Goal: Transaction & Acquisition: Purchase product/service

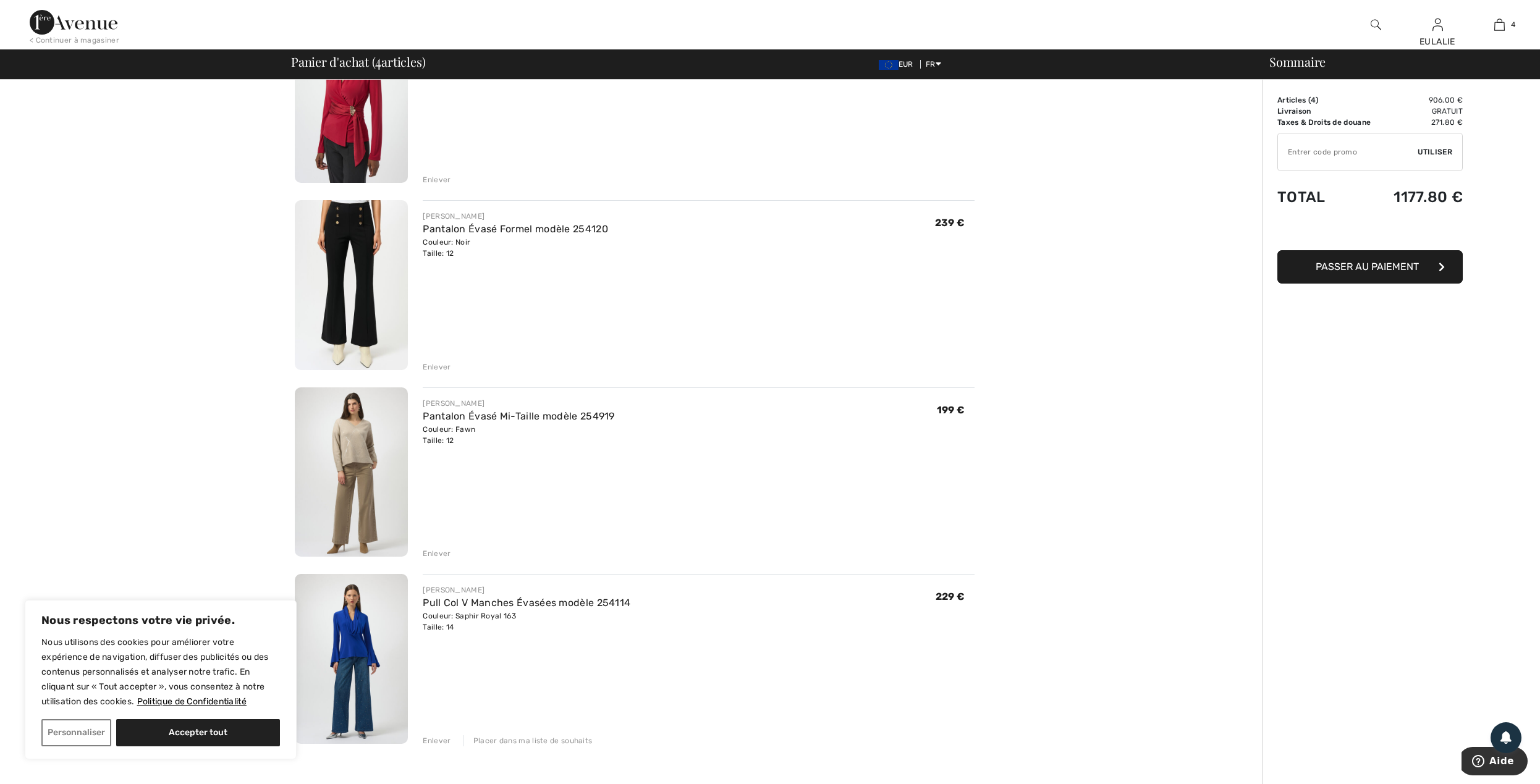
scroll to position [164, 0]
click at [438, 182] on div "Enlever" at bounding box center [436, 183] width 28 height 11
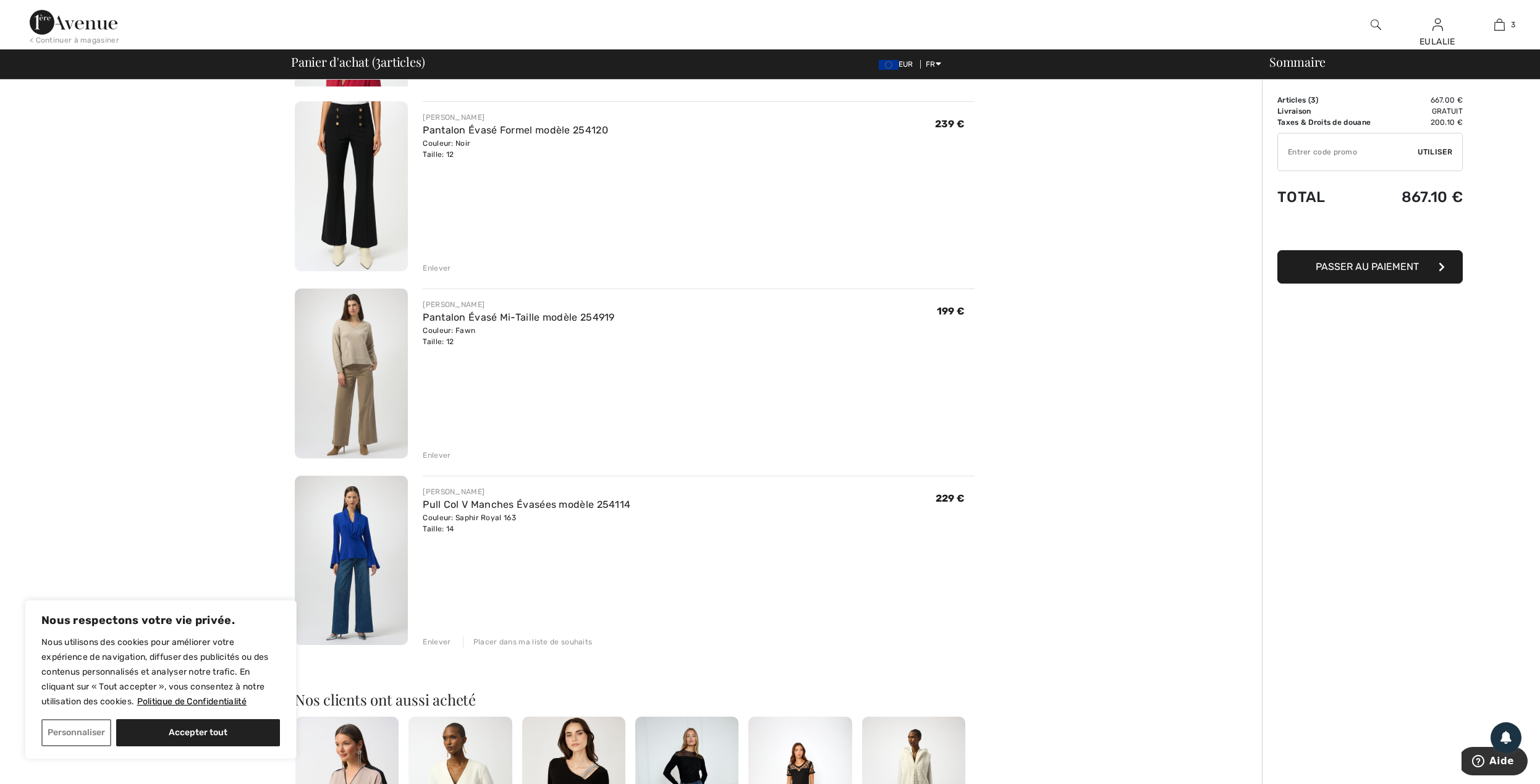
scroll to position [150, 0]
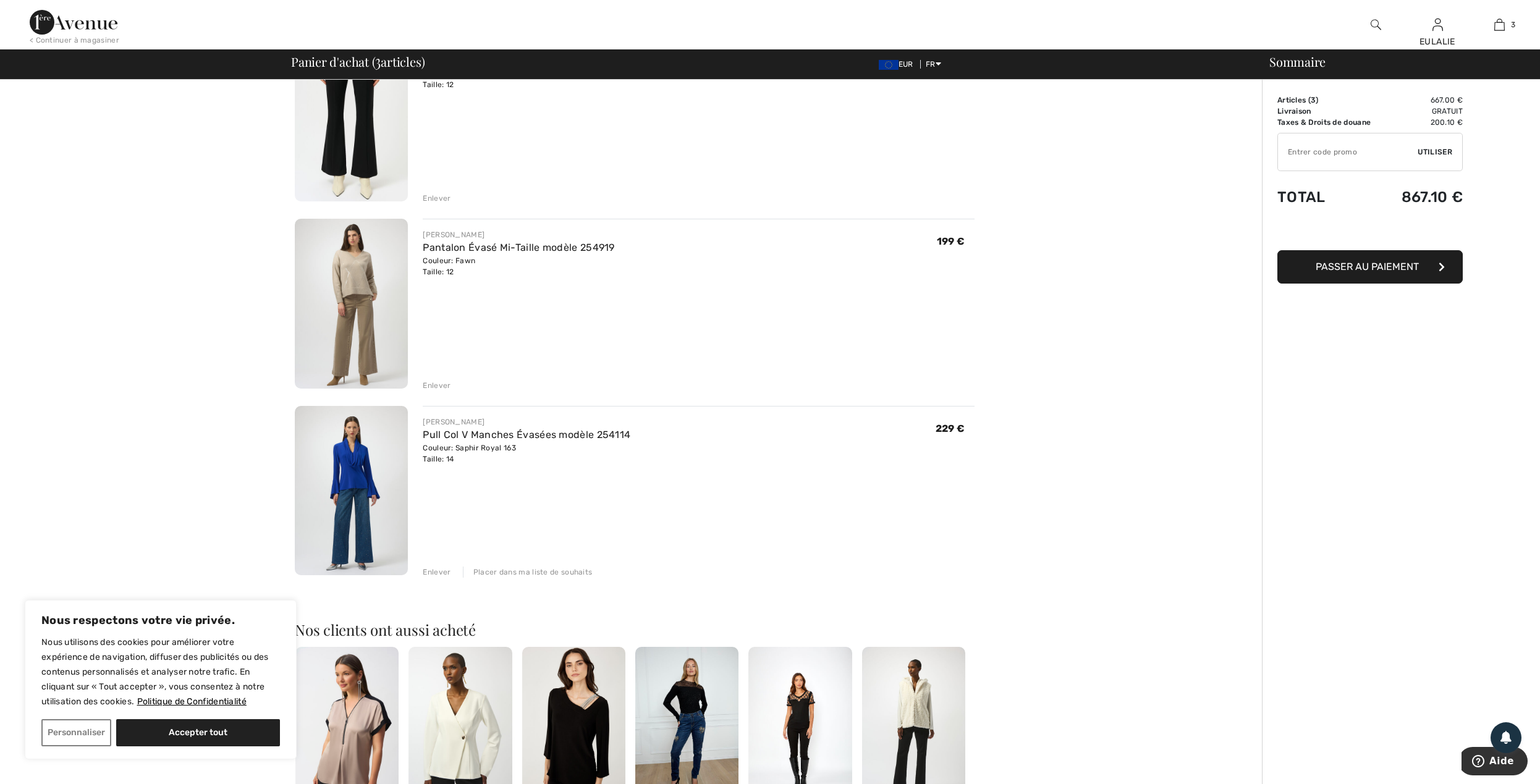
click at [431, 384] on div "Enlever" at bounding box center [436, 385] width 28 height 11
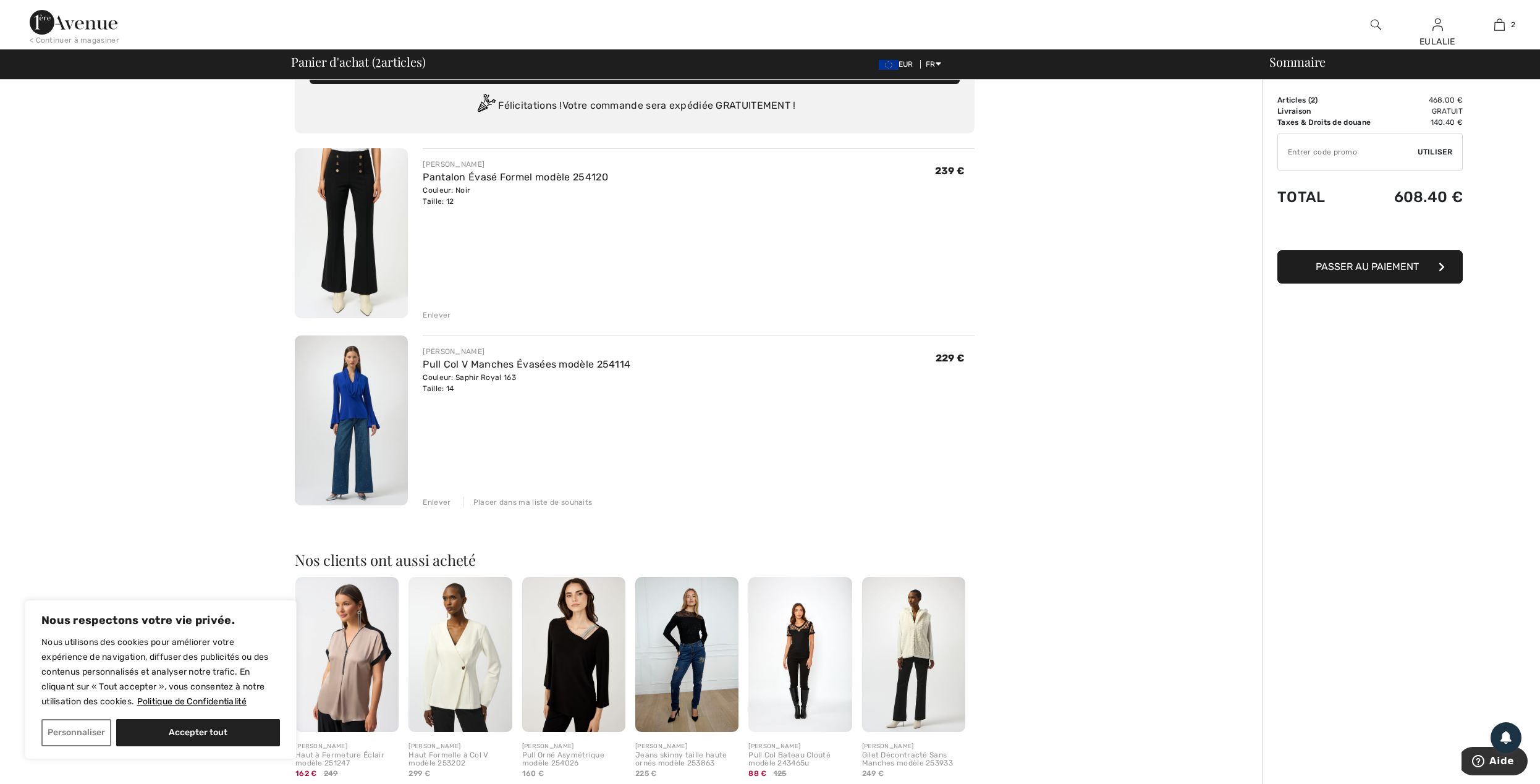
scroll to position [0, 0]
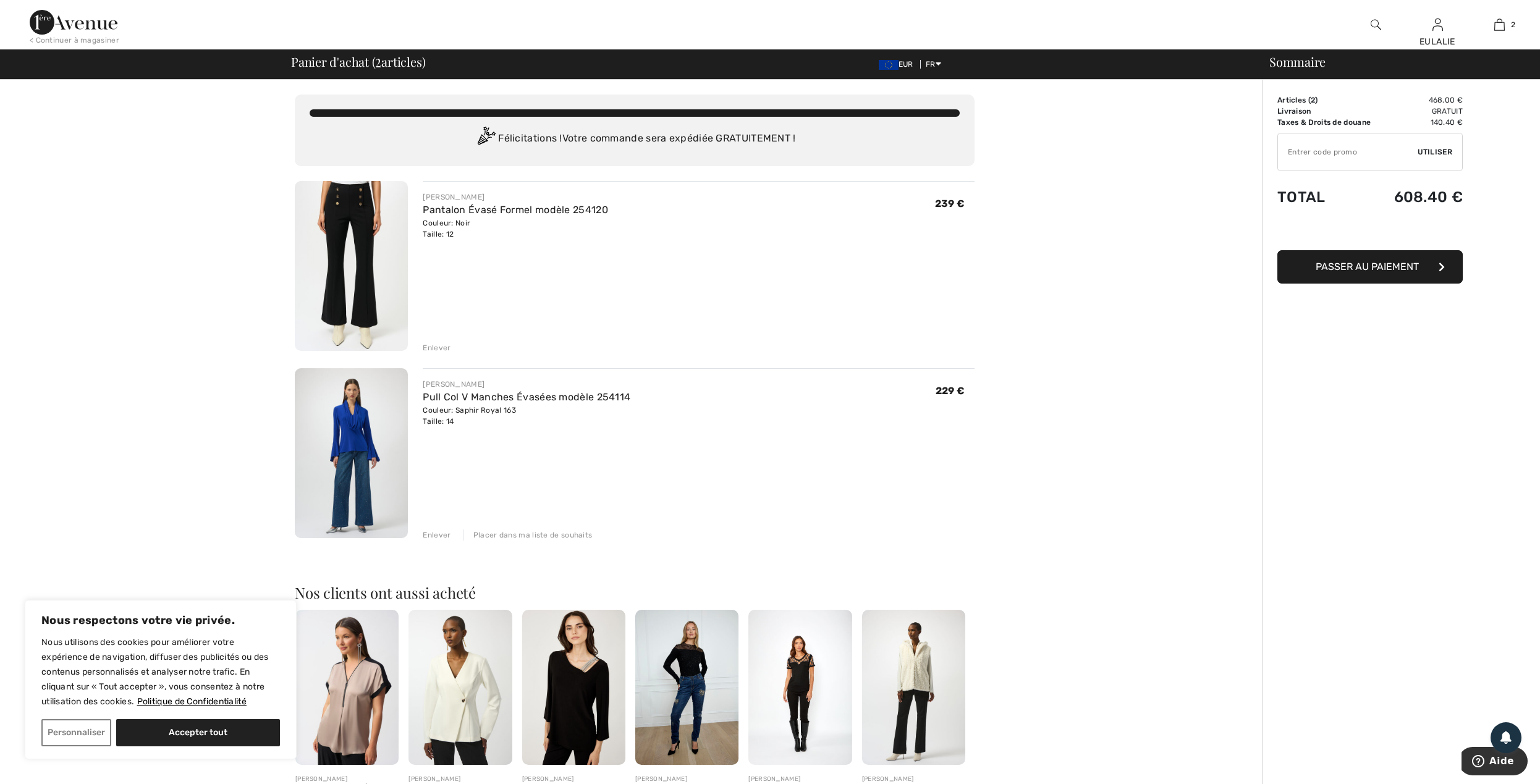
click at [1355, 269] on span "Passer au paiement" at bounding box center [1367, 266] width 103 height 12
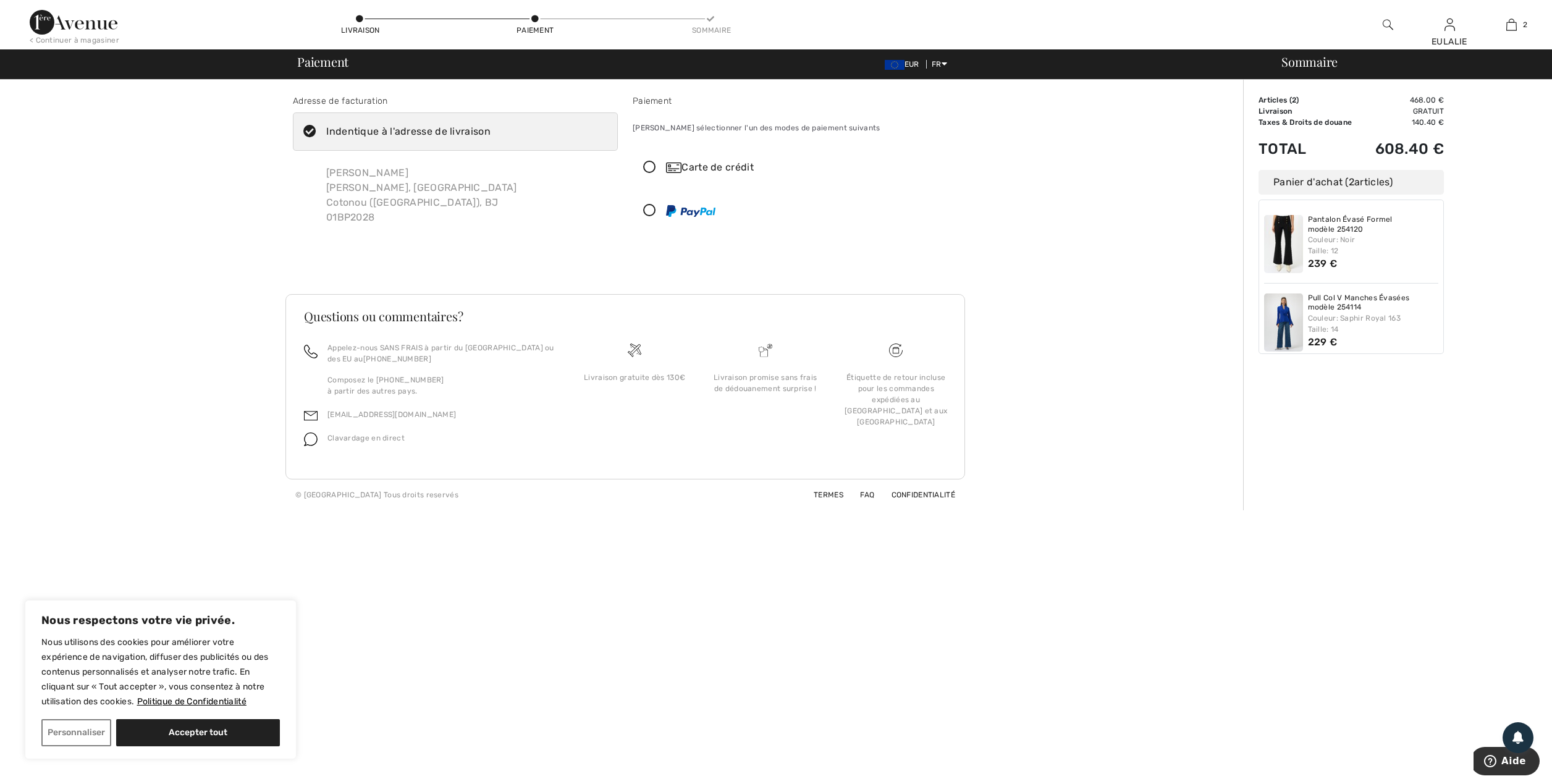
click at [650, 163] on icon at bounding box center [649, 168] width 33 height 13
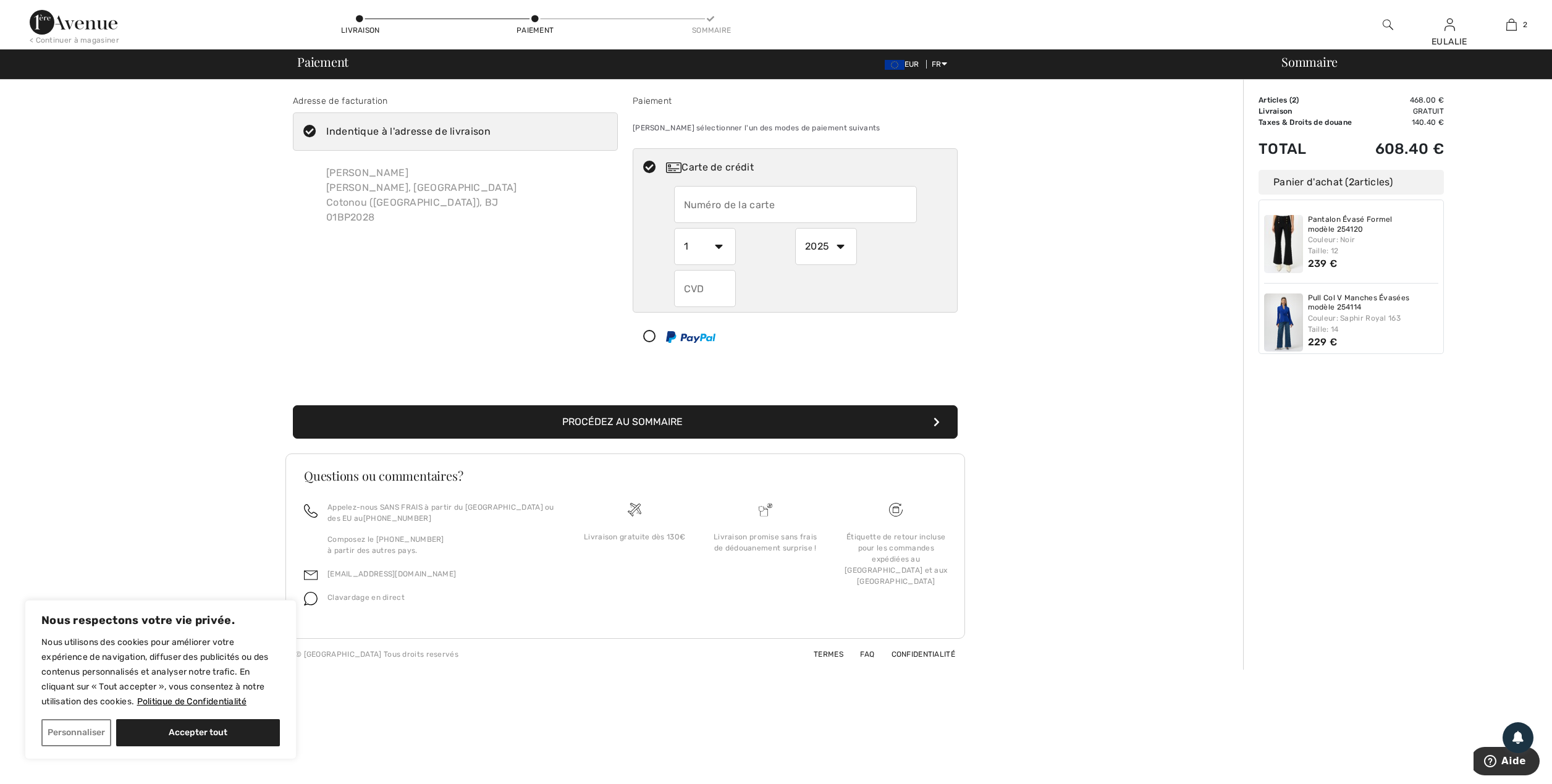
click at [796, 205] on input "text" at bounding box center [796, 204] width 243 height 37
type input "4577932377945364"
click at [719, 246] on select "1 2 3 4 5 6 7 8 9 10 11 12" at bounding box center [705, 246] width 62 height 37
select select "11"
click at [674, 228] on select "1 2 3 4 5 6 7 8 9 10 11 12" at bounding box center [705, 246] width 62 height 37
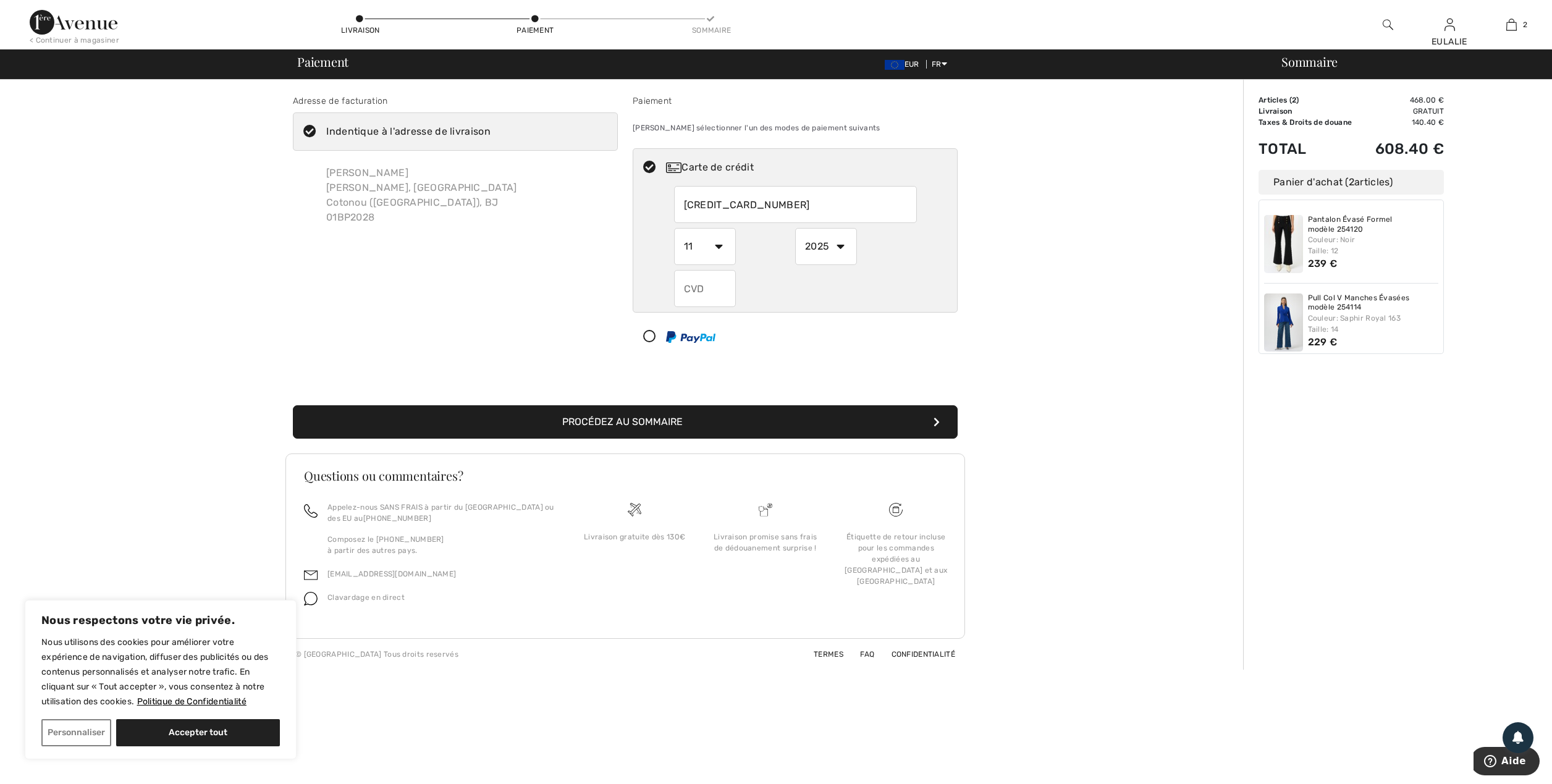
click at [843, 244] on select "2025 2026 2027 2028 2029 2030 2031 2032 2033 2034 2035" at bounding box center [826, 246] width 62 height 37
select select "2026"
click at [795, 228] on select "2025 2026 2027 2028 2029 2030 2031 2032 2033 2034 2035" at bounding box center [826, 246] width 62 height 37
click at [714, 287] on input "text" at bounding box center [705, 288] width 62 height 37
type input "430"
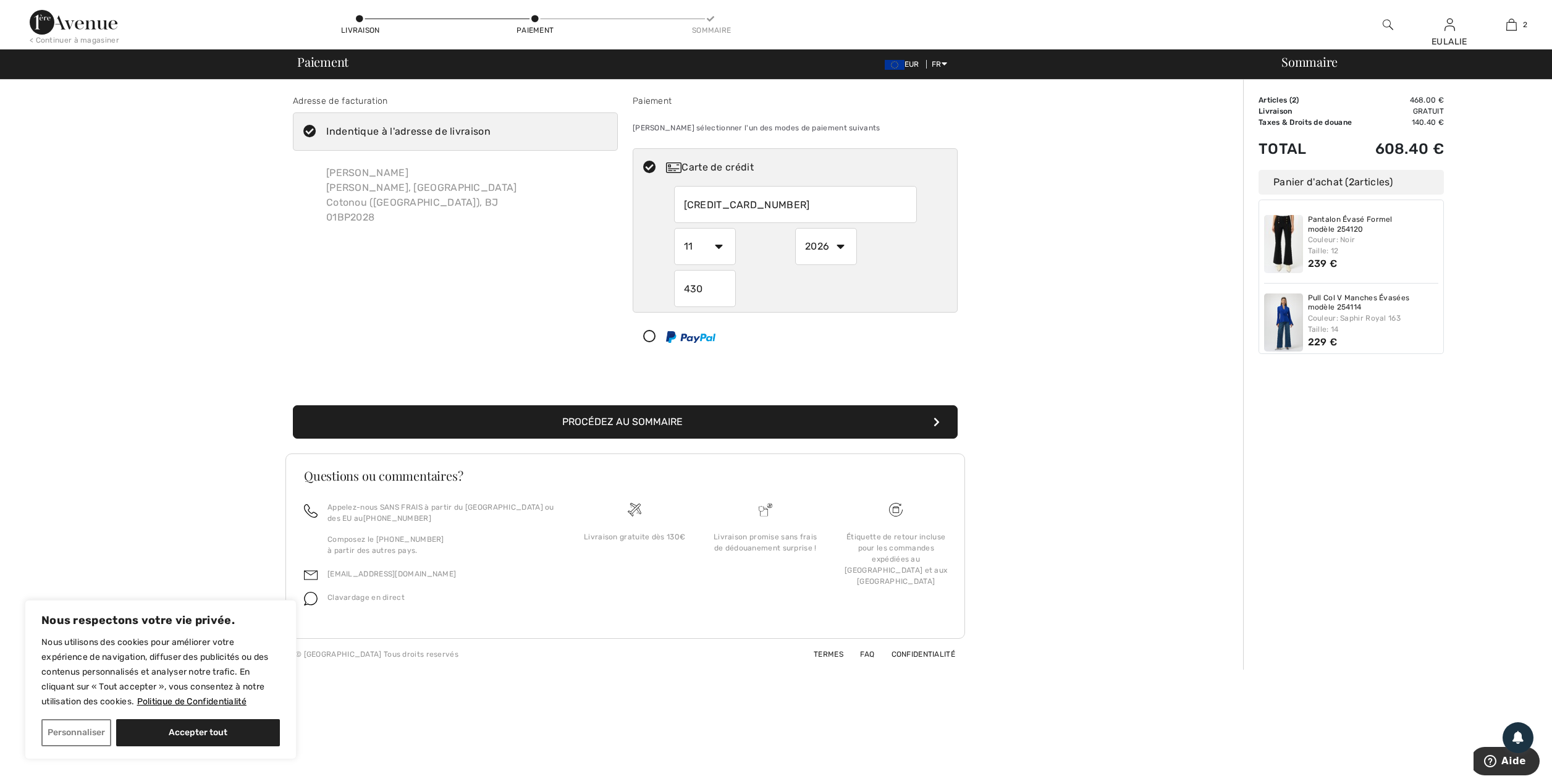
click at [685, 422] on button "Procédez au sommaire" at bounding box center [625, 422] width 665 height 33
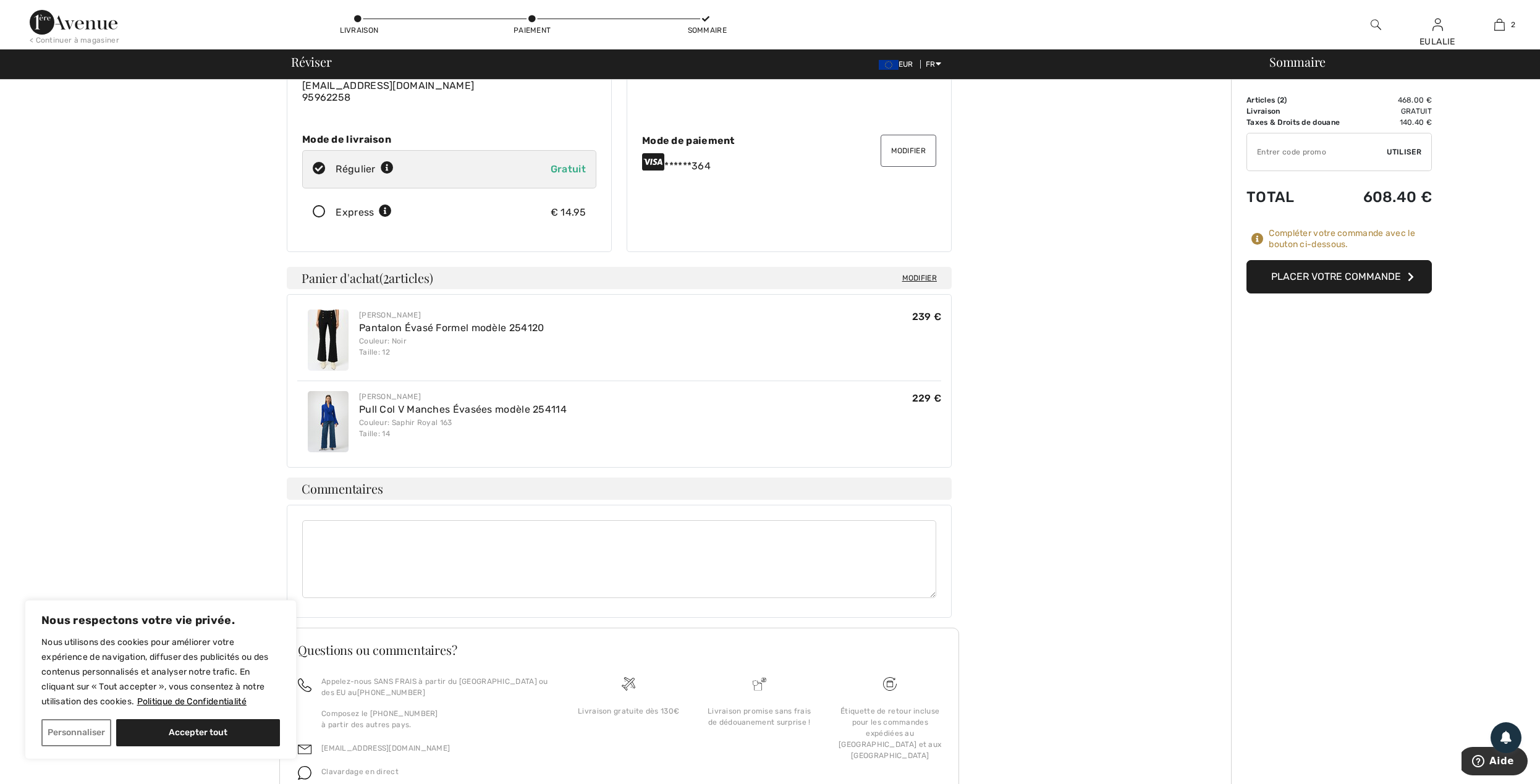
scroll to position [164, 0]
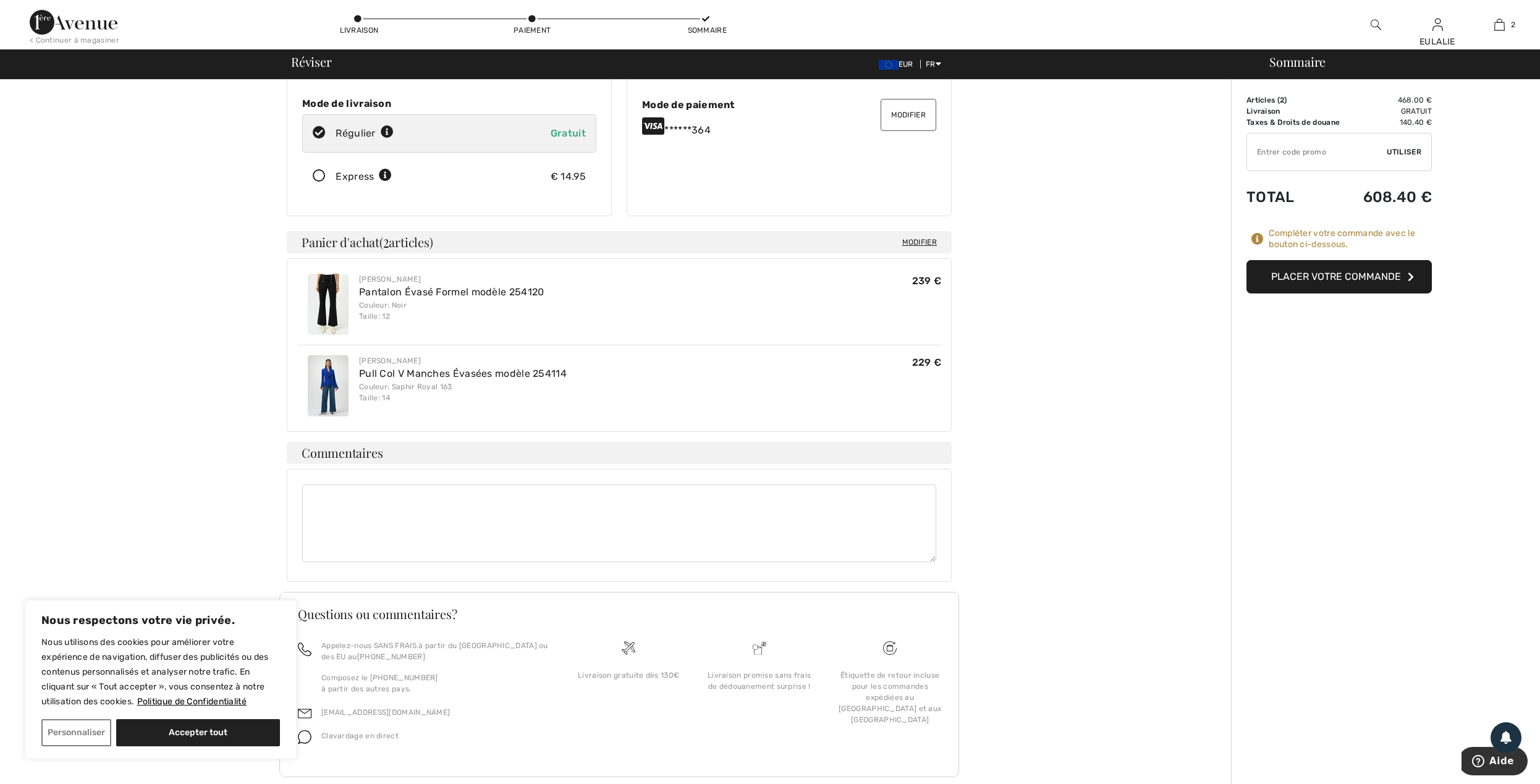
click at [334, 497] on textarea at bounding box center [619, 523] width 634 height 78
type textarea "VOUS VOUDRIEZ EXPEDIER LA COMMANDE PAR DHL S'IL VOUS PLAIT"
click at [1335, 277] on button "Placer votre commande" at bounding box center [1339, 276] width 185 height 33
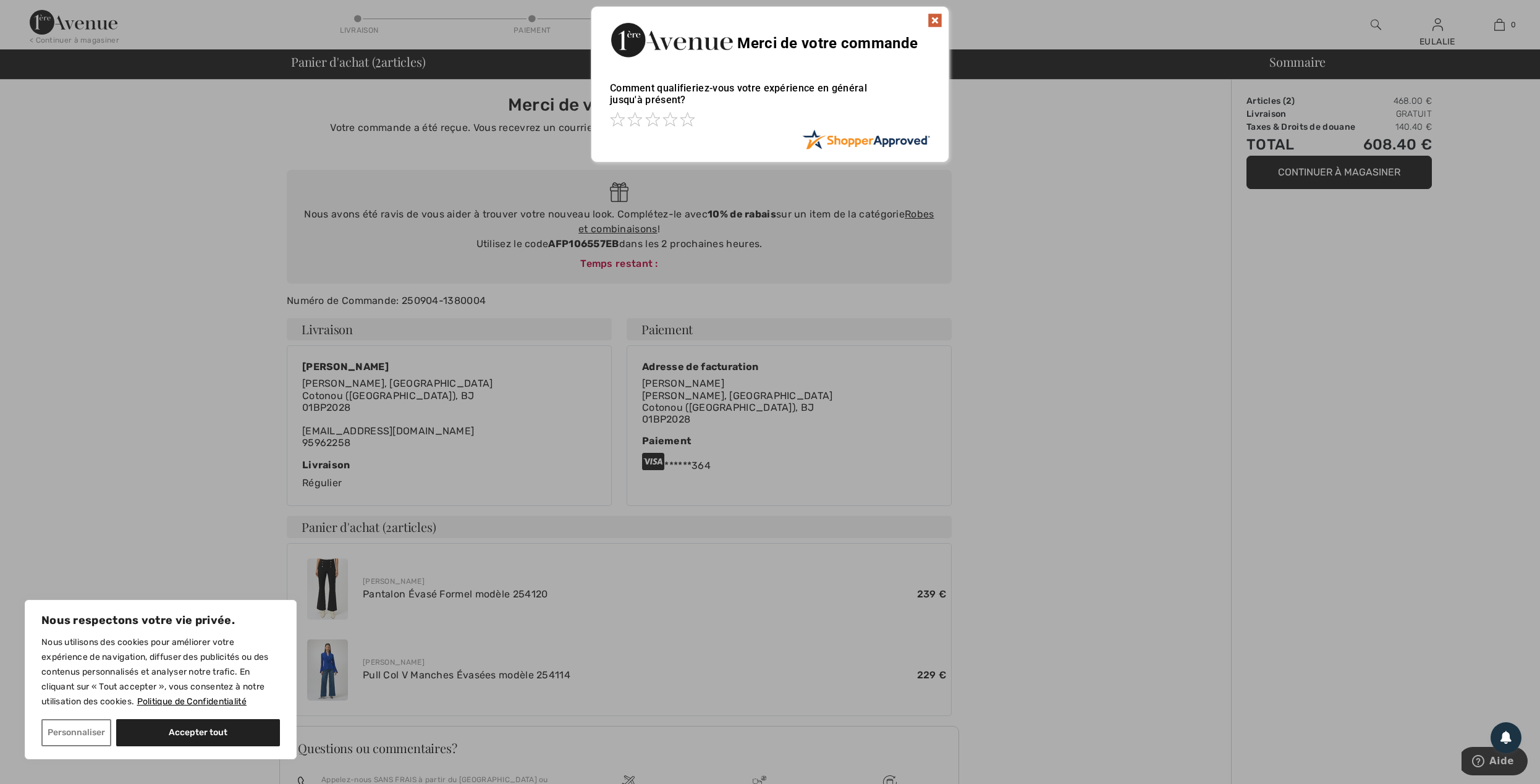
click at [936, 22] on img at bounding box center [935, 20] width 14 height 14
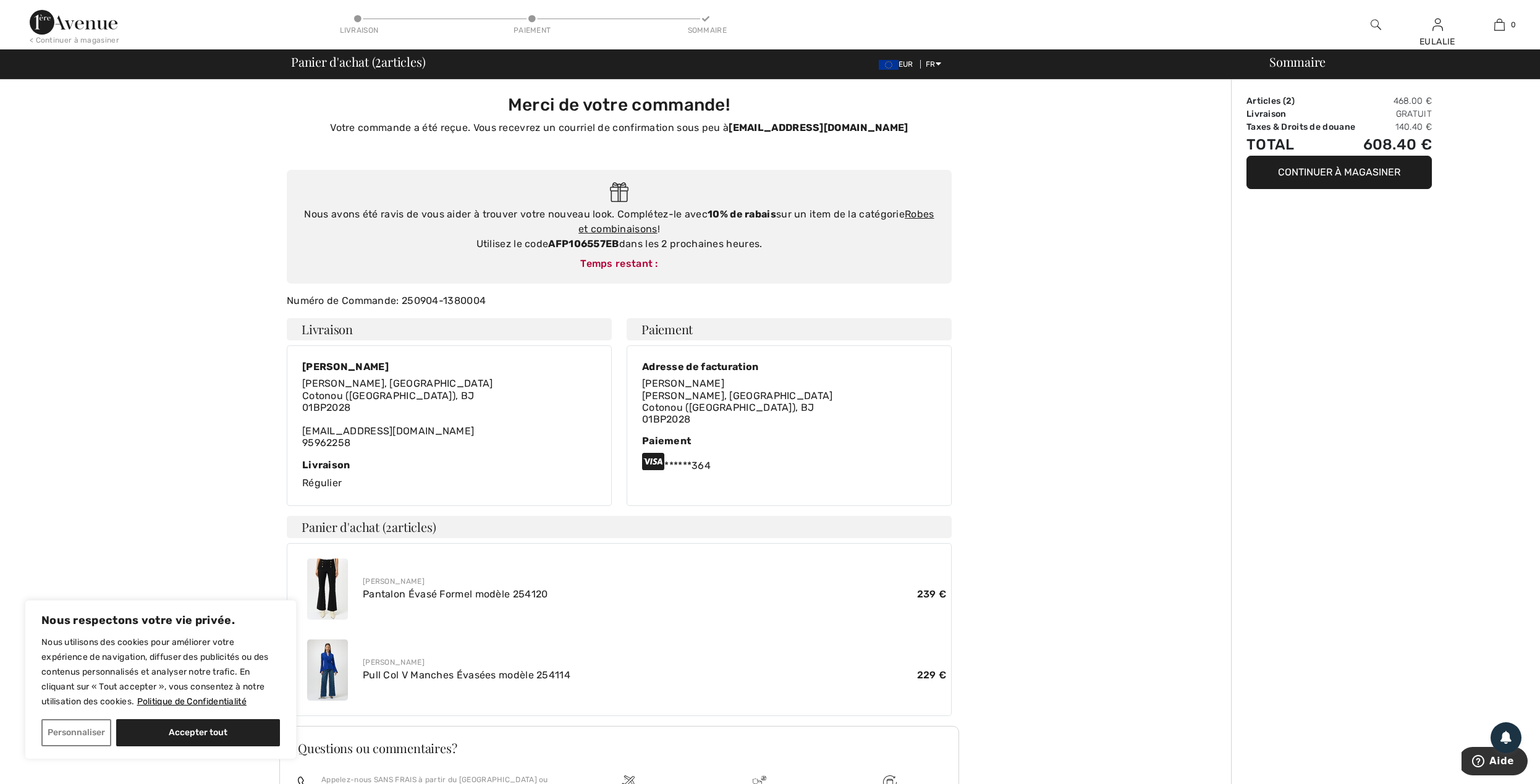
click at [1359, 168] on button "Continuer à magasiner" at bounding box center [1339, 172] width 185 height 33
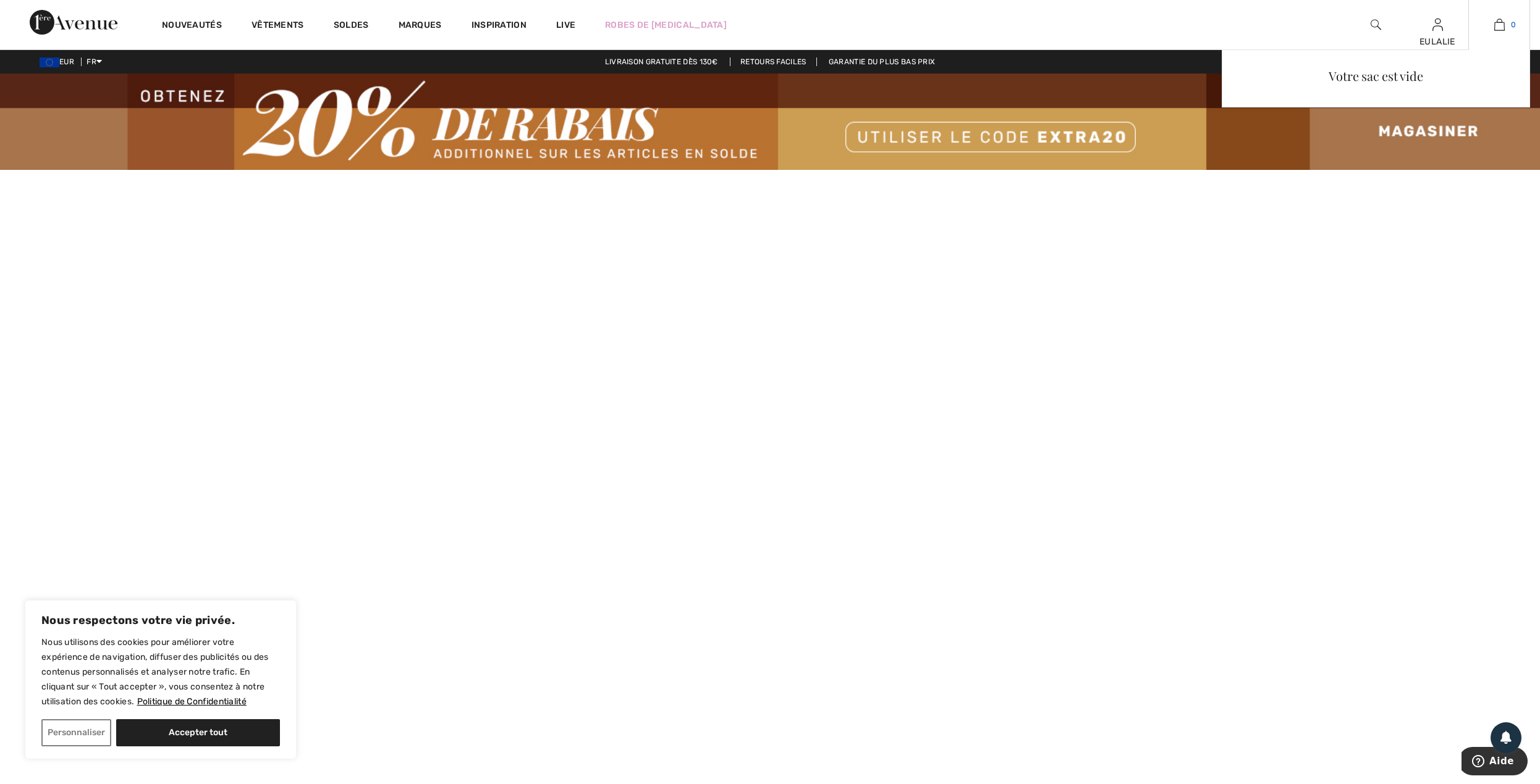
click at [1501, 27] on img at bounding box center [1499, 25] width 11 height 14
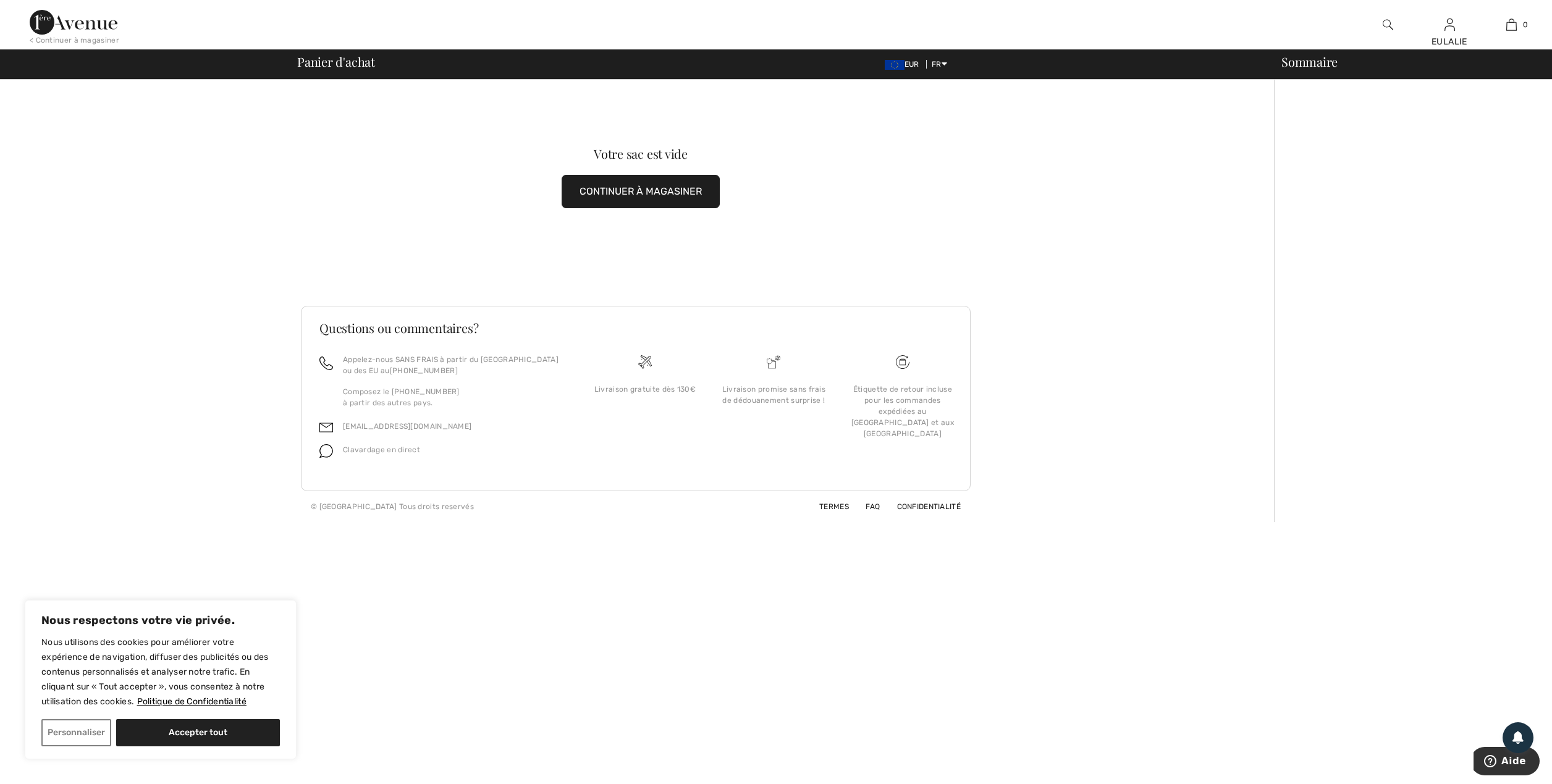
click at [1388, 23] on img at bounding box center [1388, 25] width 11 height 14
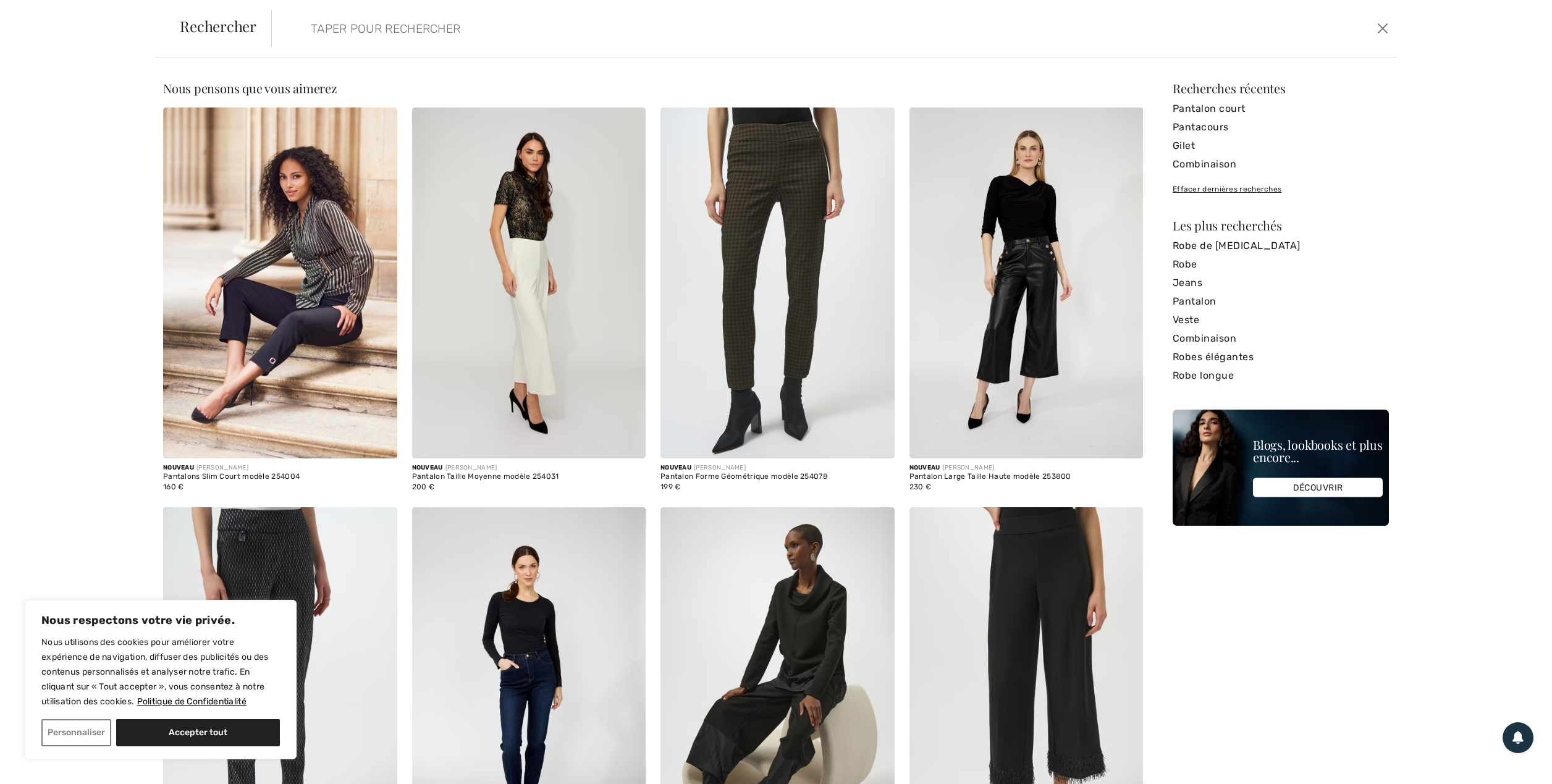
click at [276, 235] on img at bounding box center [280, 283] width 234 height 351
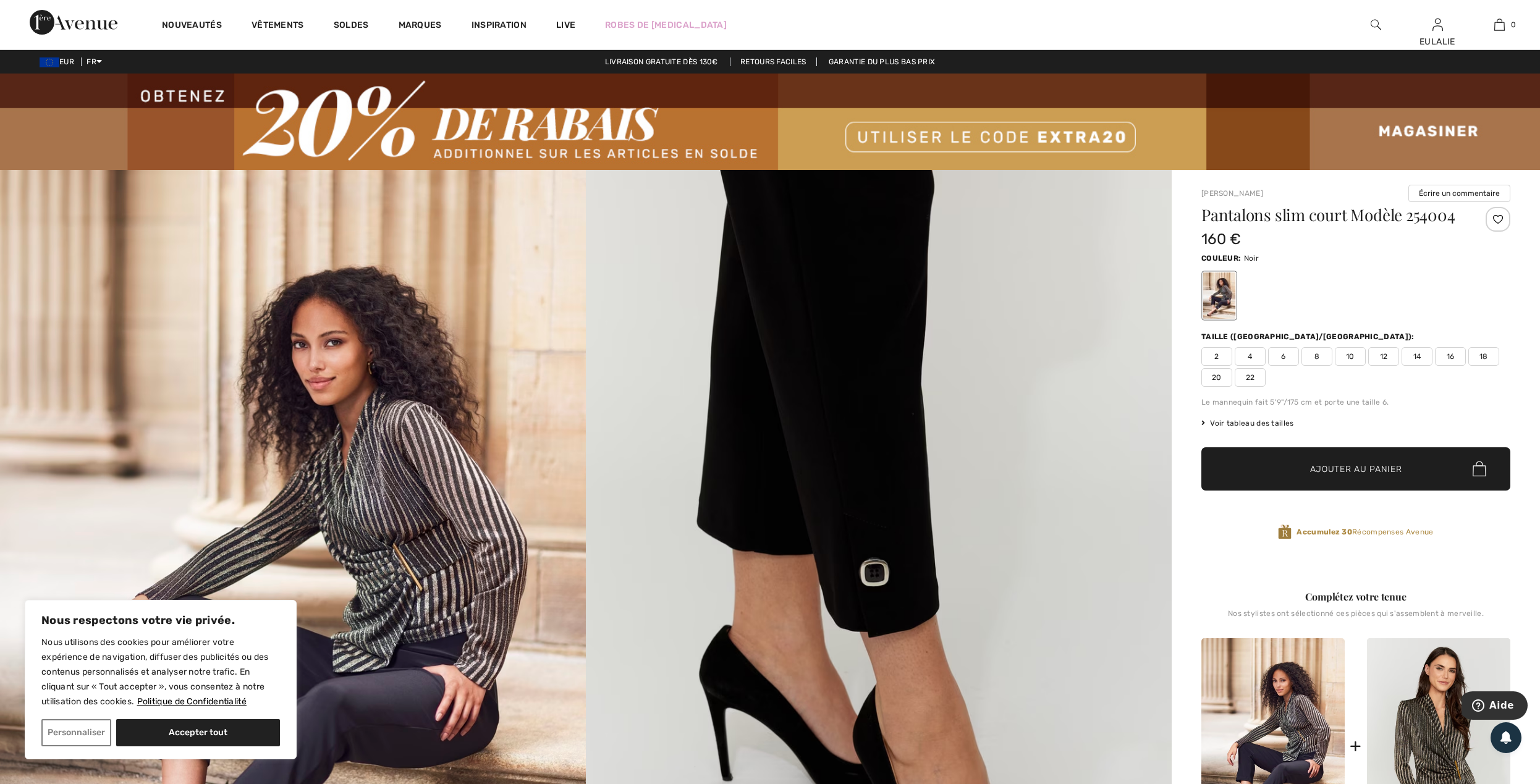
click at [1377, 21] on img at bounding box center [1376, 25] width 11 height 14
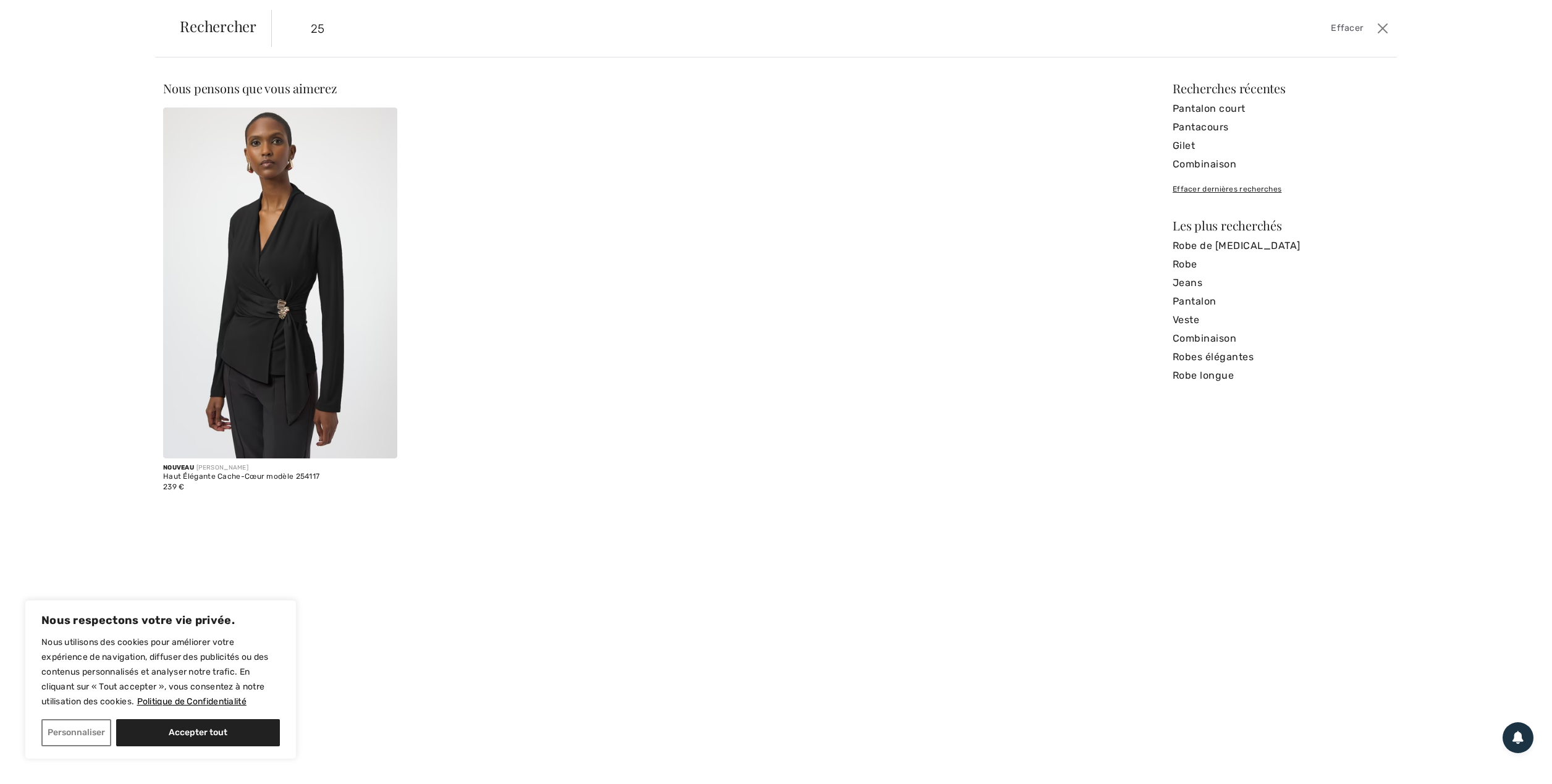
type input "2"
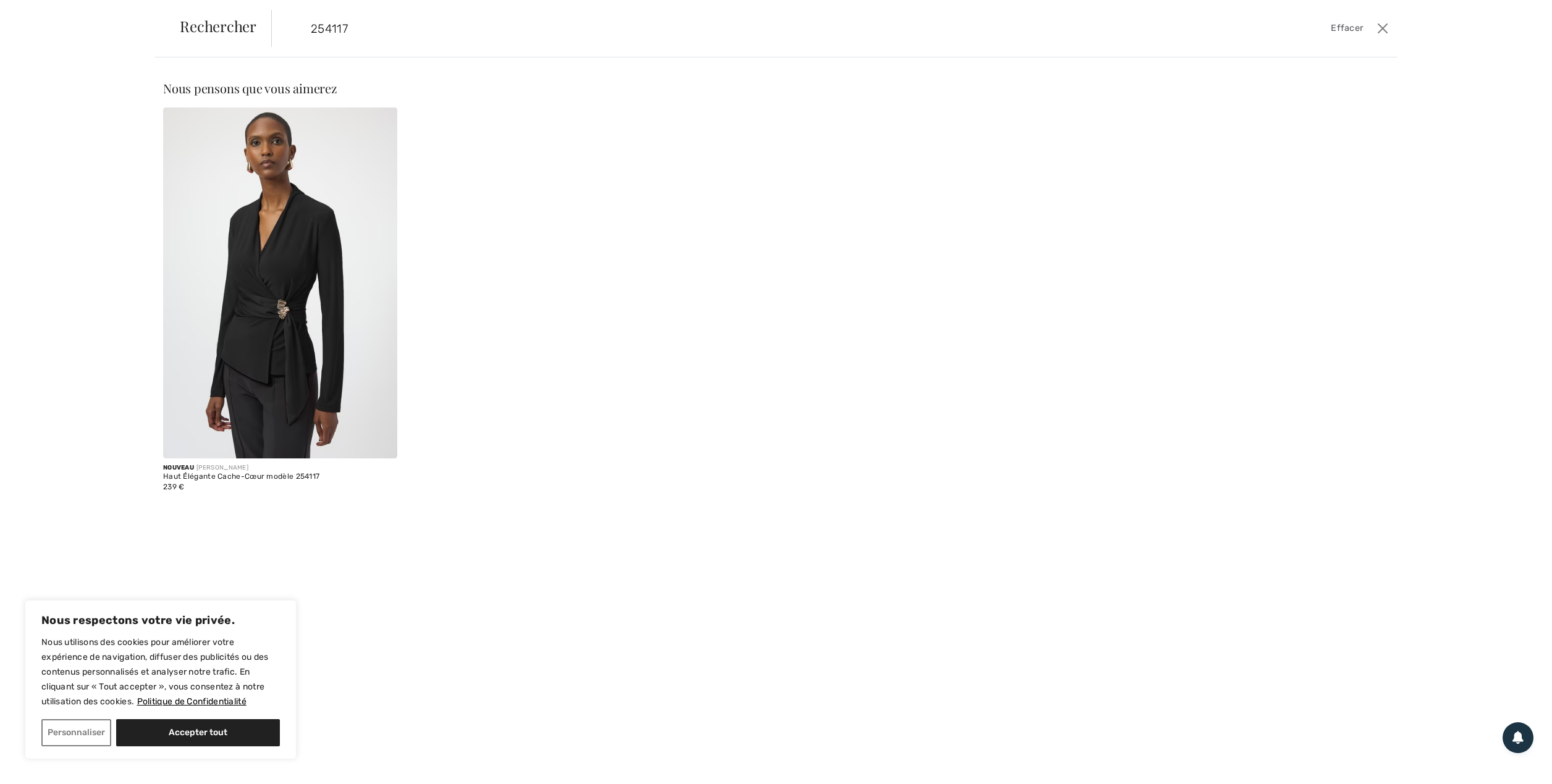
type input "254117"
click at [251, 260] on img at bounding box center [280, 283] width 234 height 351
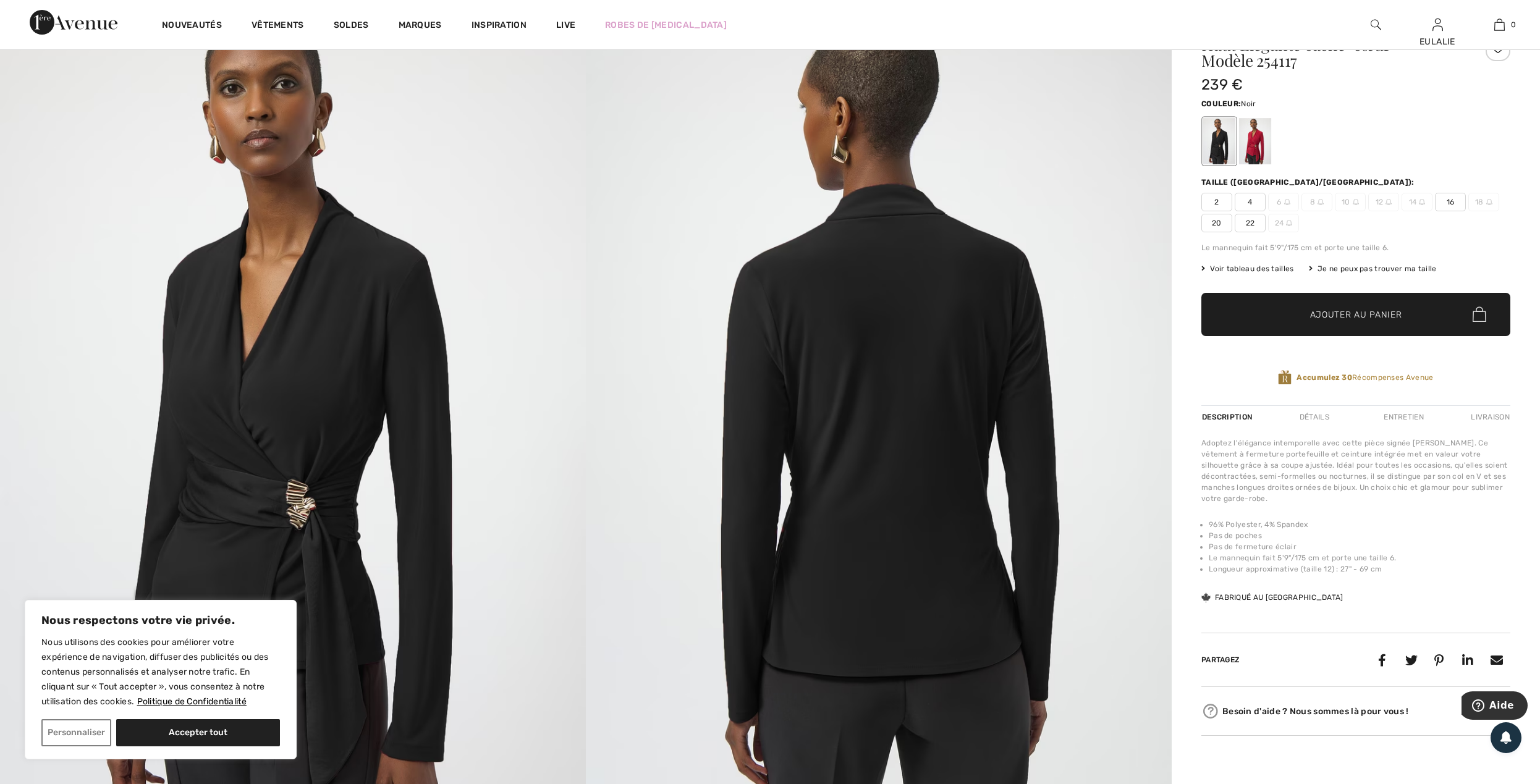
scroll to position [82, 0]
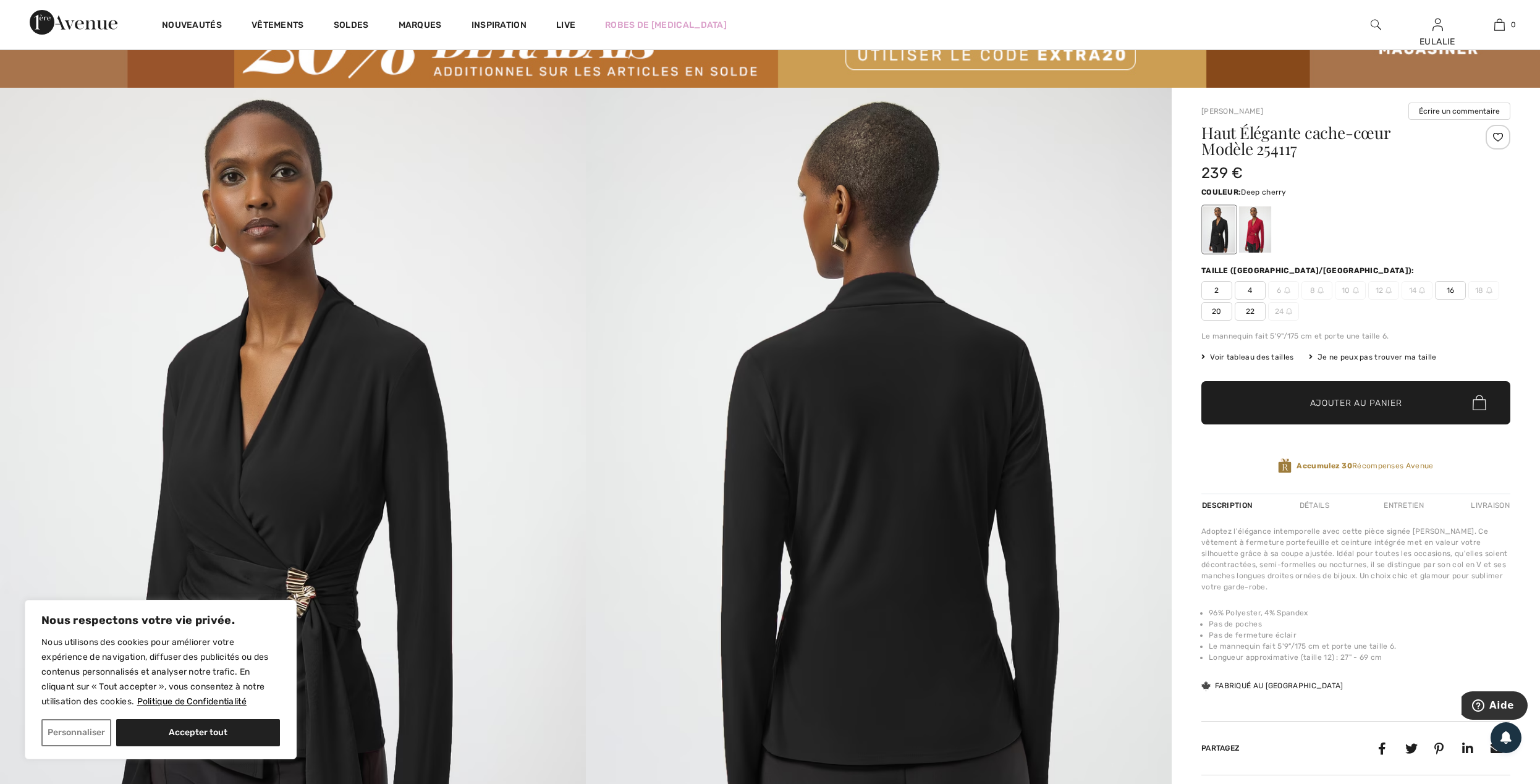
click at [1253, 236] on div at bounding box center [1255, 229] width 32 height 46
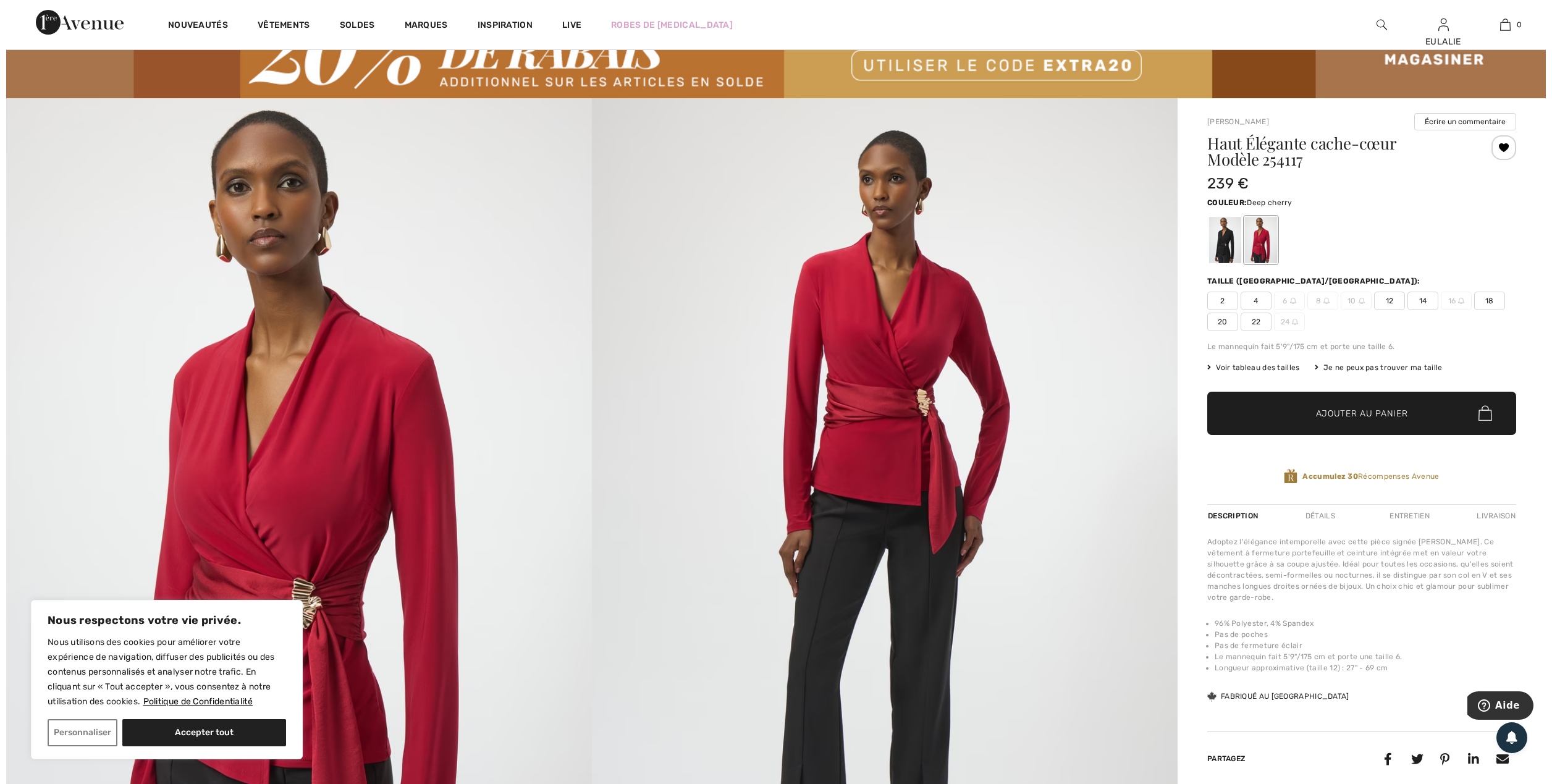
scroll to position [0, 0]
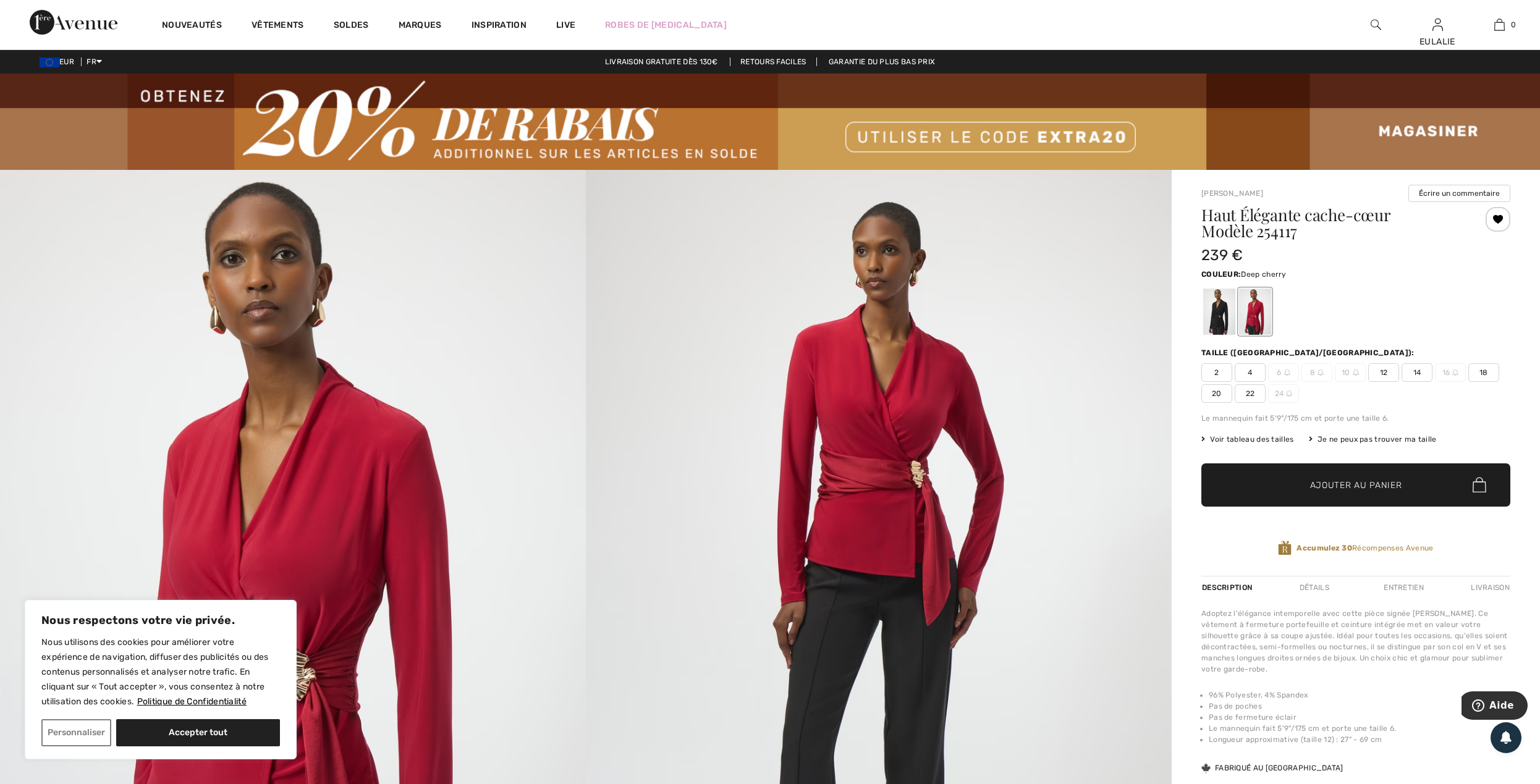
click at [1420, 370] on span "14" at bounding box center [1416, 372] width 31 height 19
click at [1365, 480] on span "Ajouter au panier" at bounding box center [1355, 485] width 92 height 13
click at [1373, 22] on img at bounding box center [1376, 25] width 11 height 14
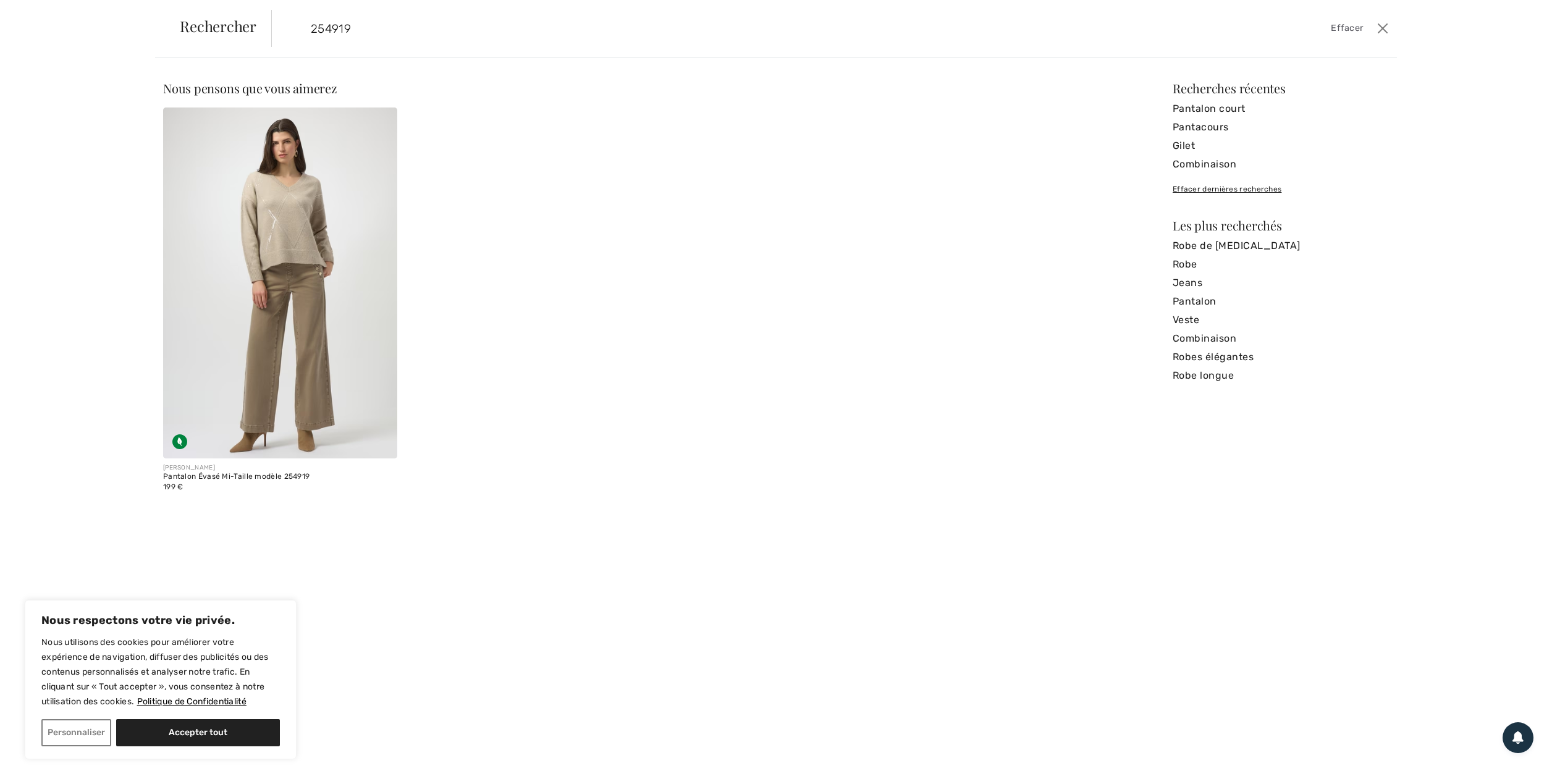
type input "254919"
click at [294, 263] on img at bounding box center [280, 283] width 234 height 351
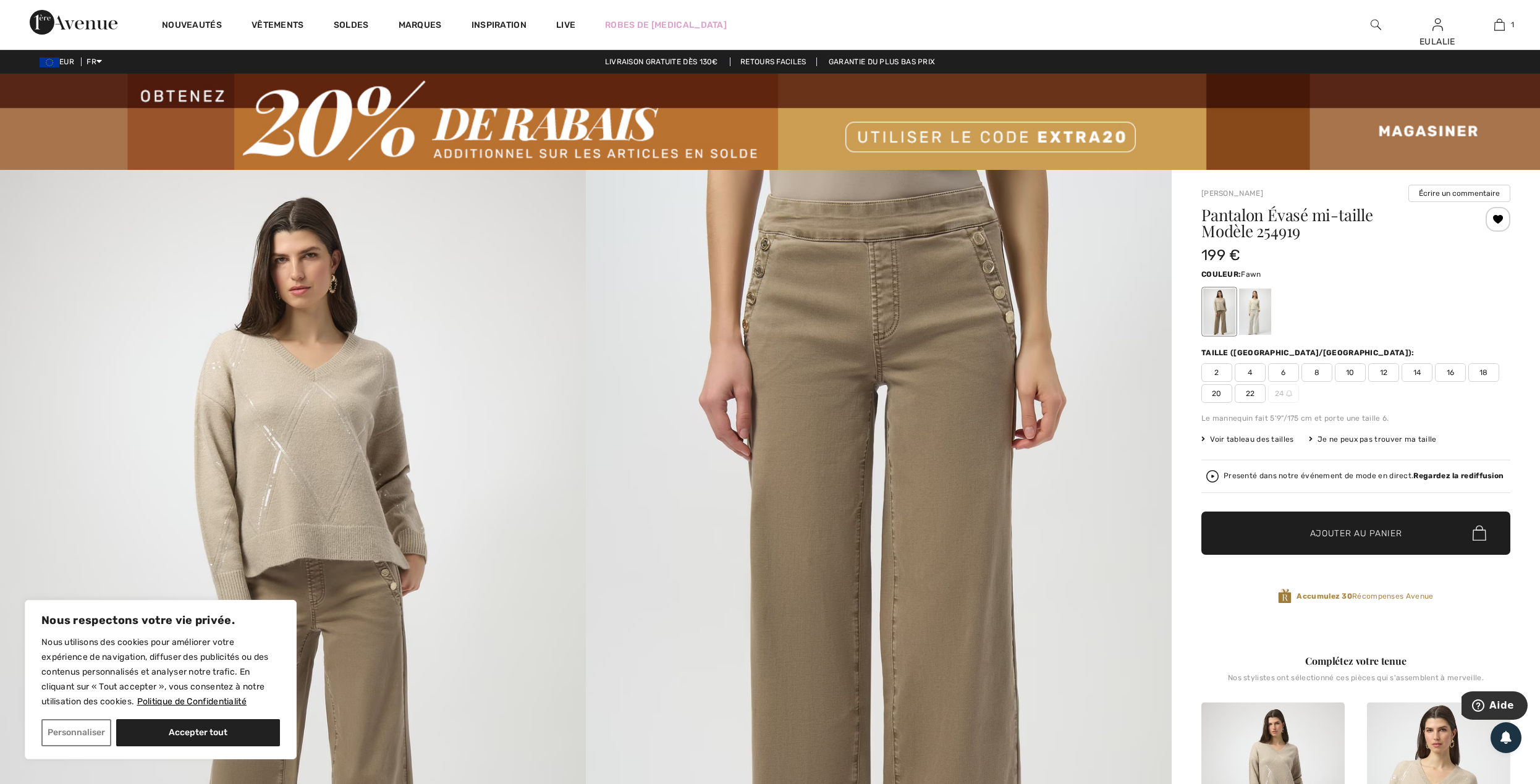
click at [1385, 367] on span "12" at bounding box center [1383, 372] width 31 height 19
click at [1365, 534] on span "Ajouter au panier" at bounding box center [1355, 532] width 92 height 13
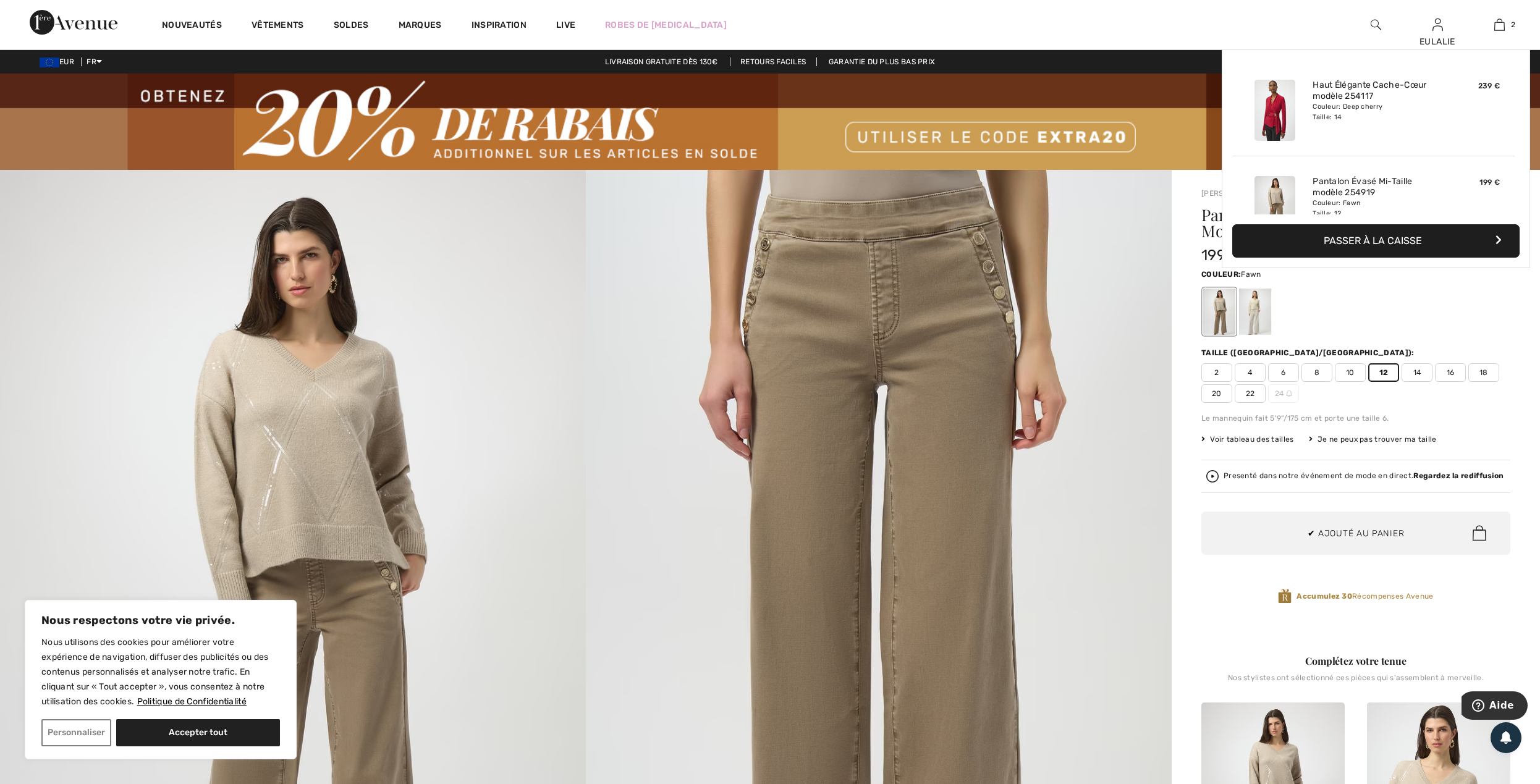
scroll to position [38, 0]
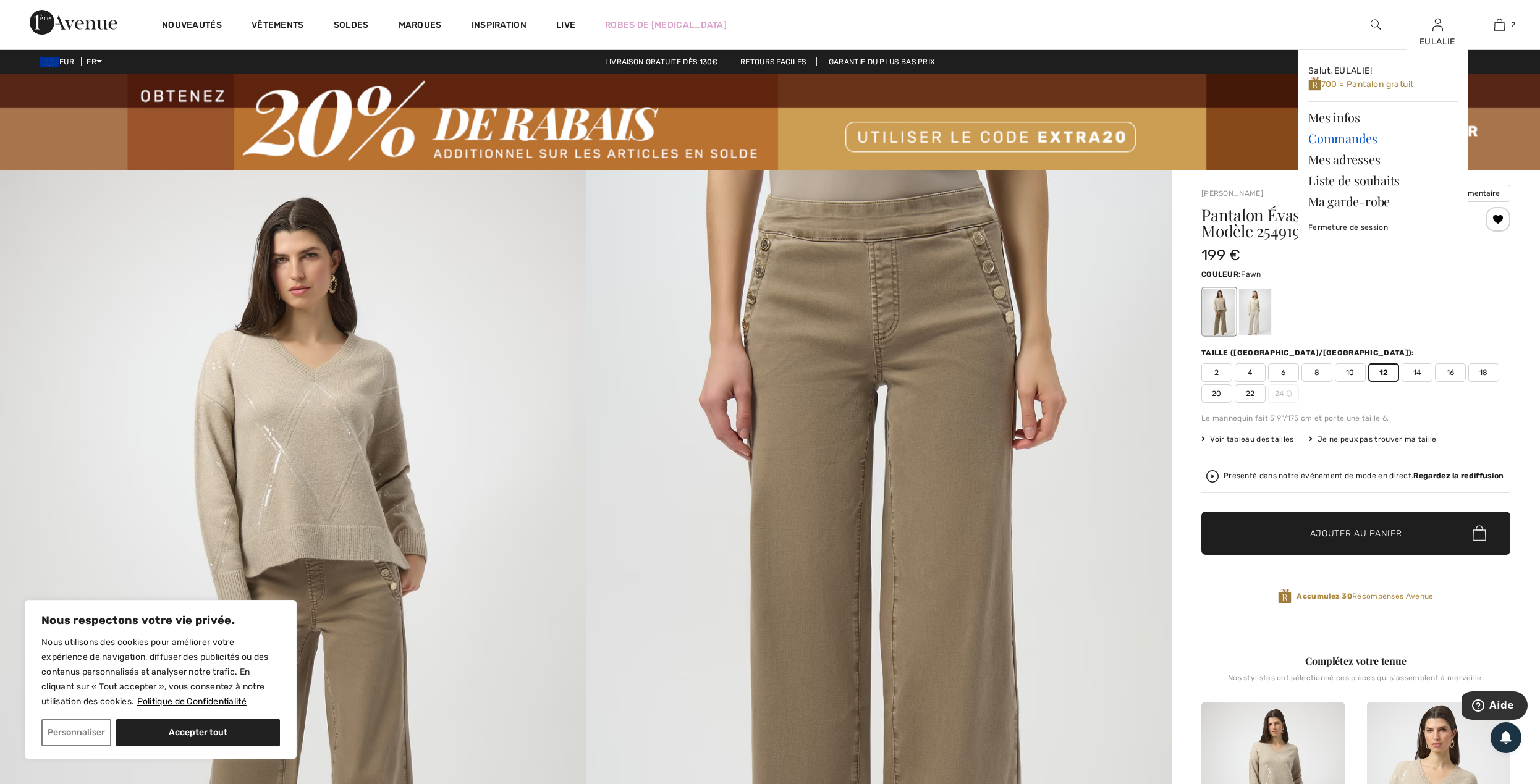
click at [1345, 137] on link "Commandes" at bounding box center [1383, 138] width 150 height 21
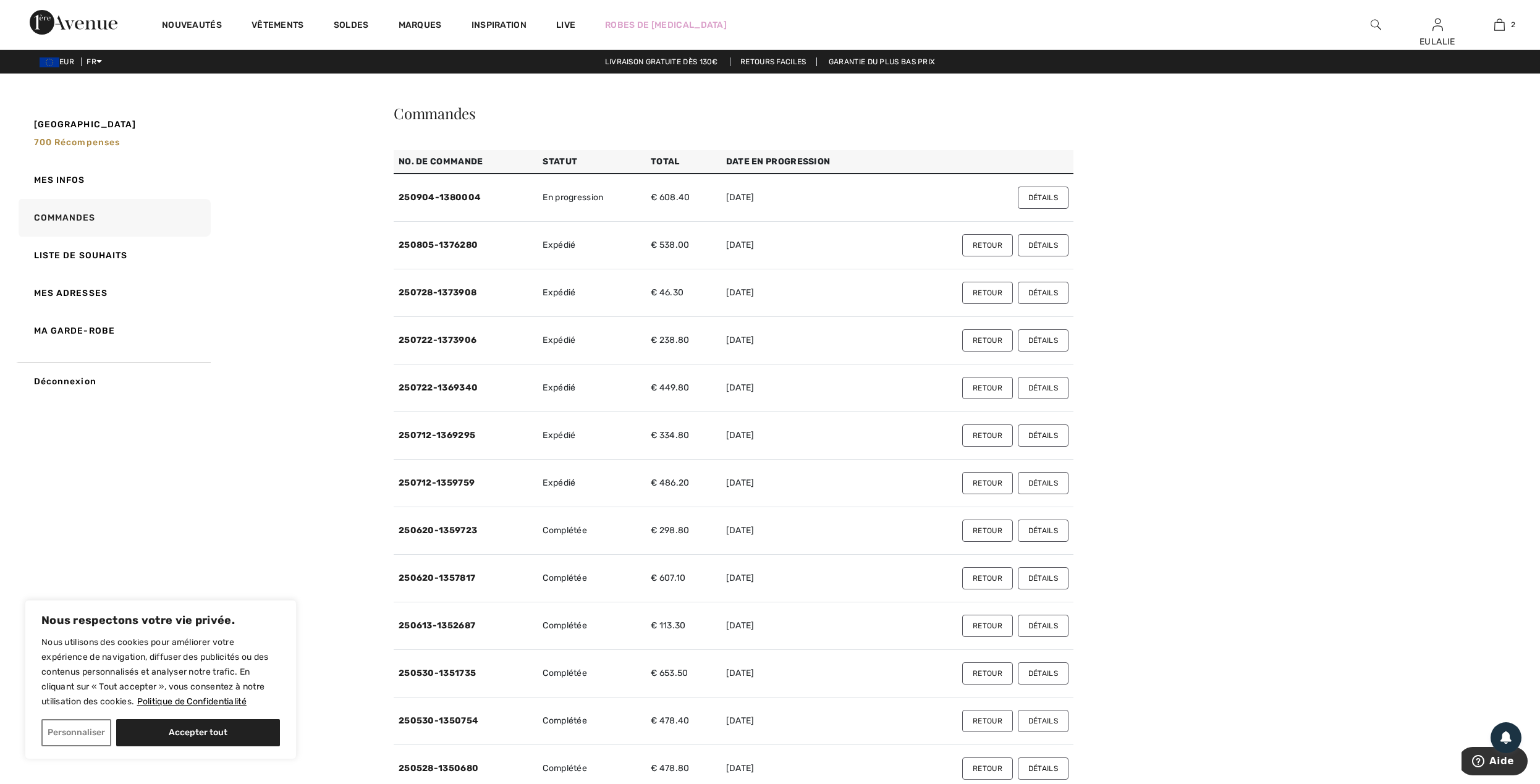
click at [1052, 201] on button "Détails" at bounding box center [1043, 197] width 51 height 22
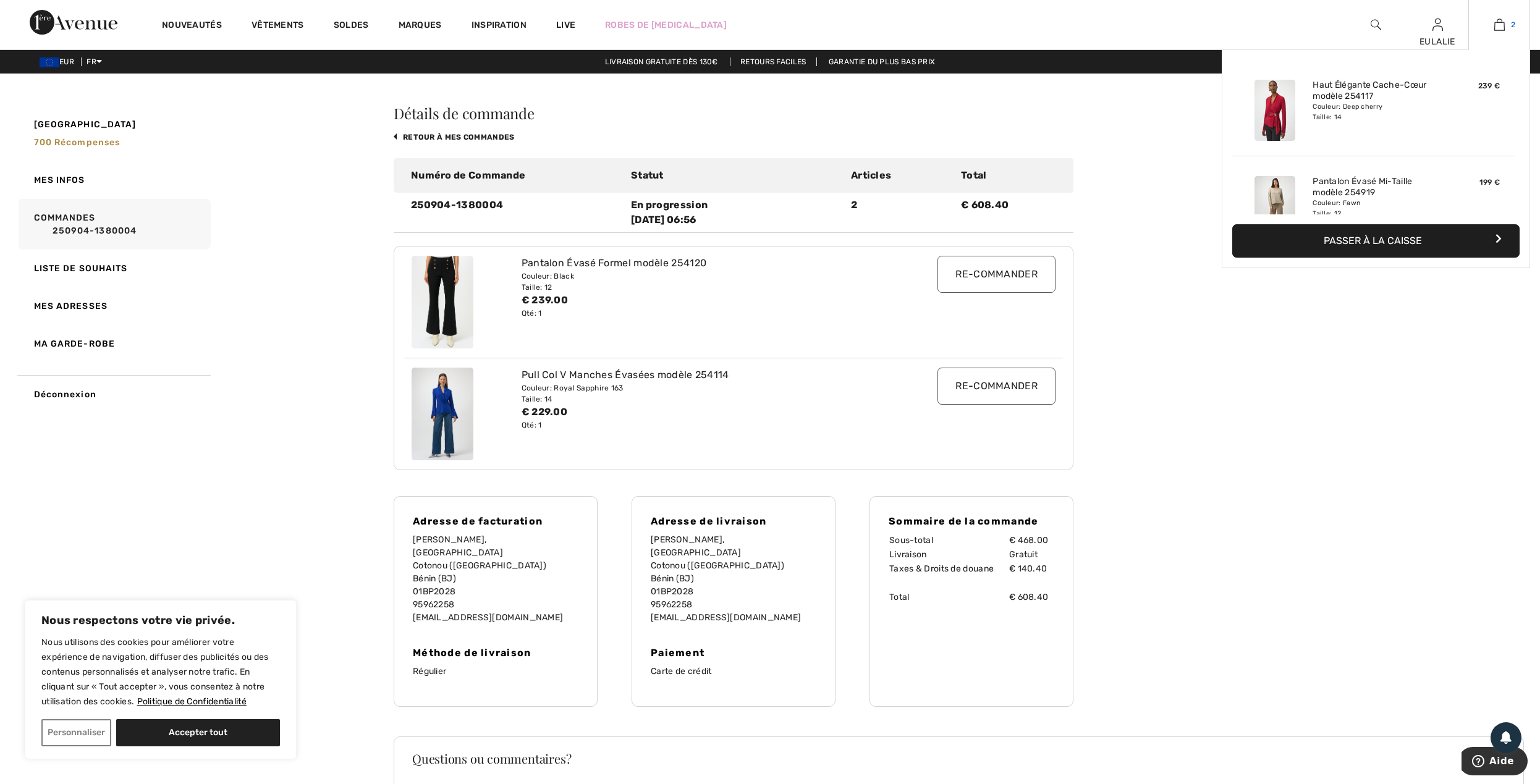
click at [1502, 23] on img at bounding box center [1499, 25] width 11 height 14
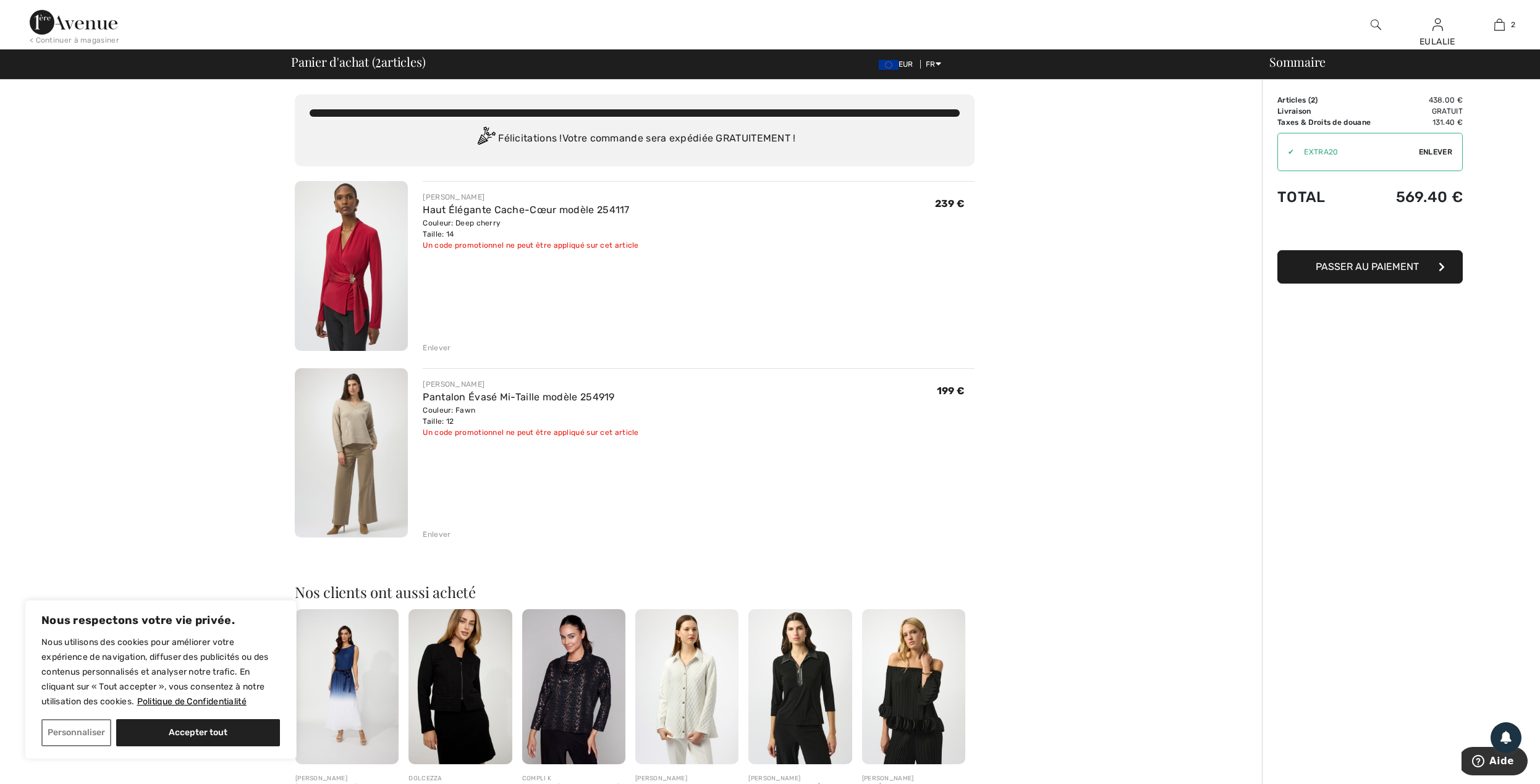
click at [1434, 146] on span "Enlever" at bounding box center [1435, 151] width 33 height 11
click at [1369, 263] on span "Passer au paiement" at bounding box center [1367, 266] width 103 height 12
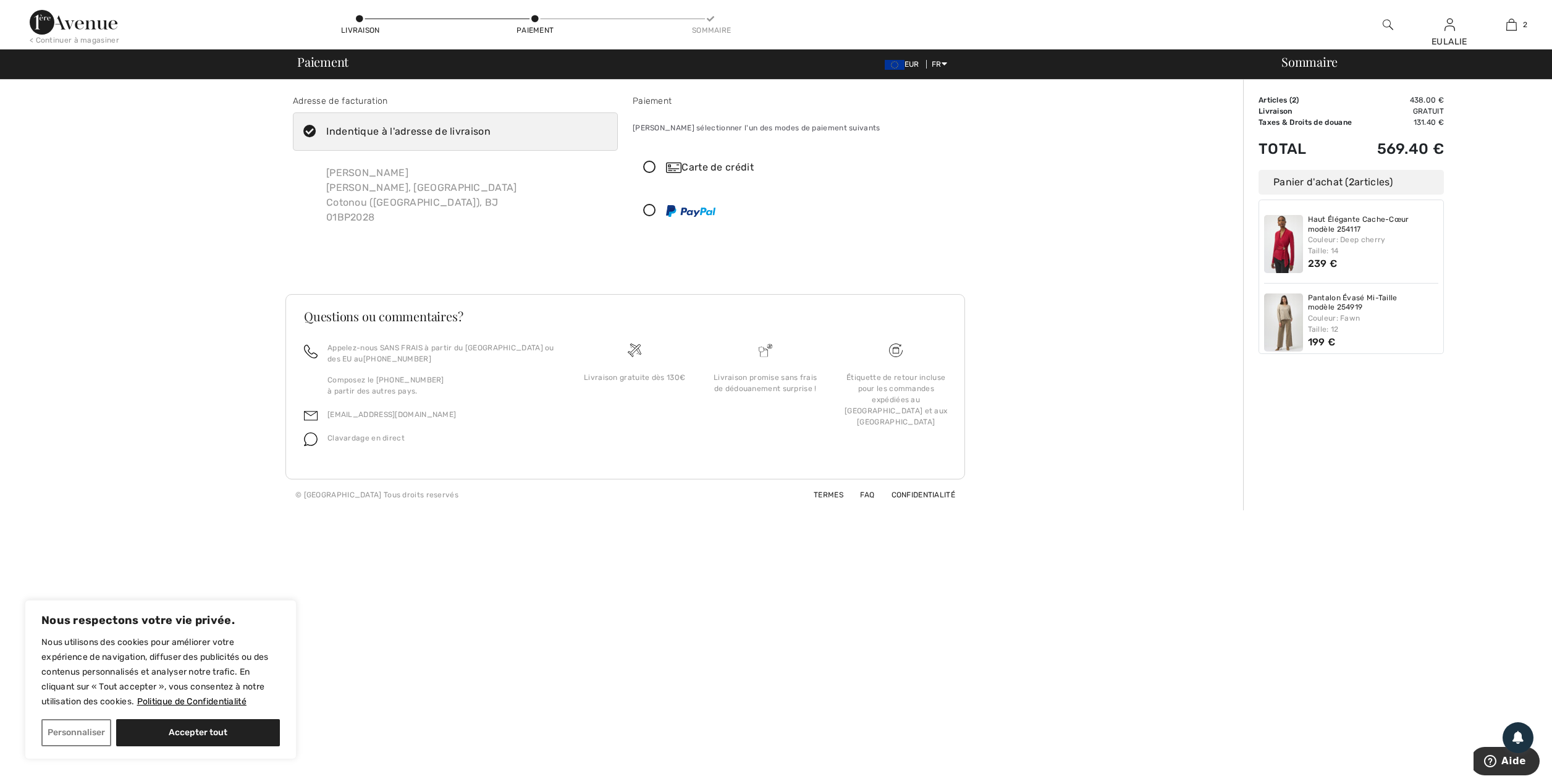
click at [653, 166] on icon at bounding box center [649, 168] width 33 height 13
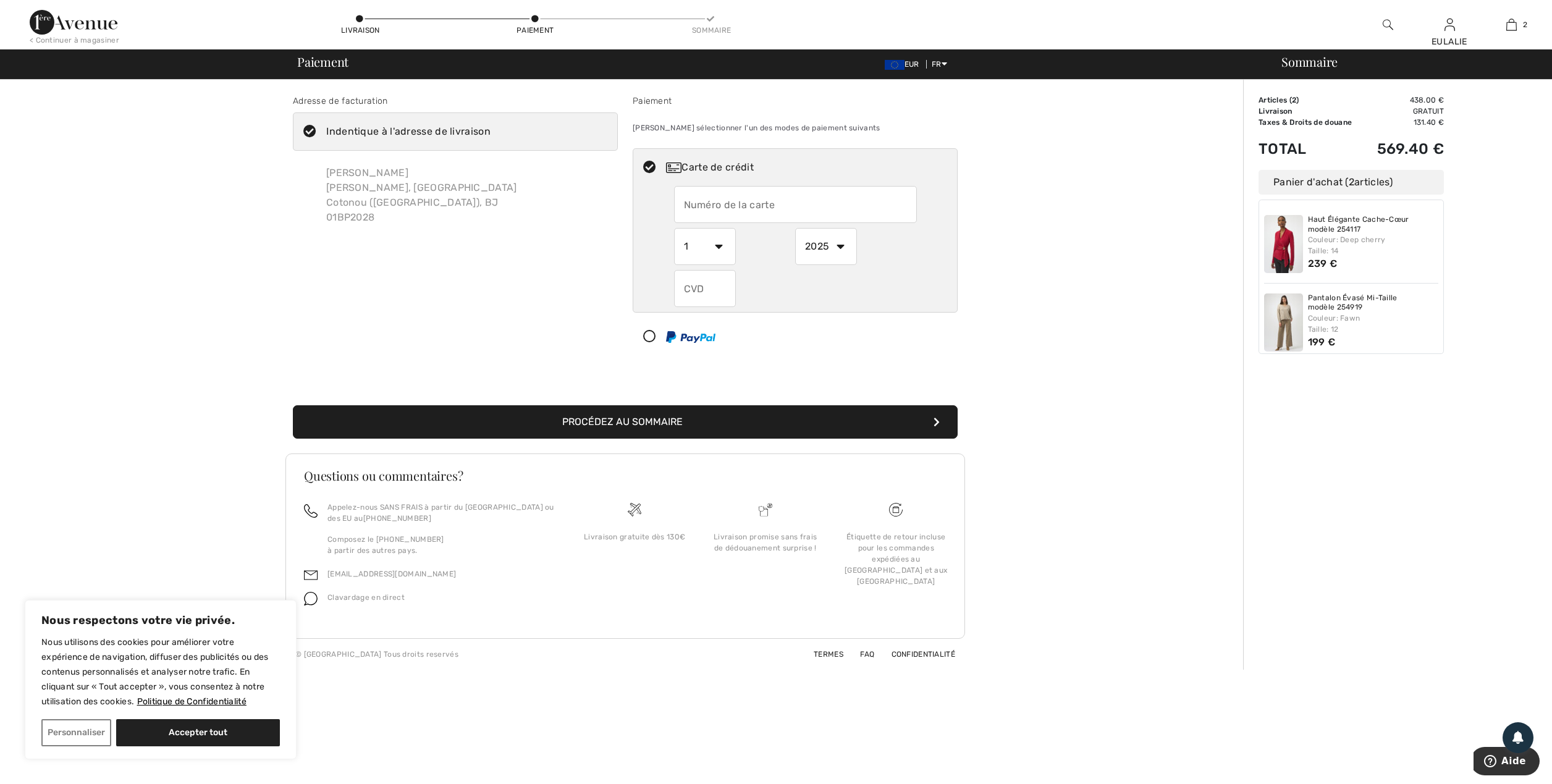
click at [797, 205] on input "text" at bounding box center [796, 204] width 243 height 37
type input "[CREDIT_CARD_NUMBER]"
select select "11"
select select "2026"
type input "430"
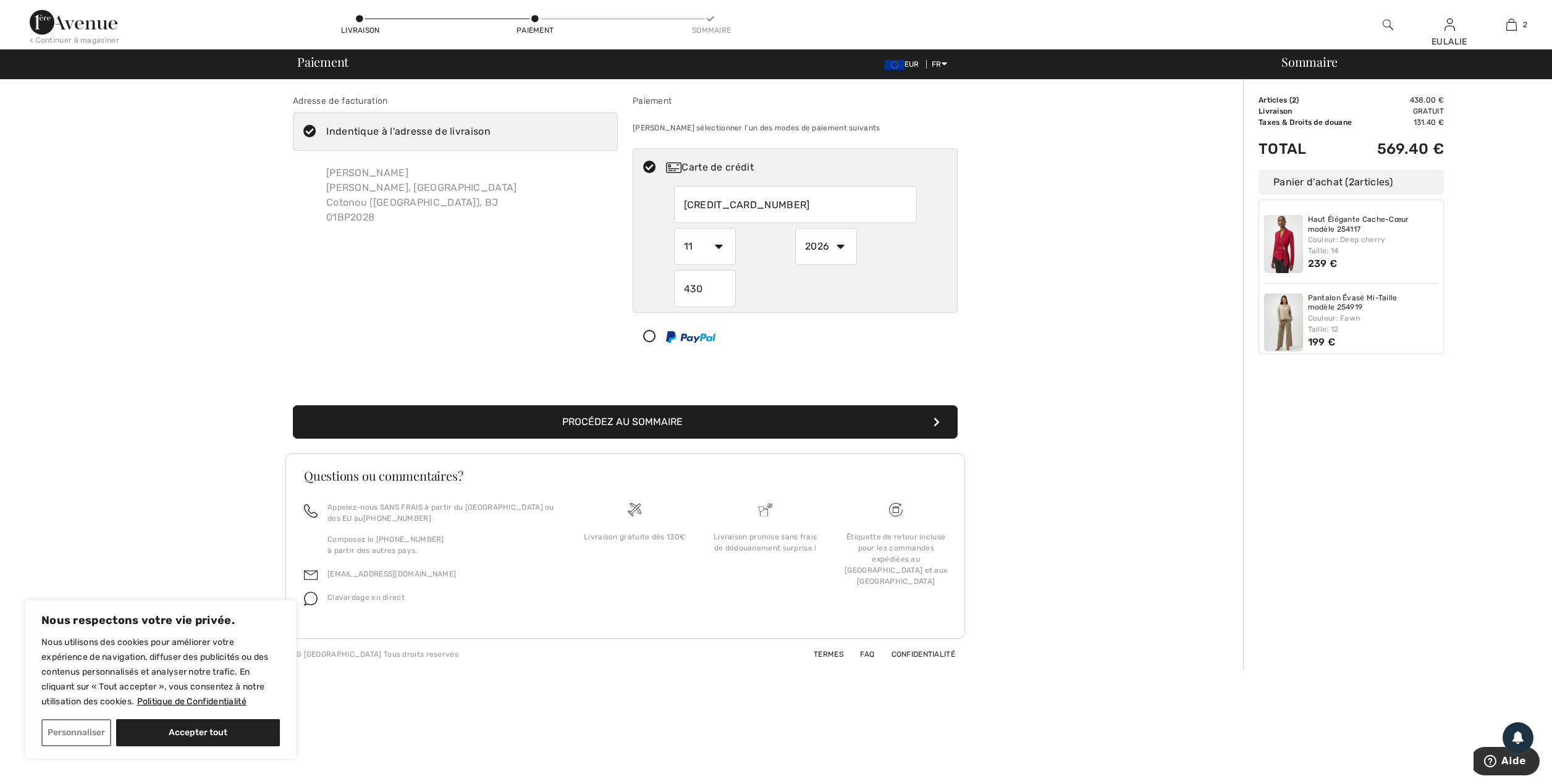
click at [756, 425] on button "Procédez au sommaire" at bounding box center [625, 422] width 665 height 33
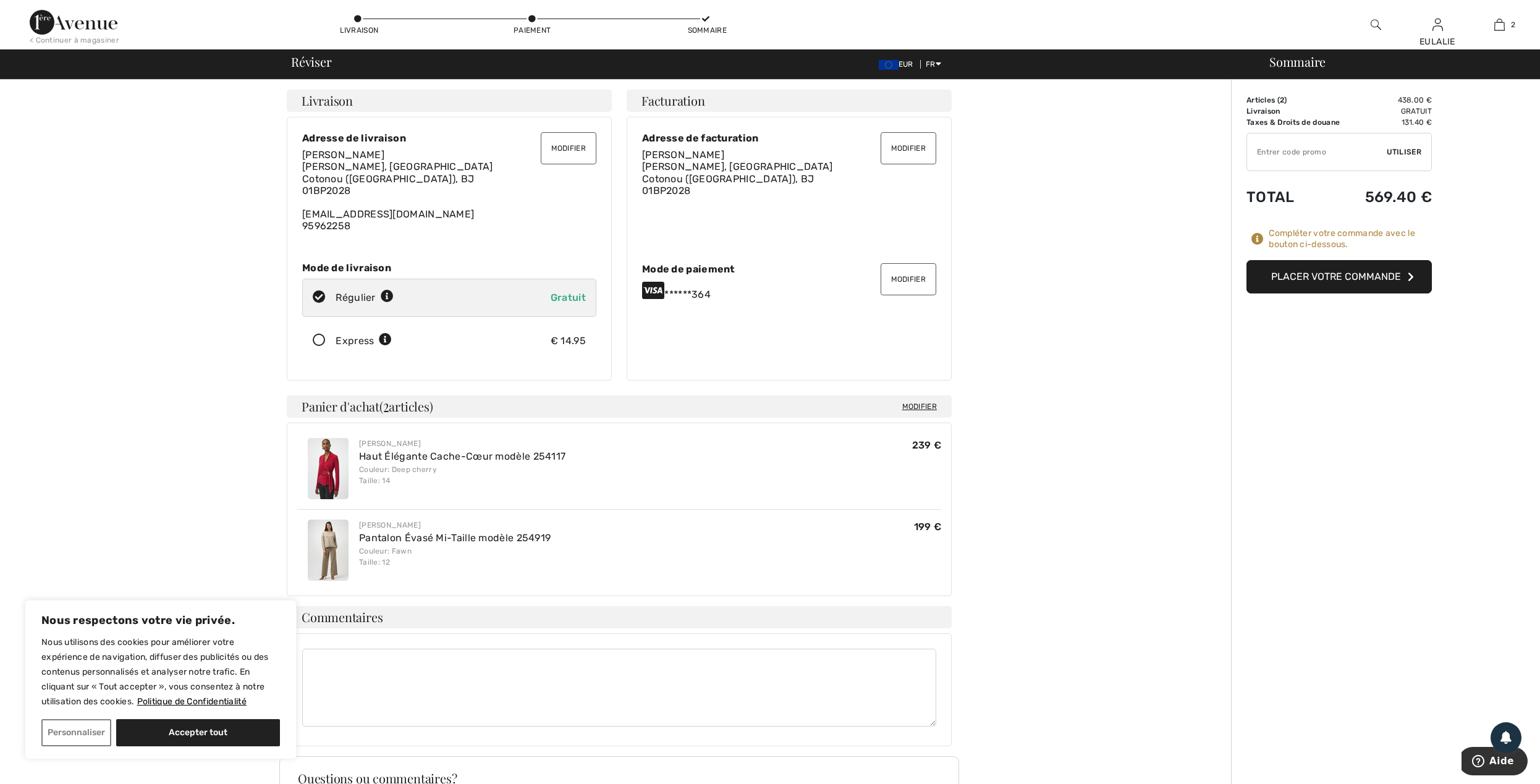
click at [388, 667] on textarea at bounding box center [619, 688] width 634 height 78
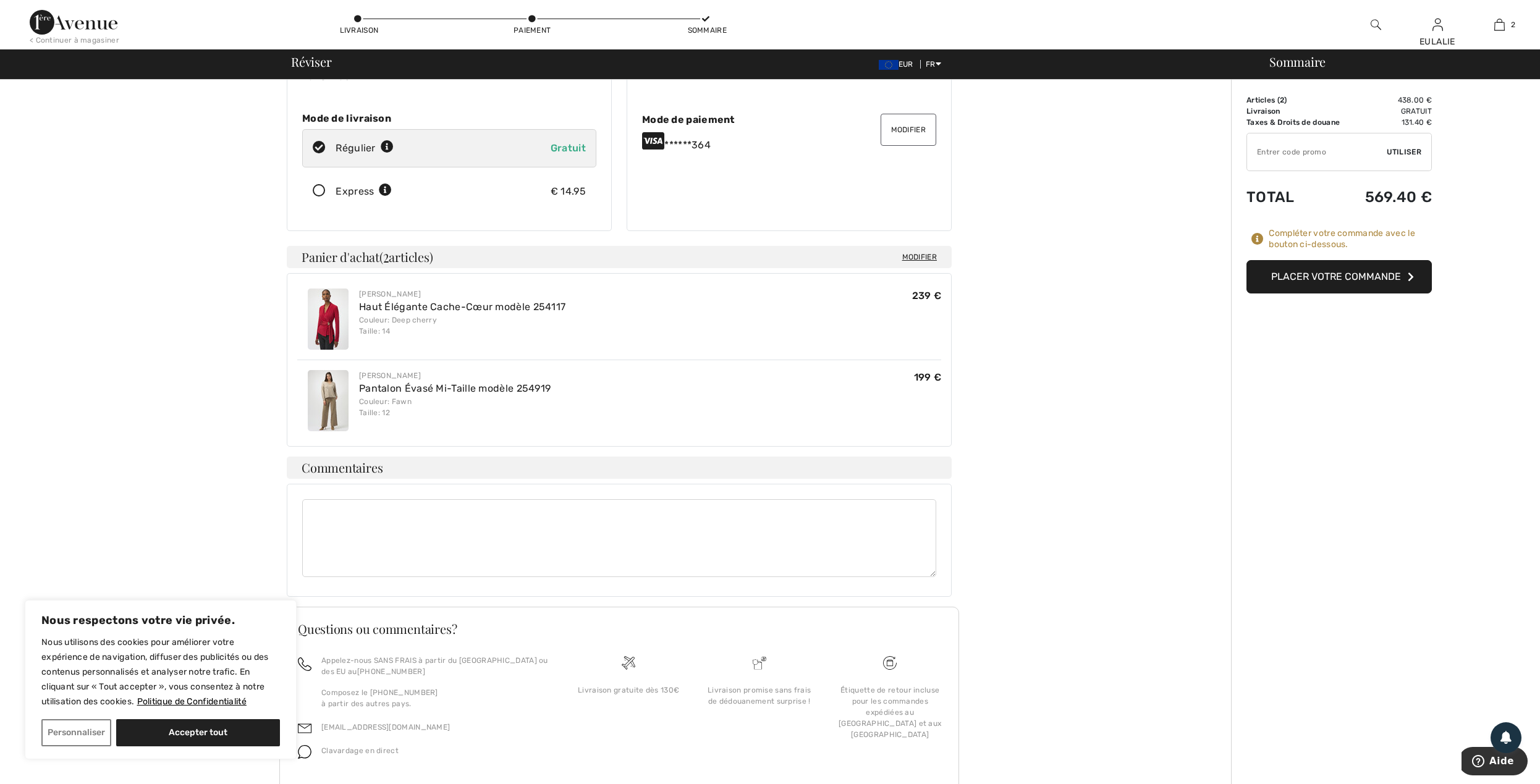
scroll to position [164, 0]
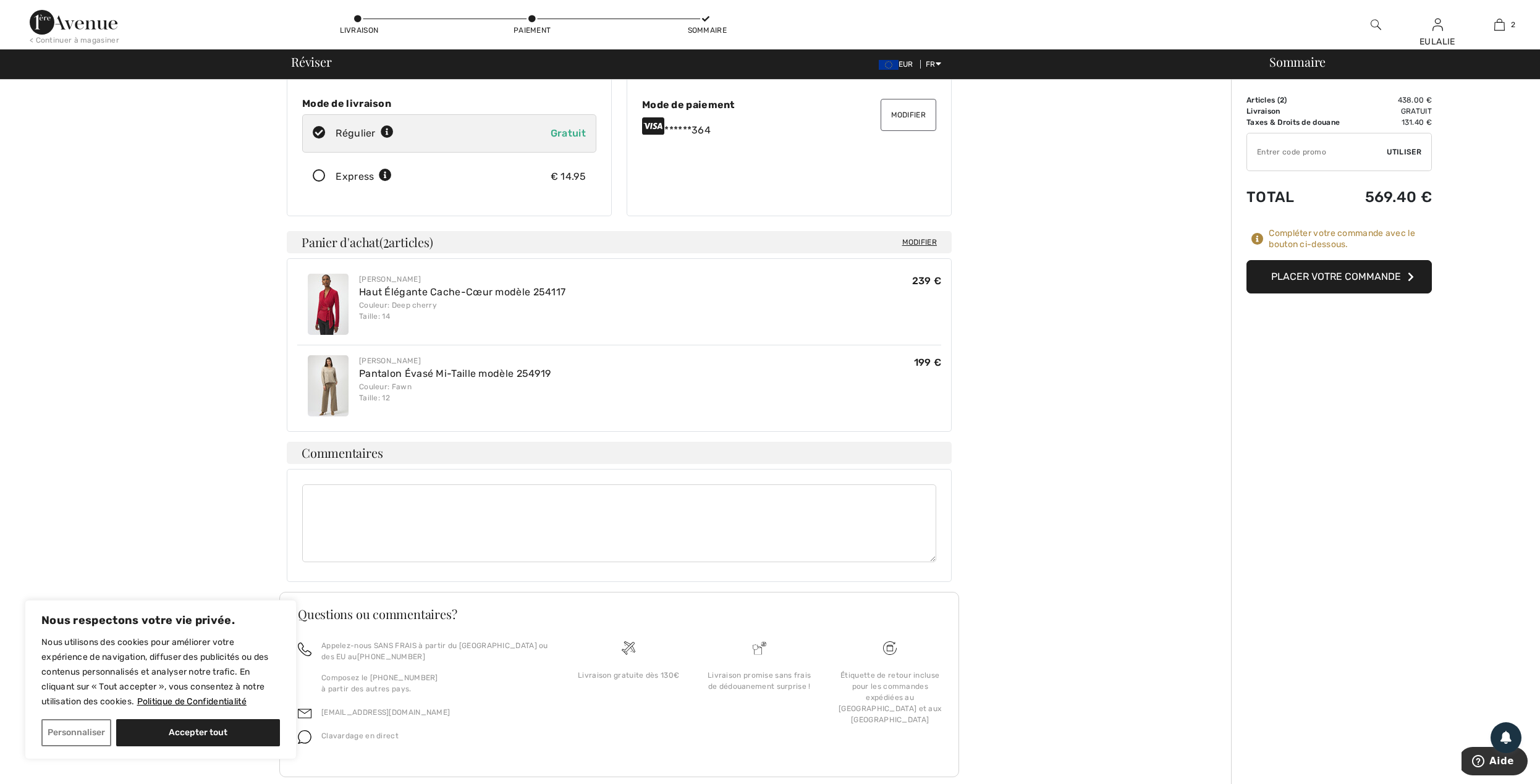
type textarea "v"
type textarea "VOUS VOUDRIEZ EXPEDIER LA COMMANDE PAR DHL S'IL VOUS PLAIT."
click at [1364, 279] on button "Placer votre commande" at bounding box center [1339, 276] width 185 height 33
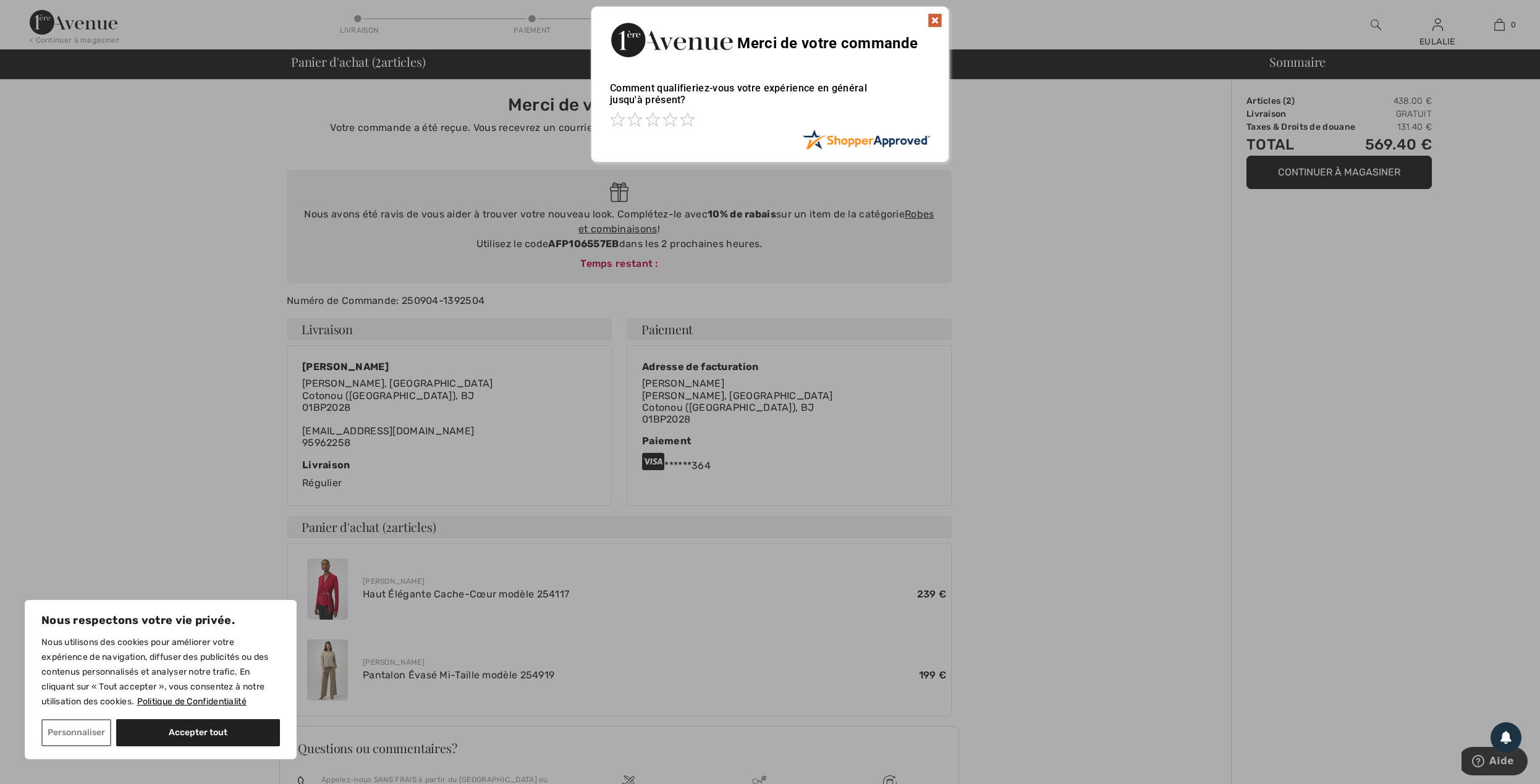
click at [936, 15] on img at bounding box center [935, 20] width 14 height 14
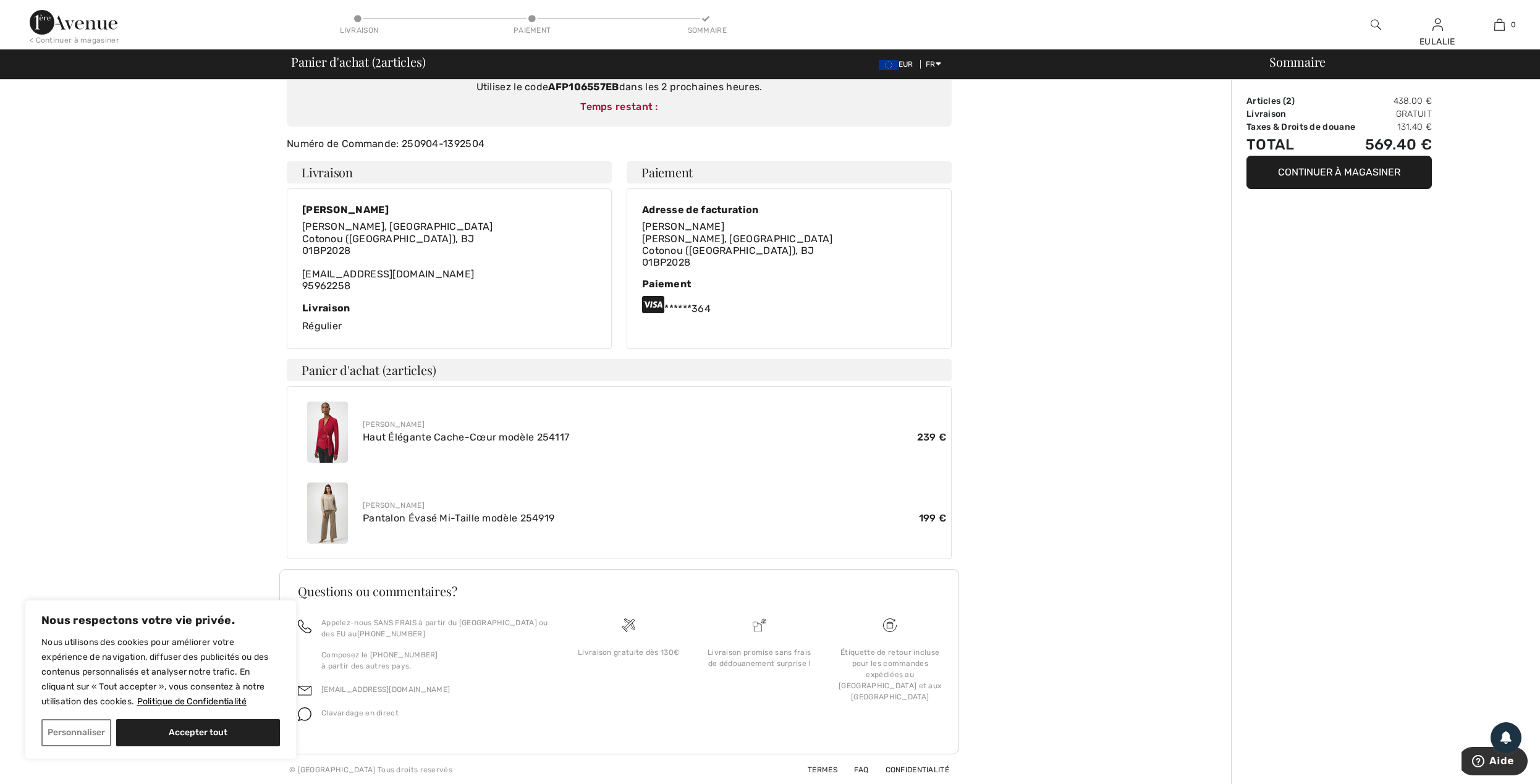
scroll to position [158, 0]
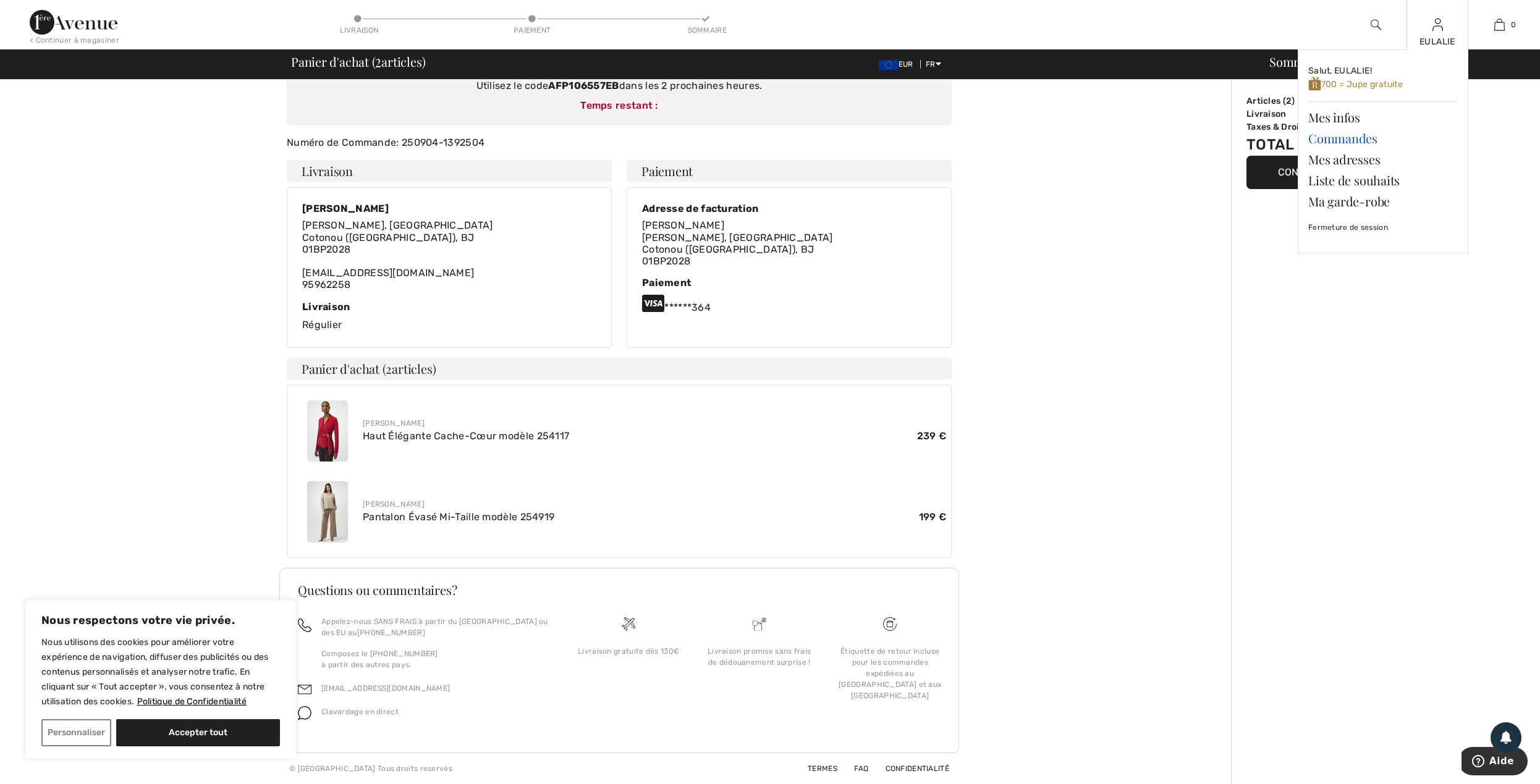
click at [1366, 136] on link "Commandes" at bounding box center [1383, 138] width 150 height 21
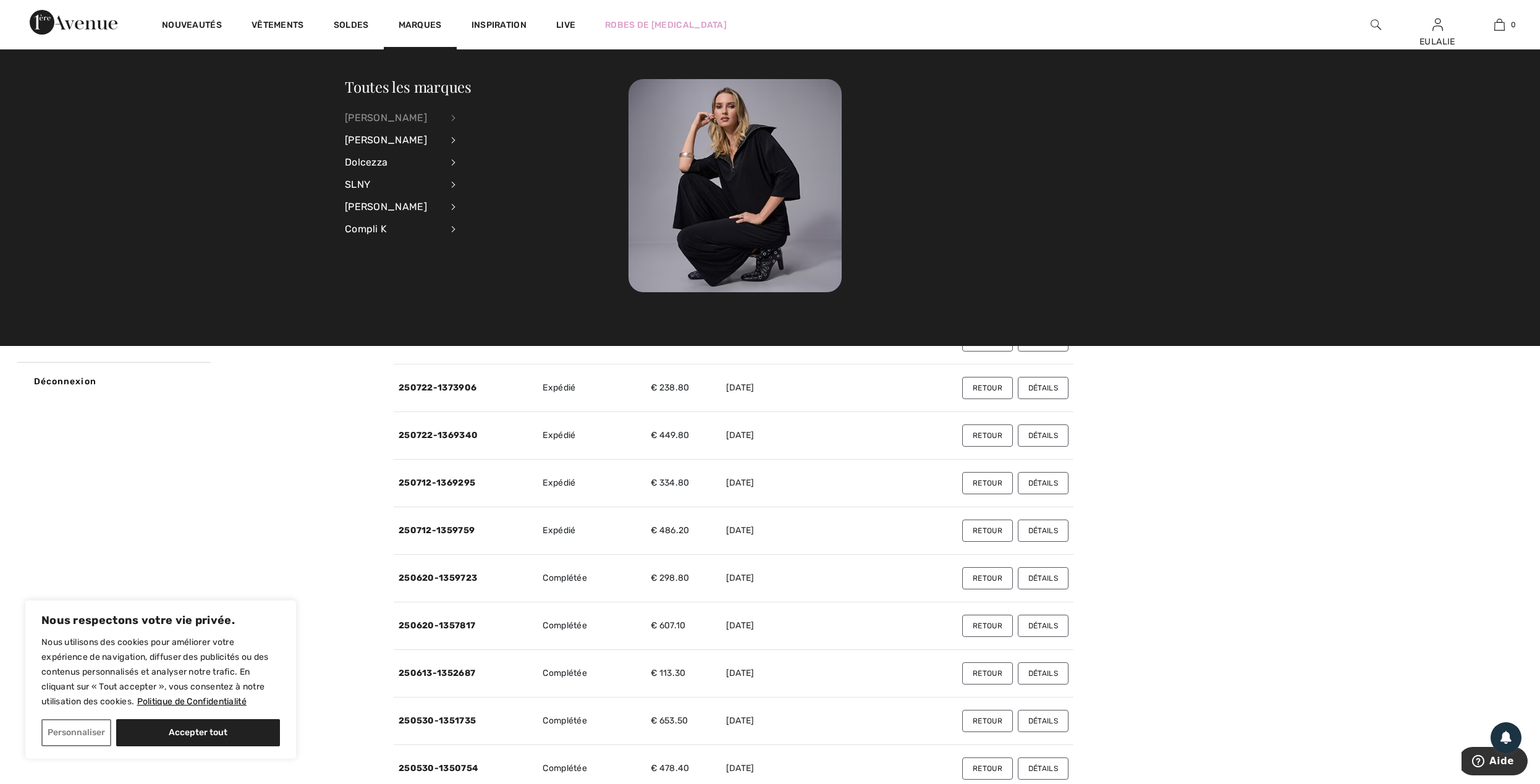
click at [421, 111] on div "[PERSON_NAME]" at bounding box center [393, 118] width 97 height 22
click at [483, 119] on link "Voir tout" at bounding box center [520, 117] width 99 height 20
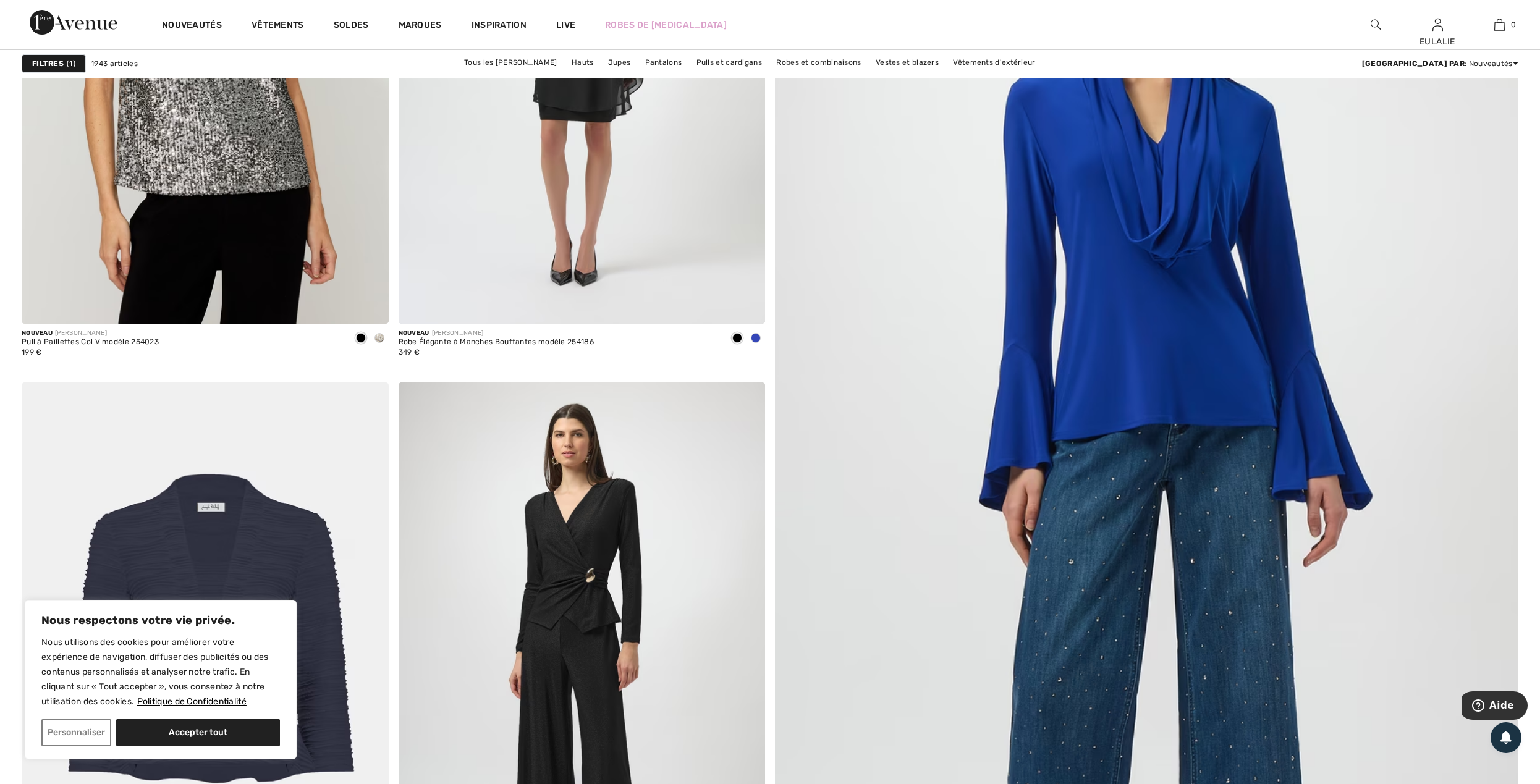
scroll to position [988, 0]
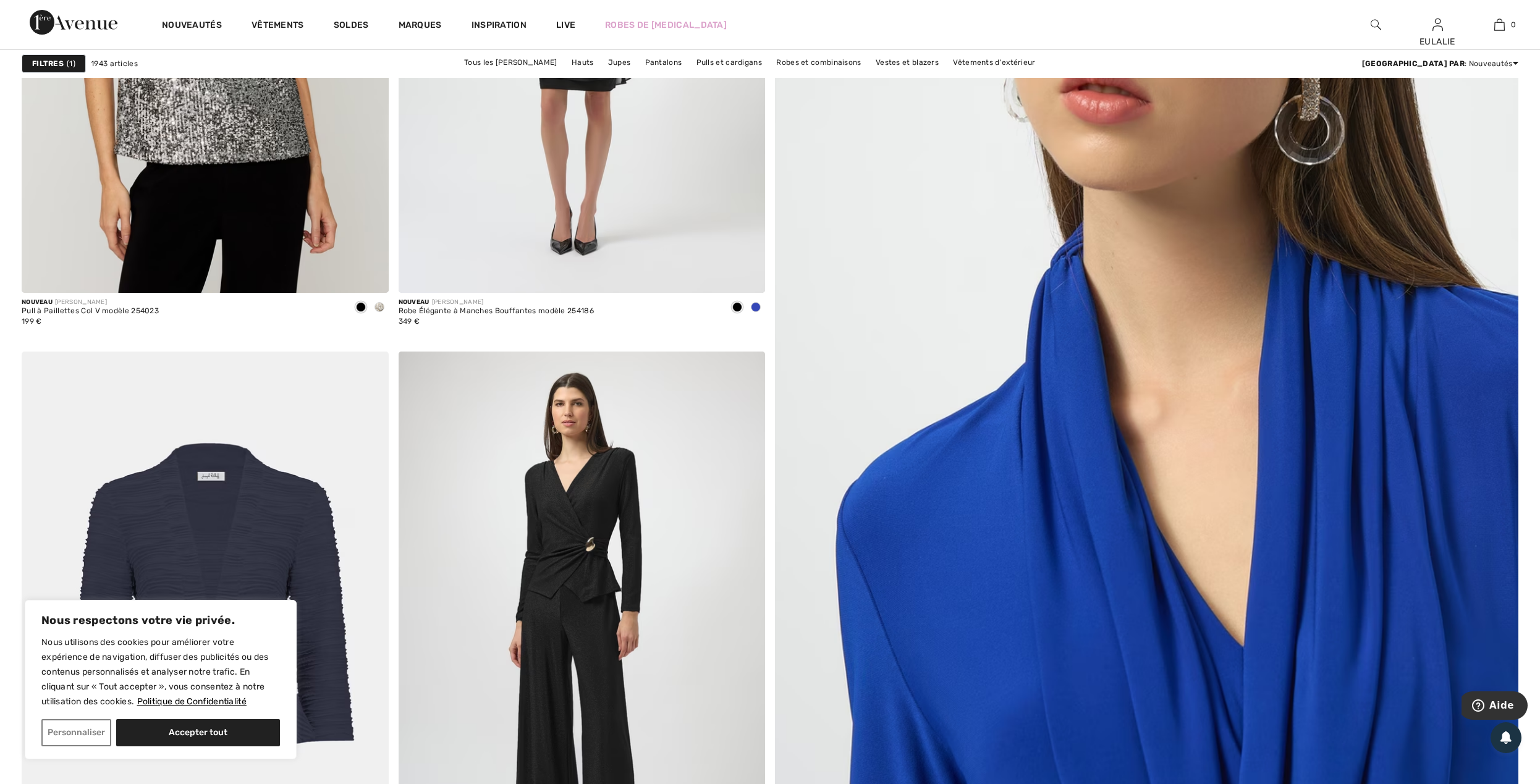
click at [1185, 281] on img at bounding box center [1146, 412] width 892 height 1337
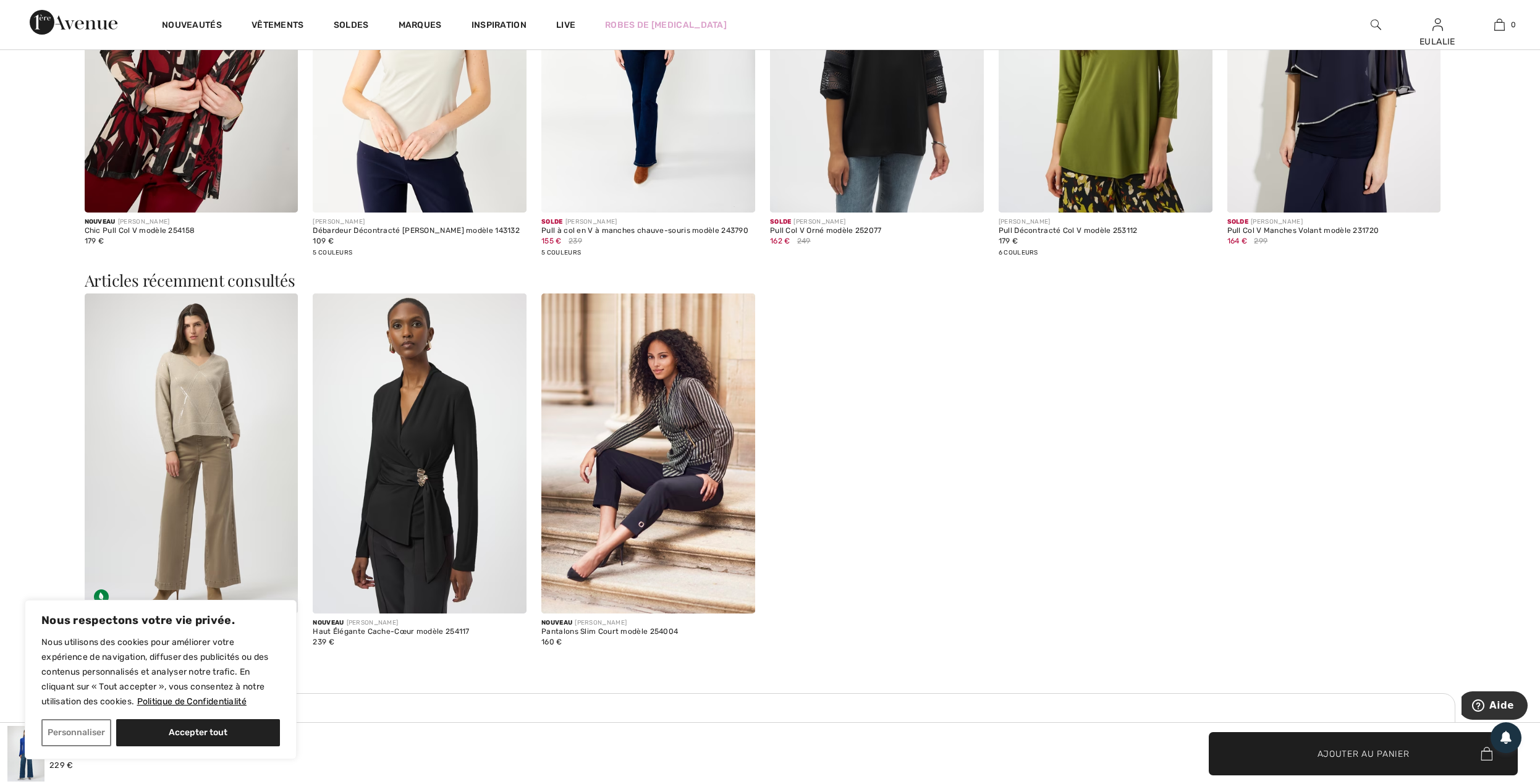
scroll to position [2717, 0]
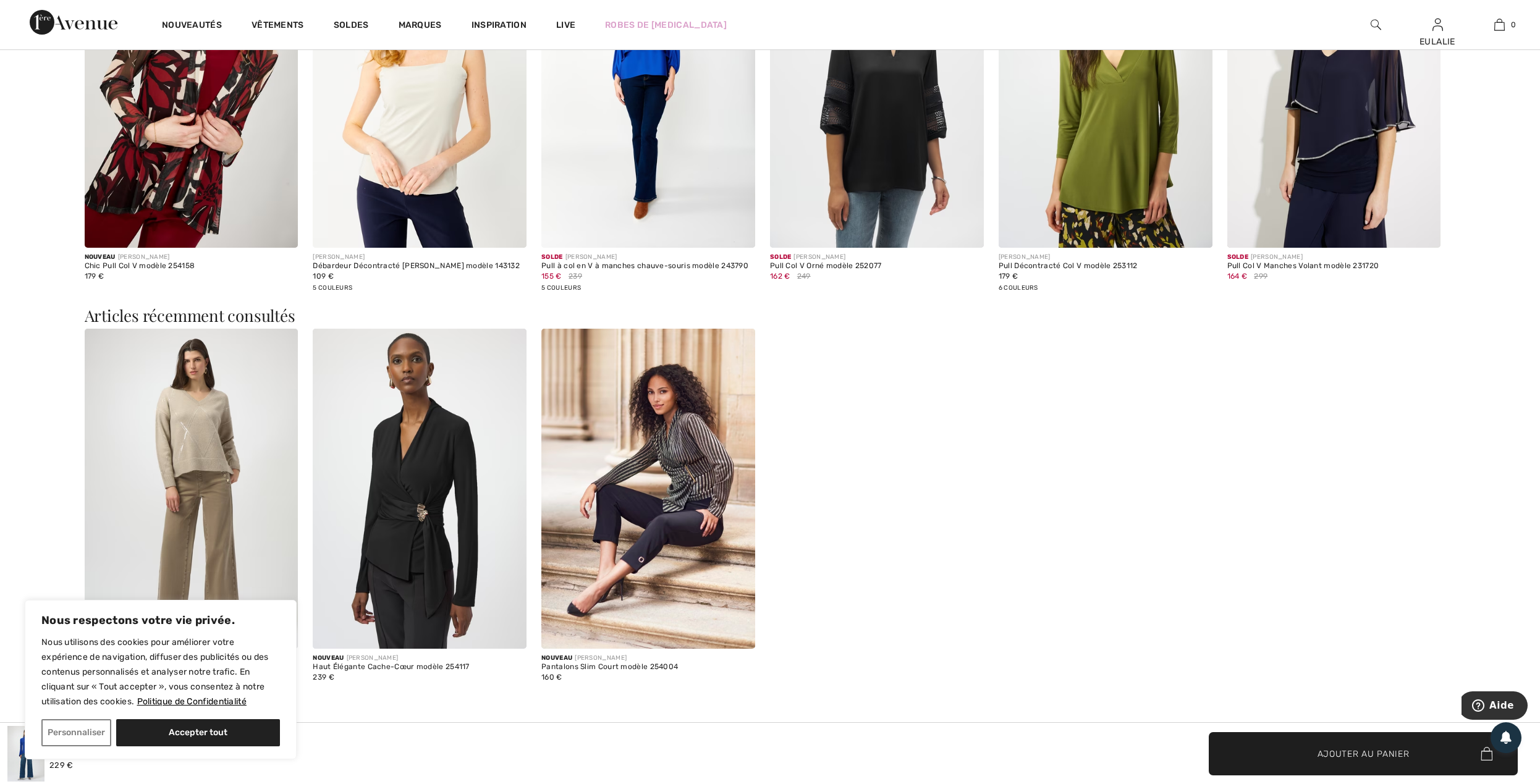
click at [413, 465] on img at bounding box center [419, 488] width 213 height 320
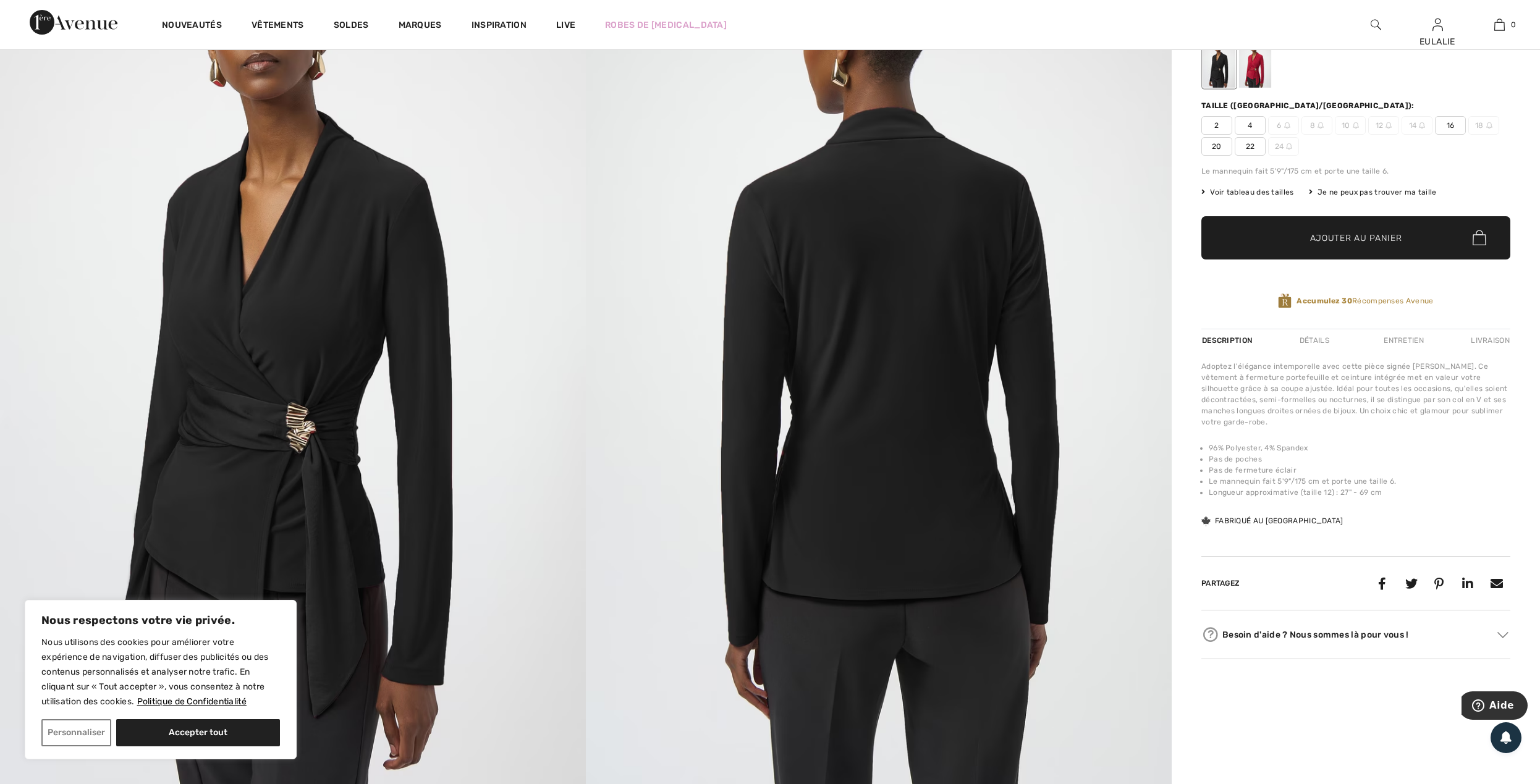
scroll to position [164, 0]
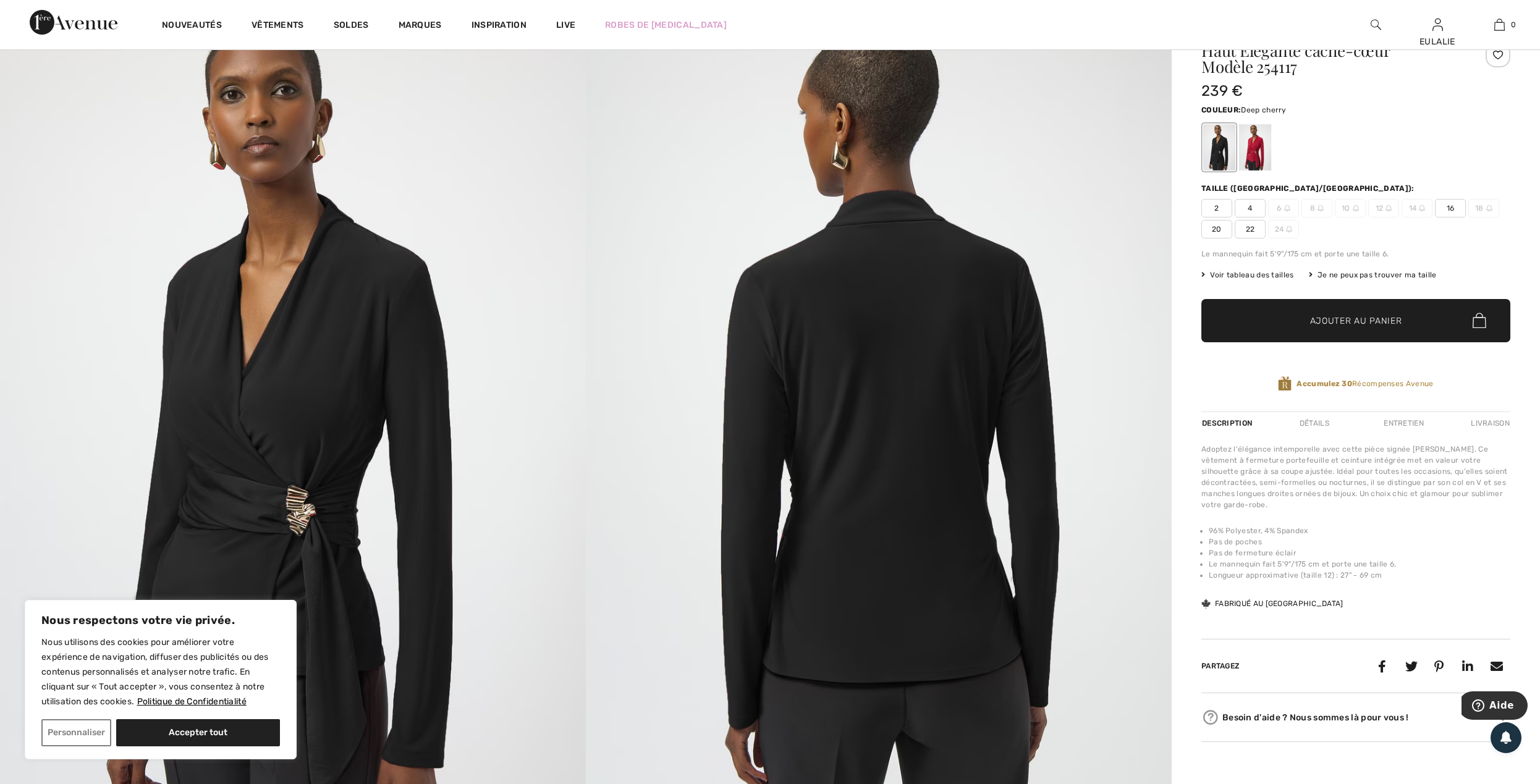
click at [1251, 146] on div at bounding box center [1255, 148] width 32 height 46
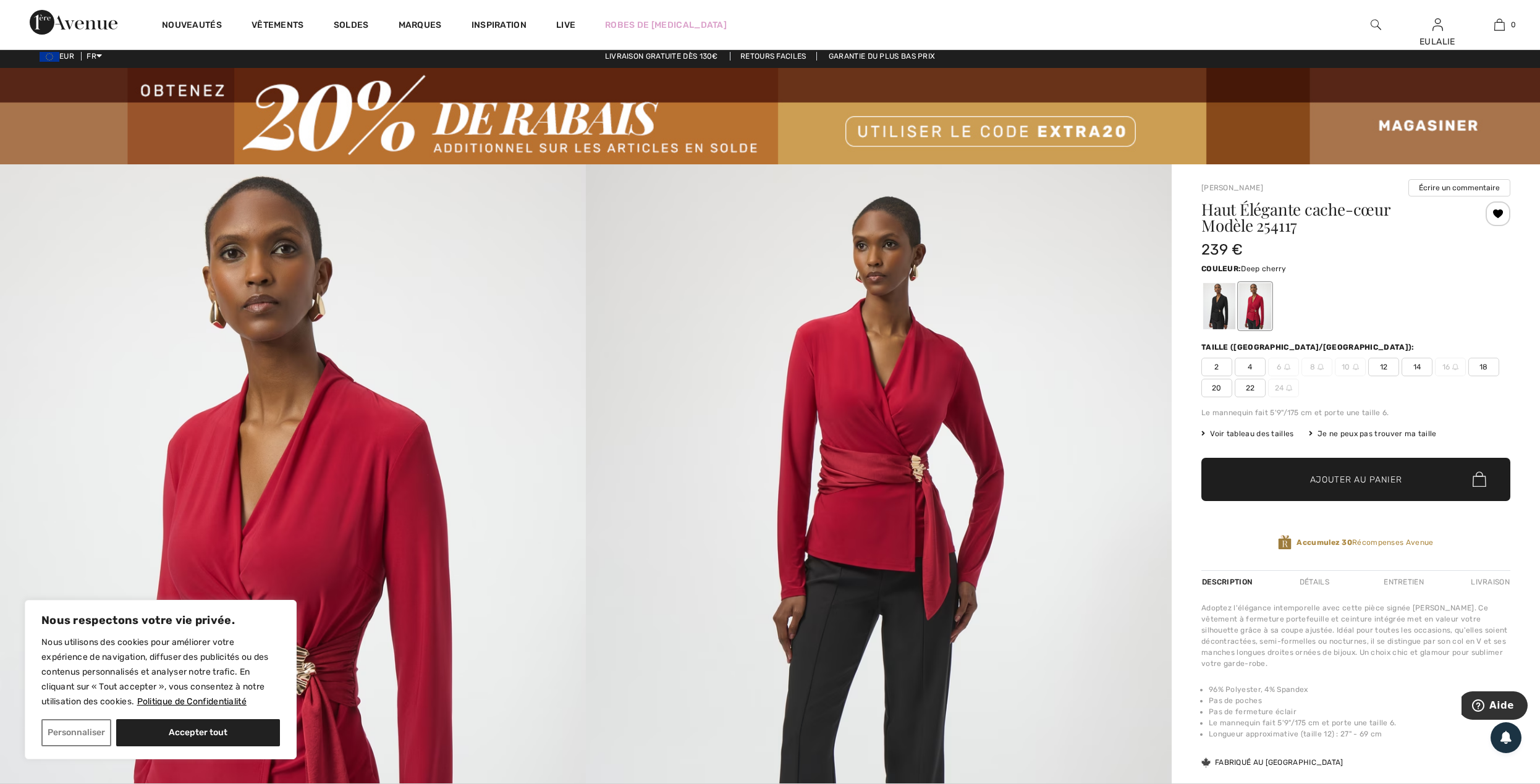
scroll to position [0, 0]
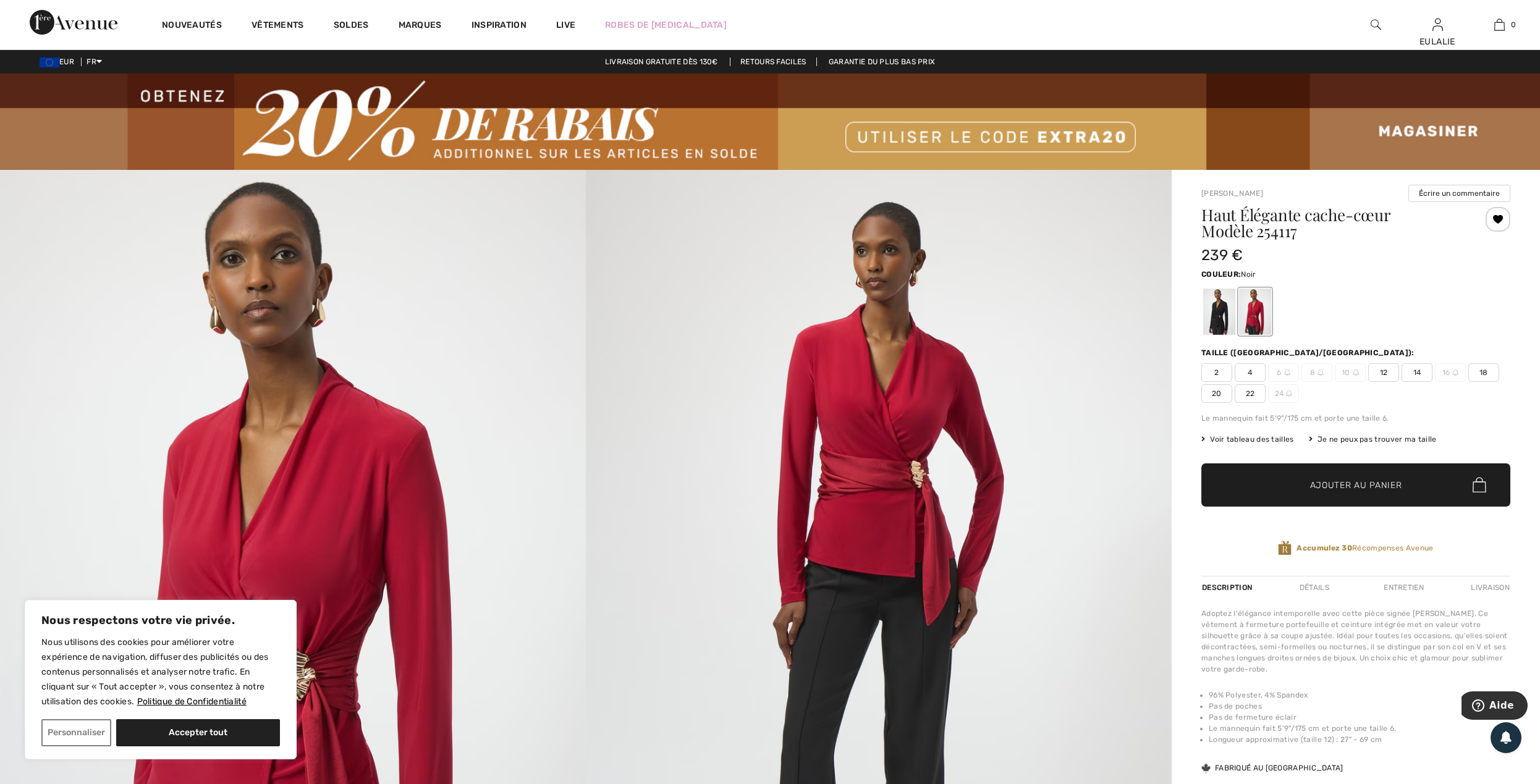
click at [1217, 314] on div at bounding box center [1219, 312] width 32 height 46
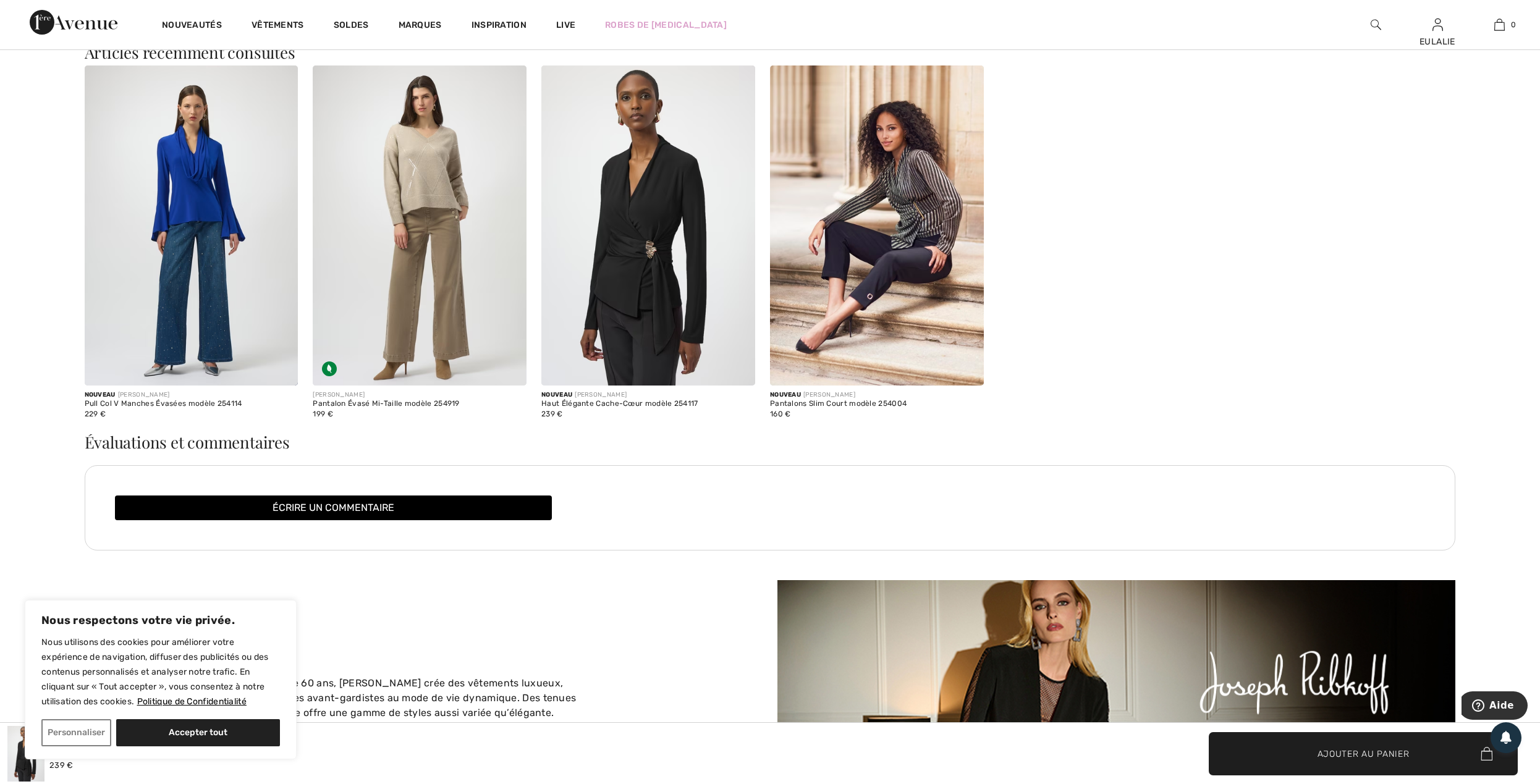
scroll to position [2323, 0]
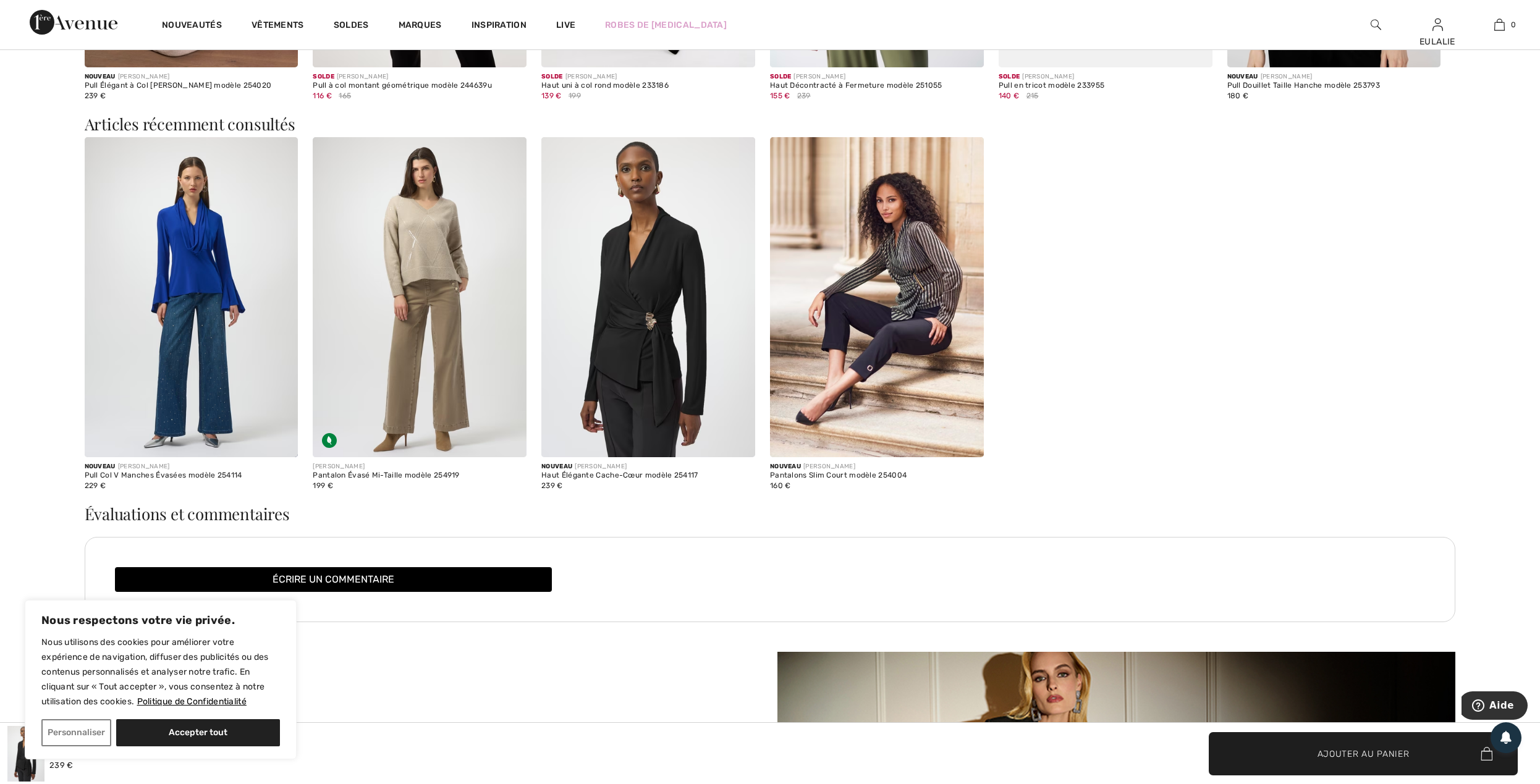
click at [195, 234] on img at bounding box center [191, 297] width 213 height 320
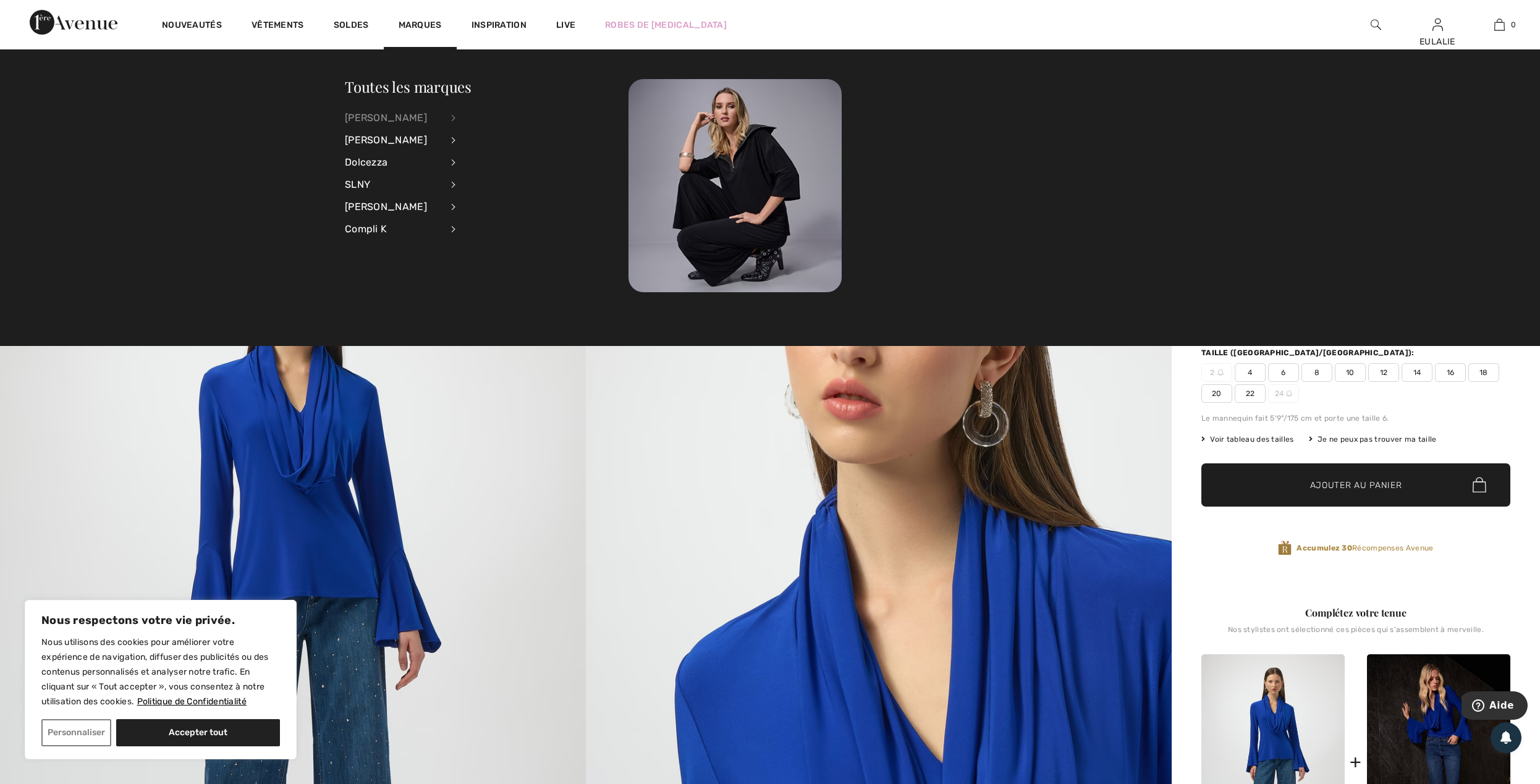
click at [418, 114] on div "[PERSON_NAME]" at bounding box center [393, 118] width 97 height 22
click at [496, 119] on link "Voir tout" at bounding box center [520, 117] width 99 height 20
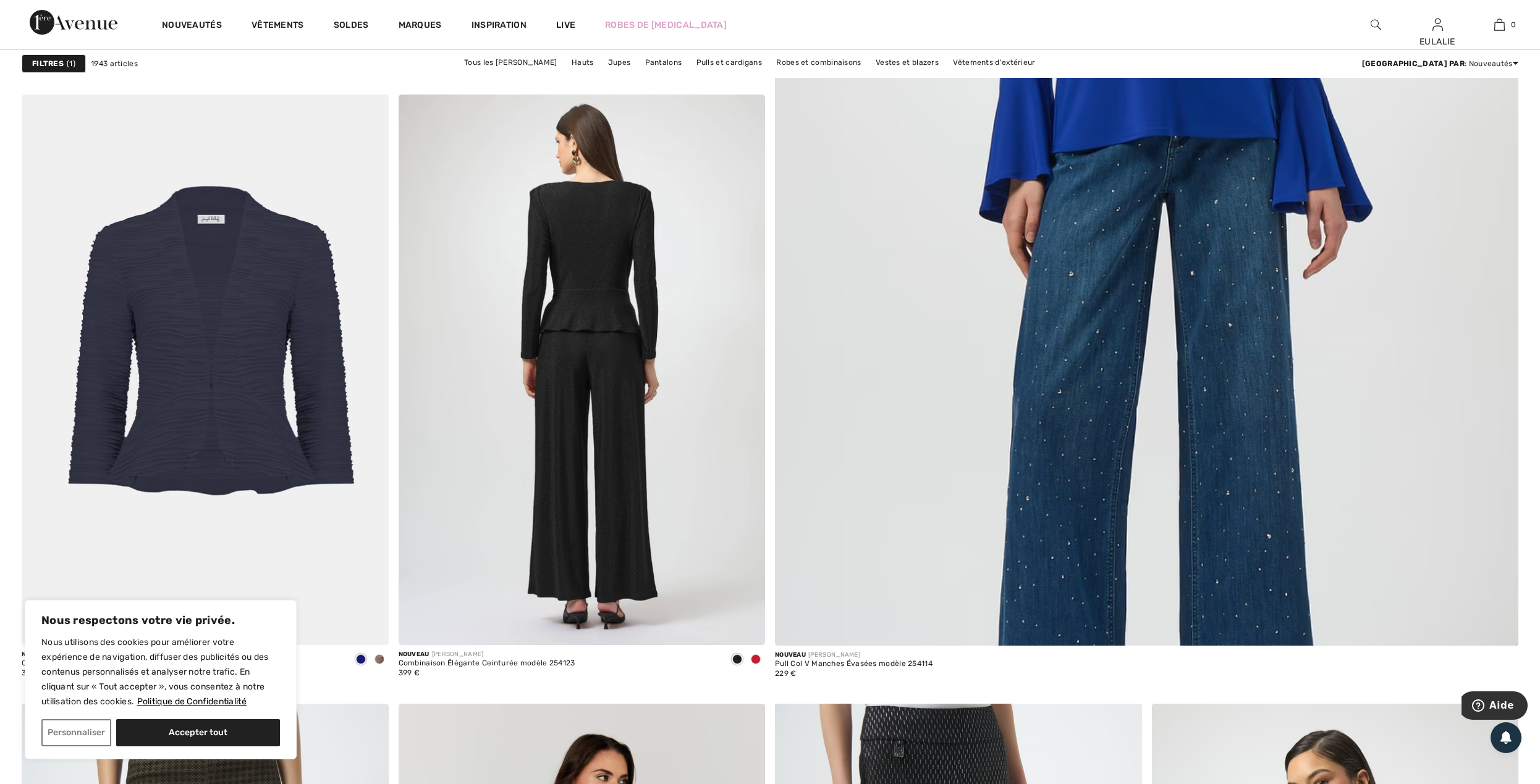
scroll to position [1235, 0]
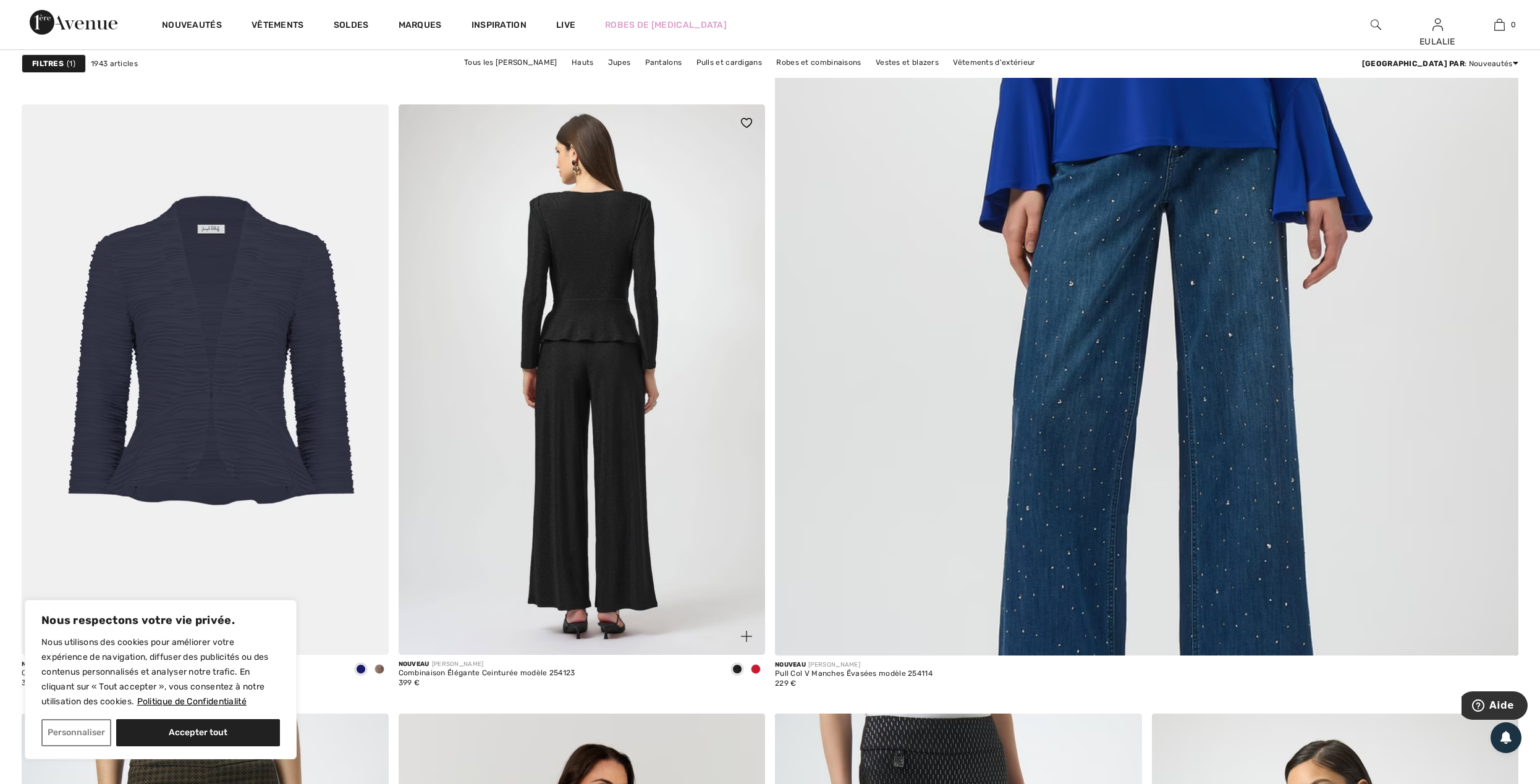
click at [609, 284] on img at bounding box center [582, 379] width 367 height 550
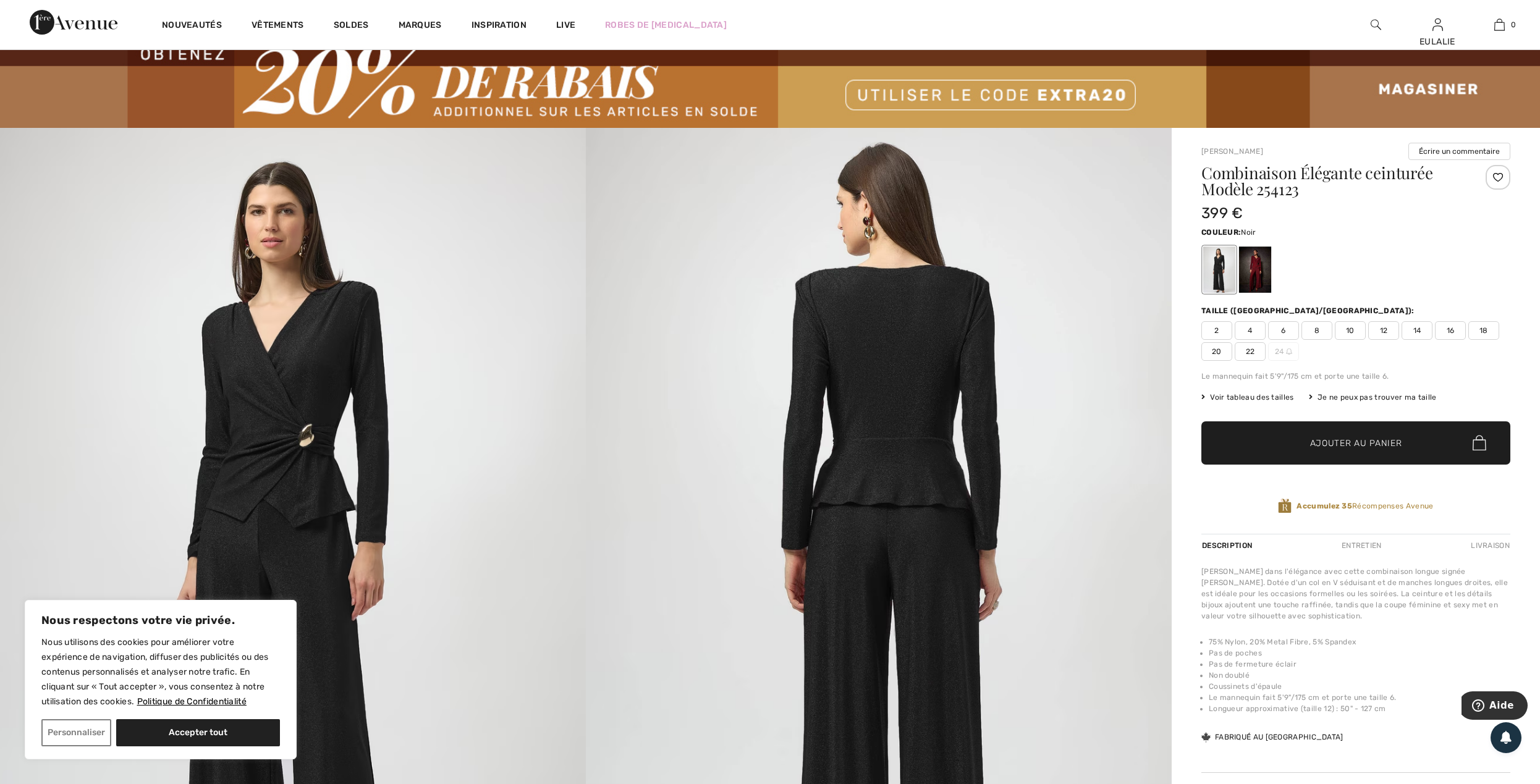
scroll to position [82, 0]
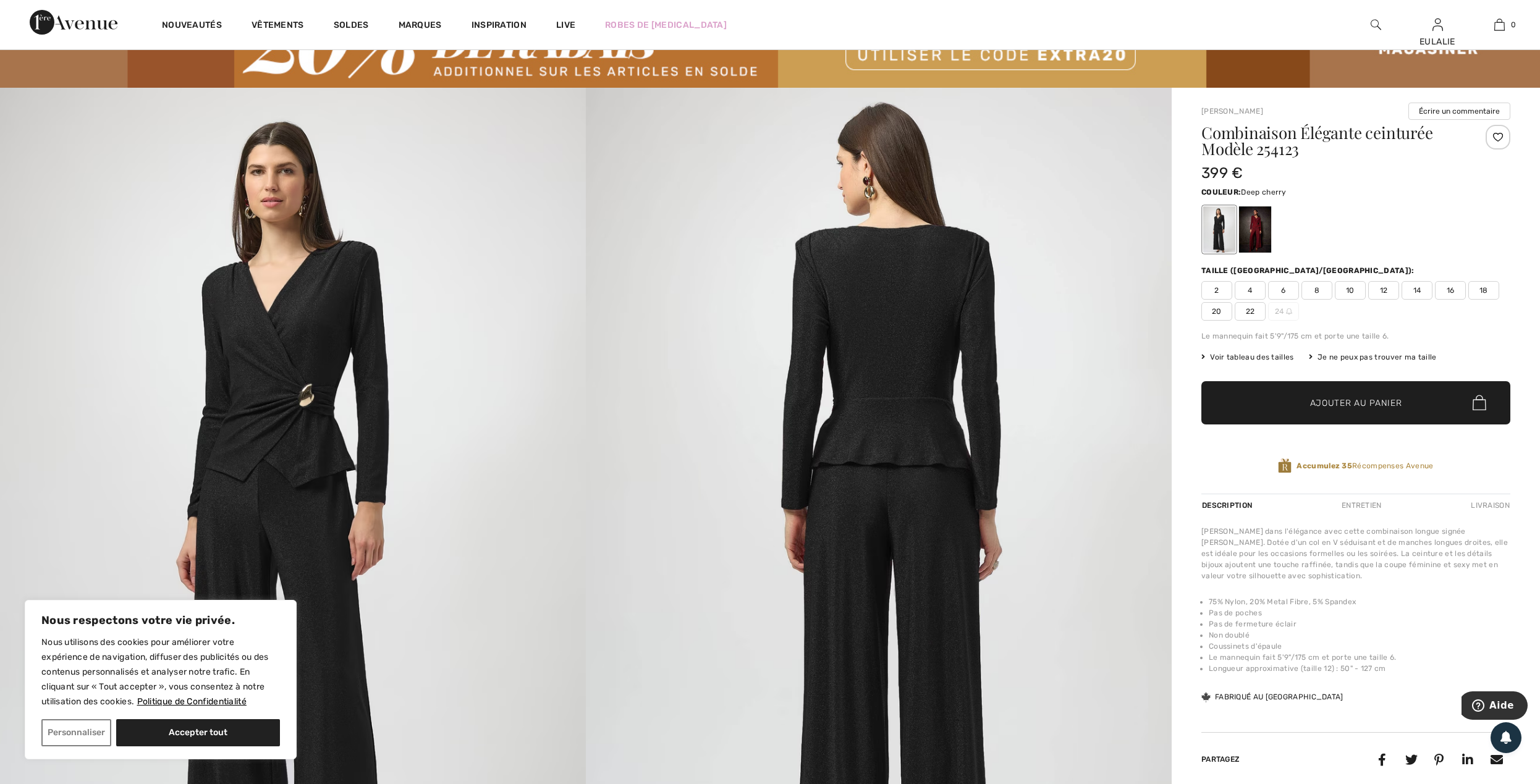
click at [1259, 223] on div at bounding box center [1255, 229] width 32 height 46
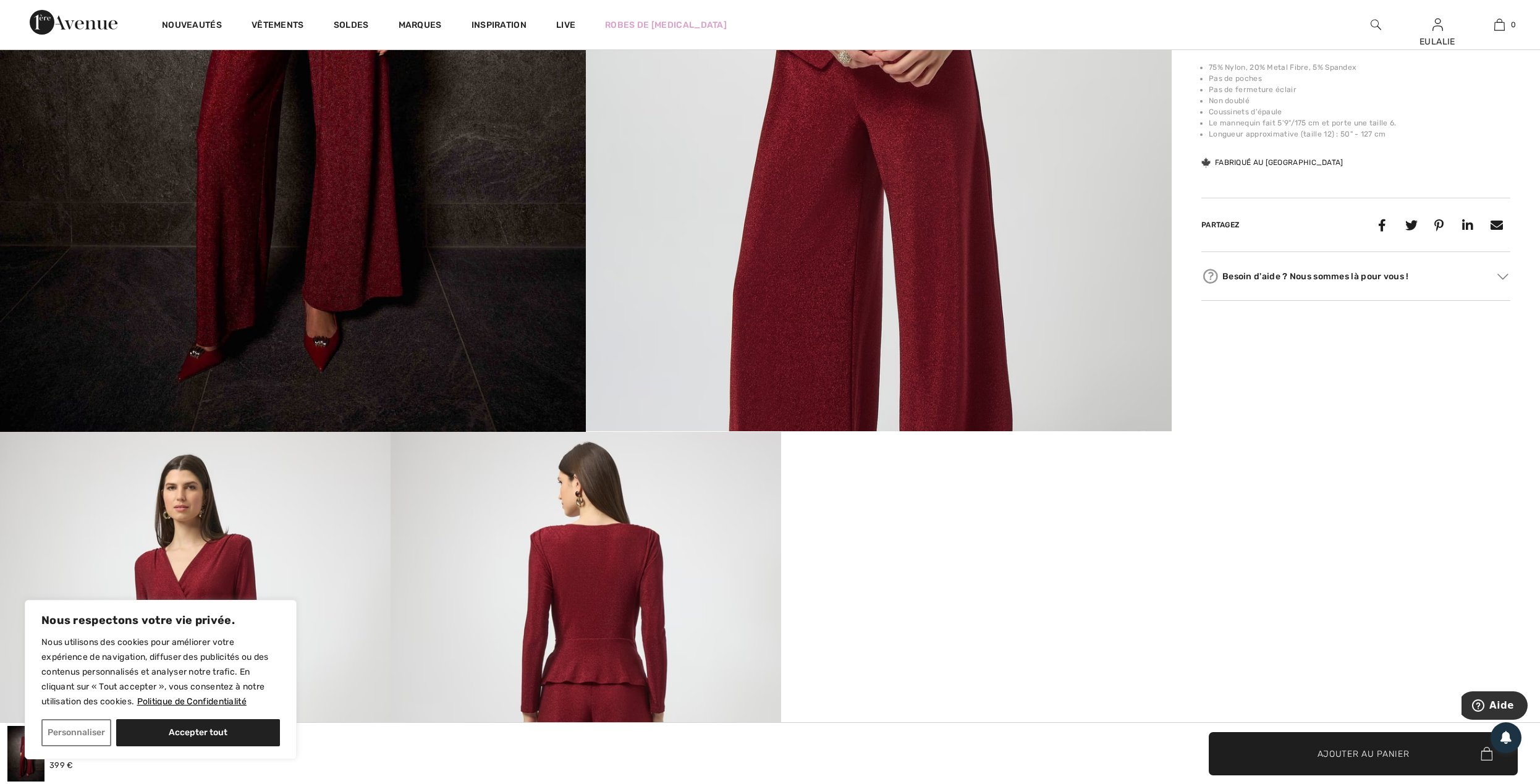
scroll to position [823, 0]
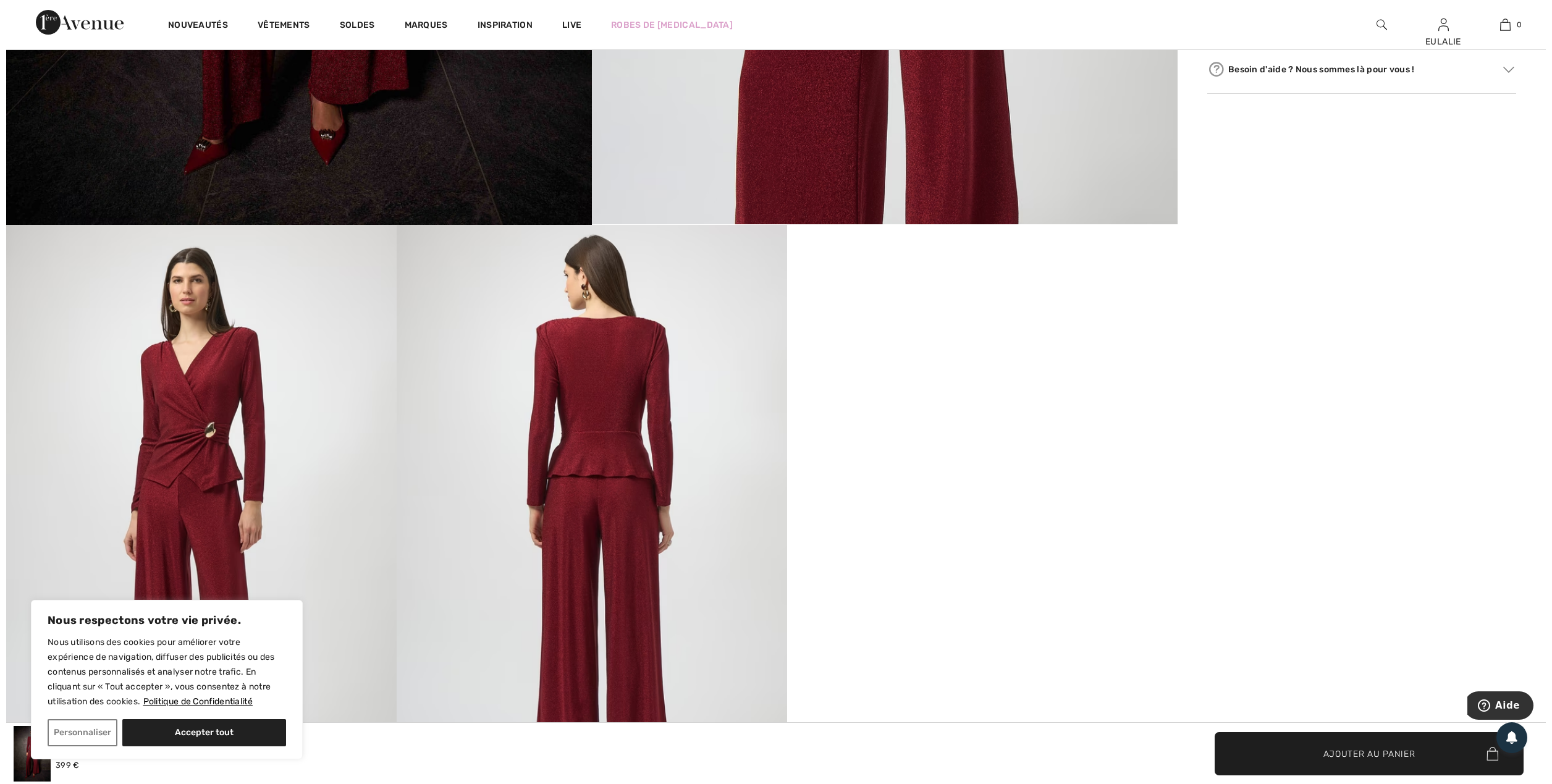
scroll to position [824, 0]
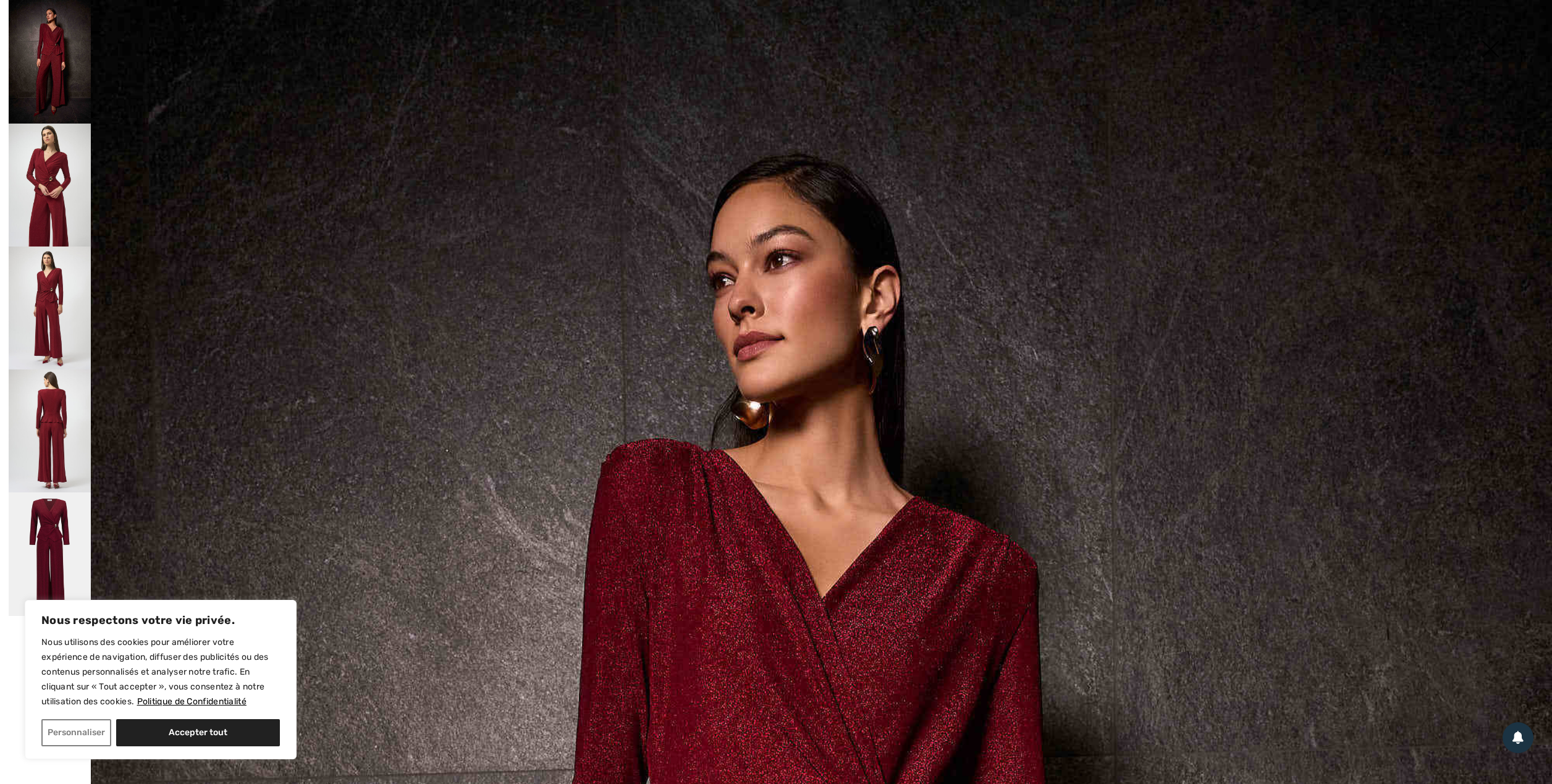
click at [53, 409] on img at bounding box center [50, 431] width 82 height 123
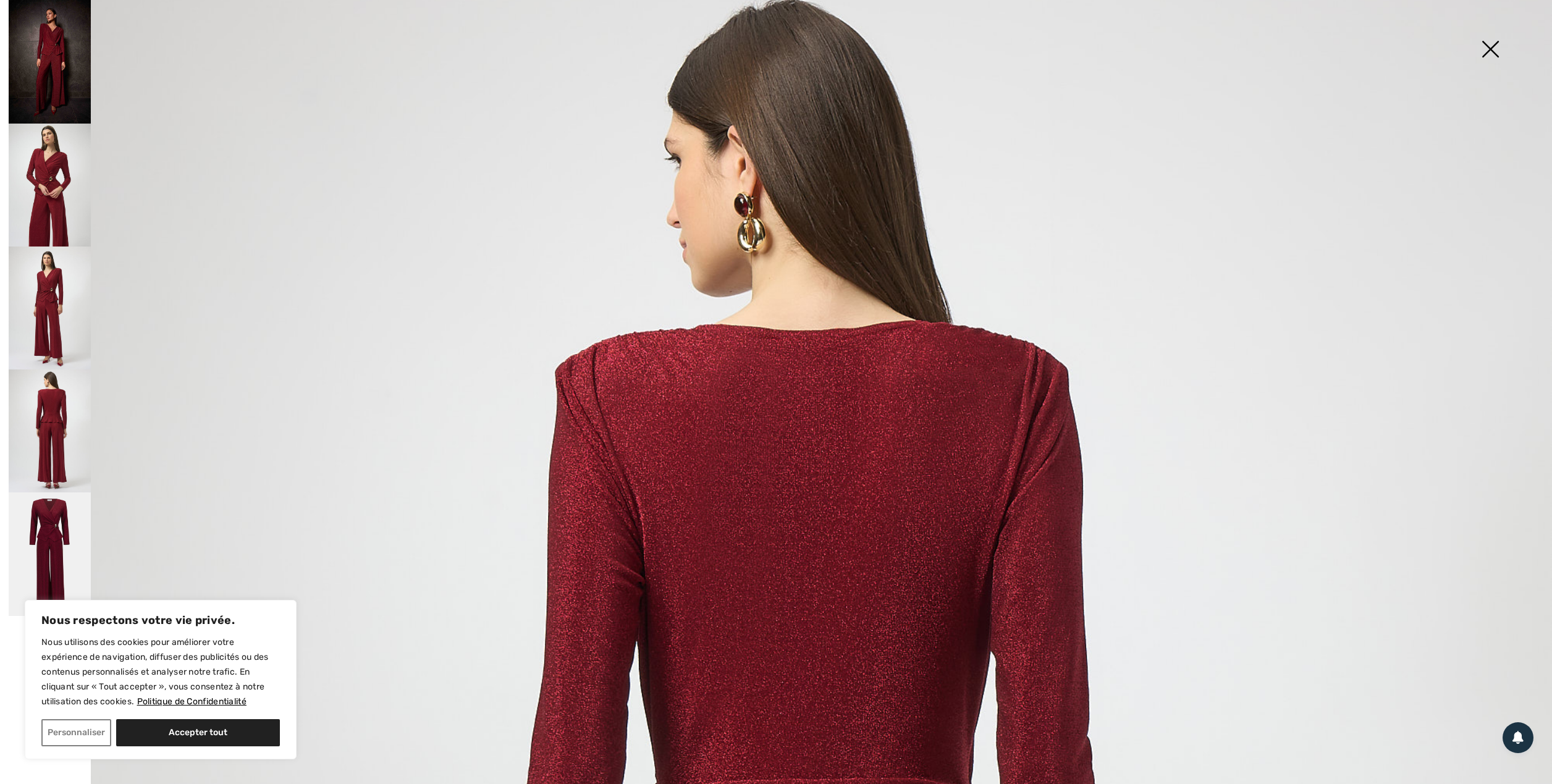
scroll to position [40, 0]
click at [52, 188] on img at bounding box center [50, 185] width 82 height 123
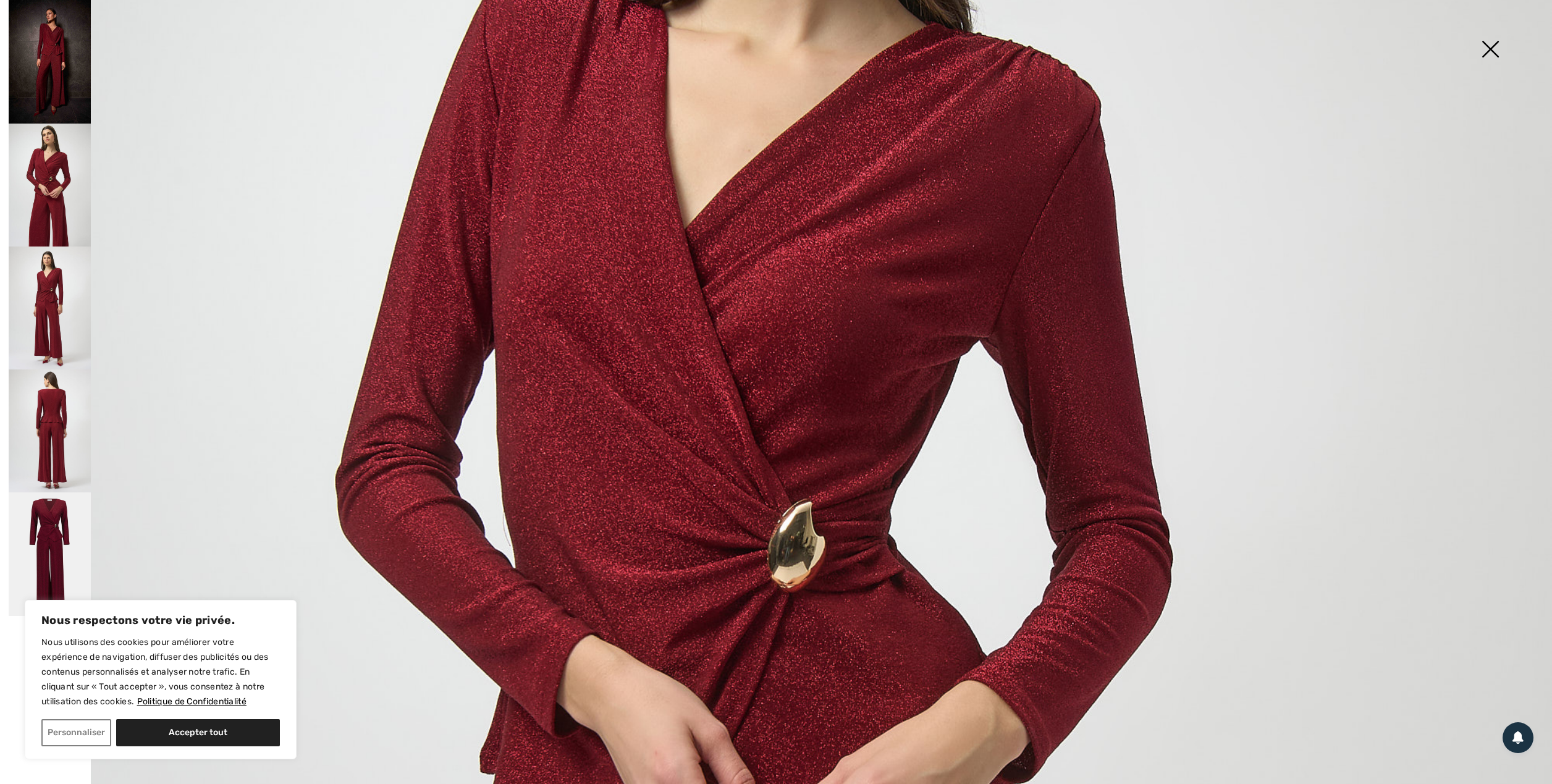
scroll to position [781, 0]
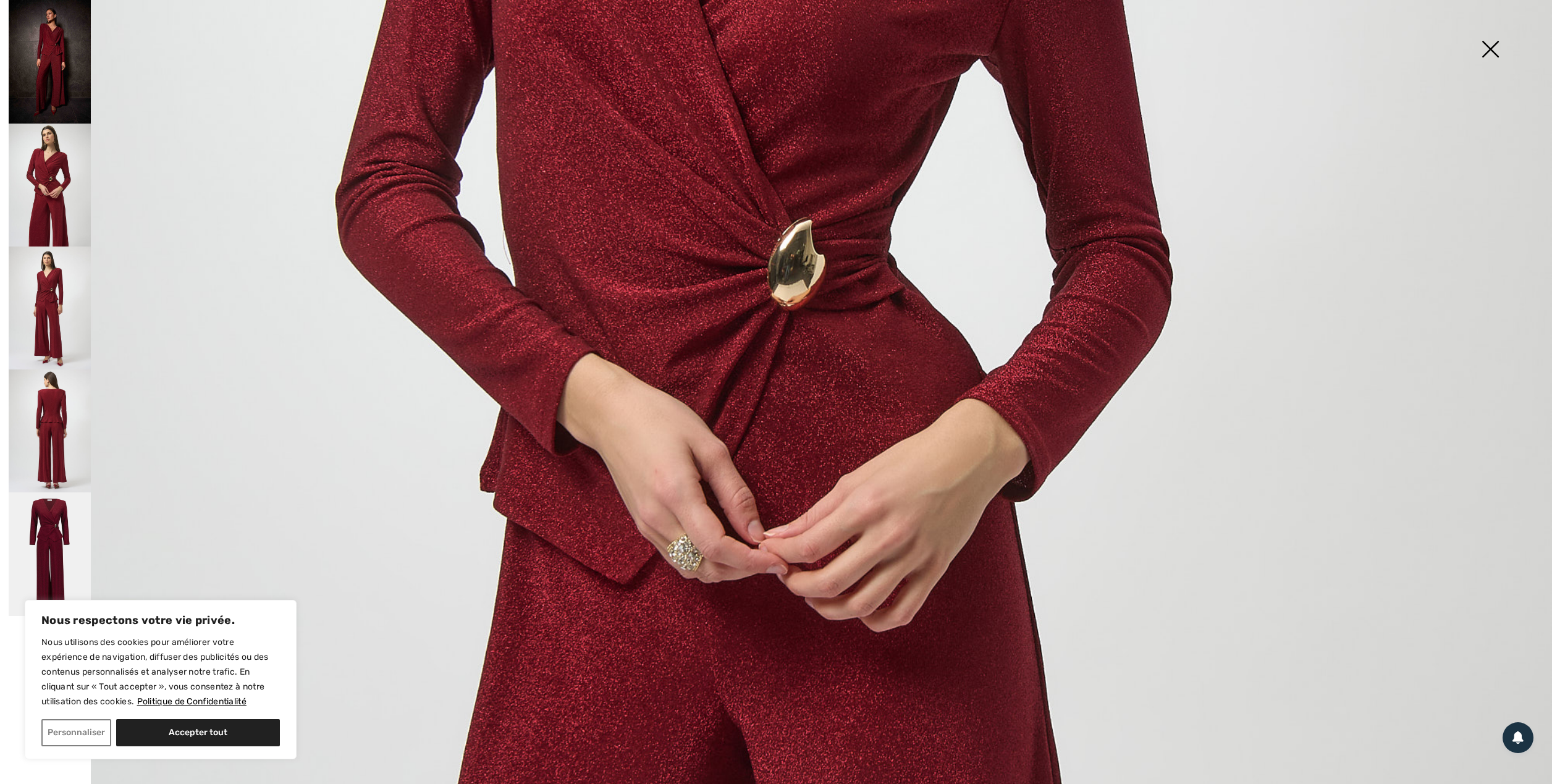
click at [1485, 45] on img at bounding box center [1490, 51] width 62 height 64
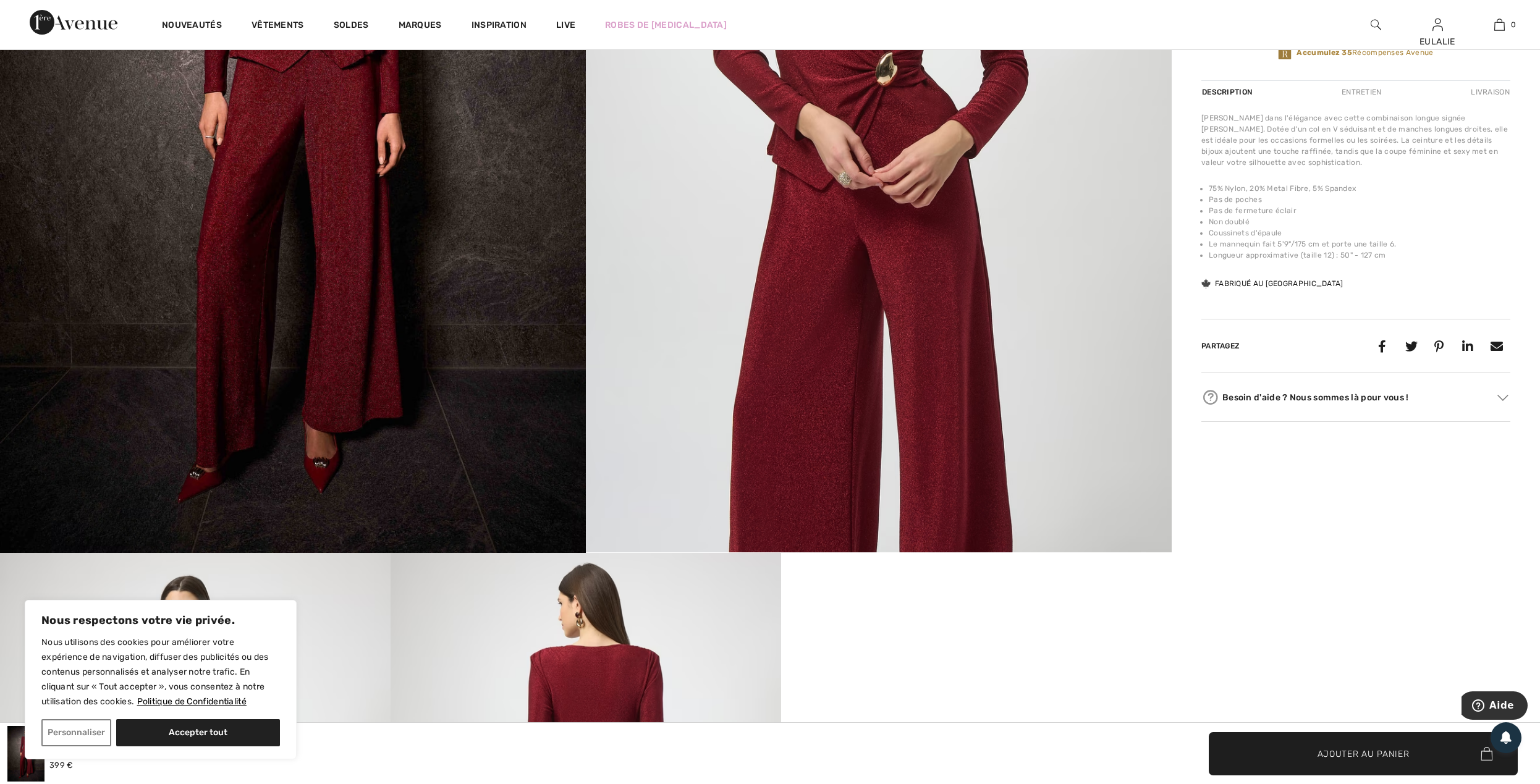
scroll to position [494, 0]
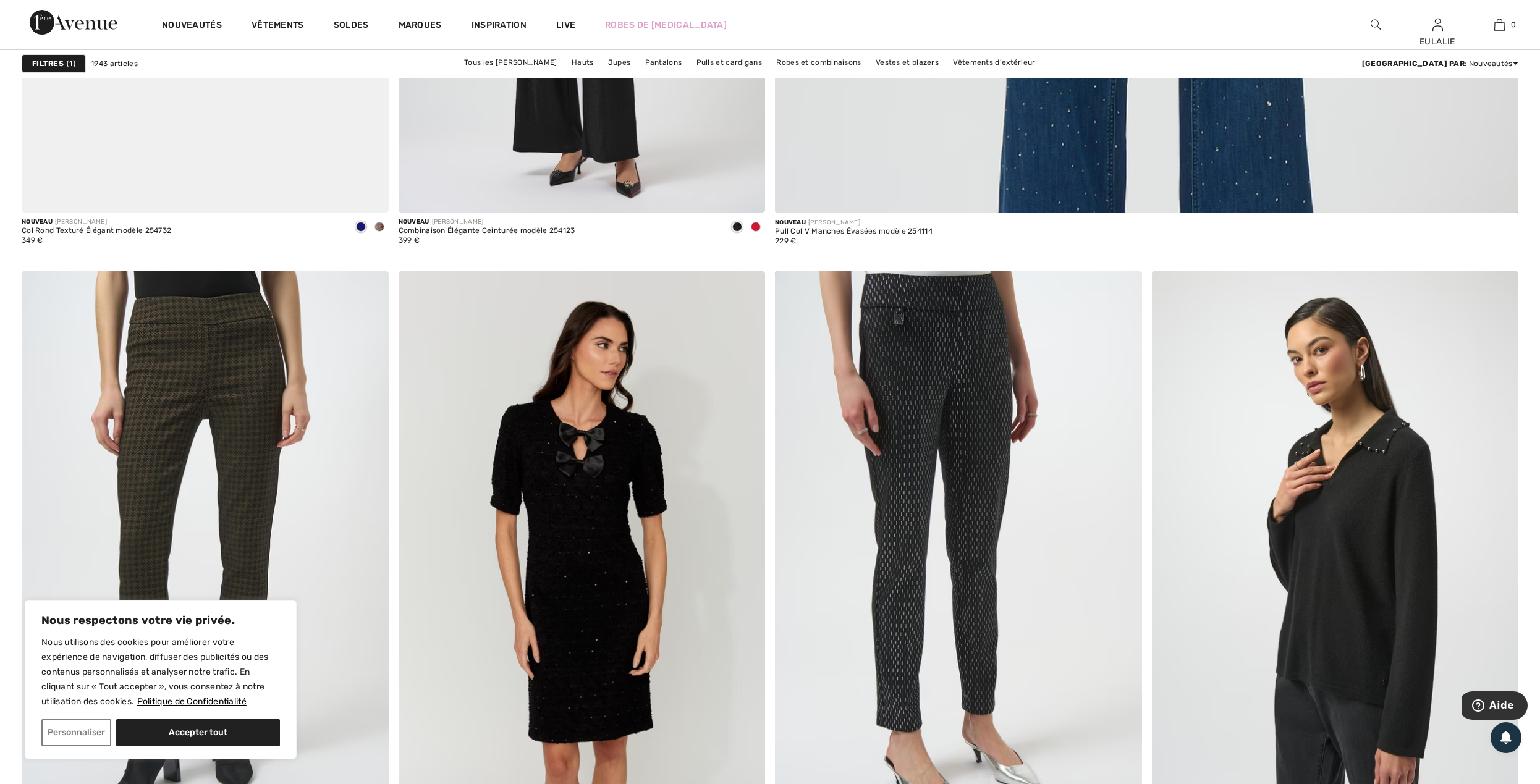
scroll to position [1564, 0]
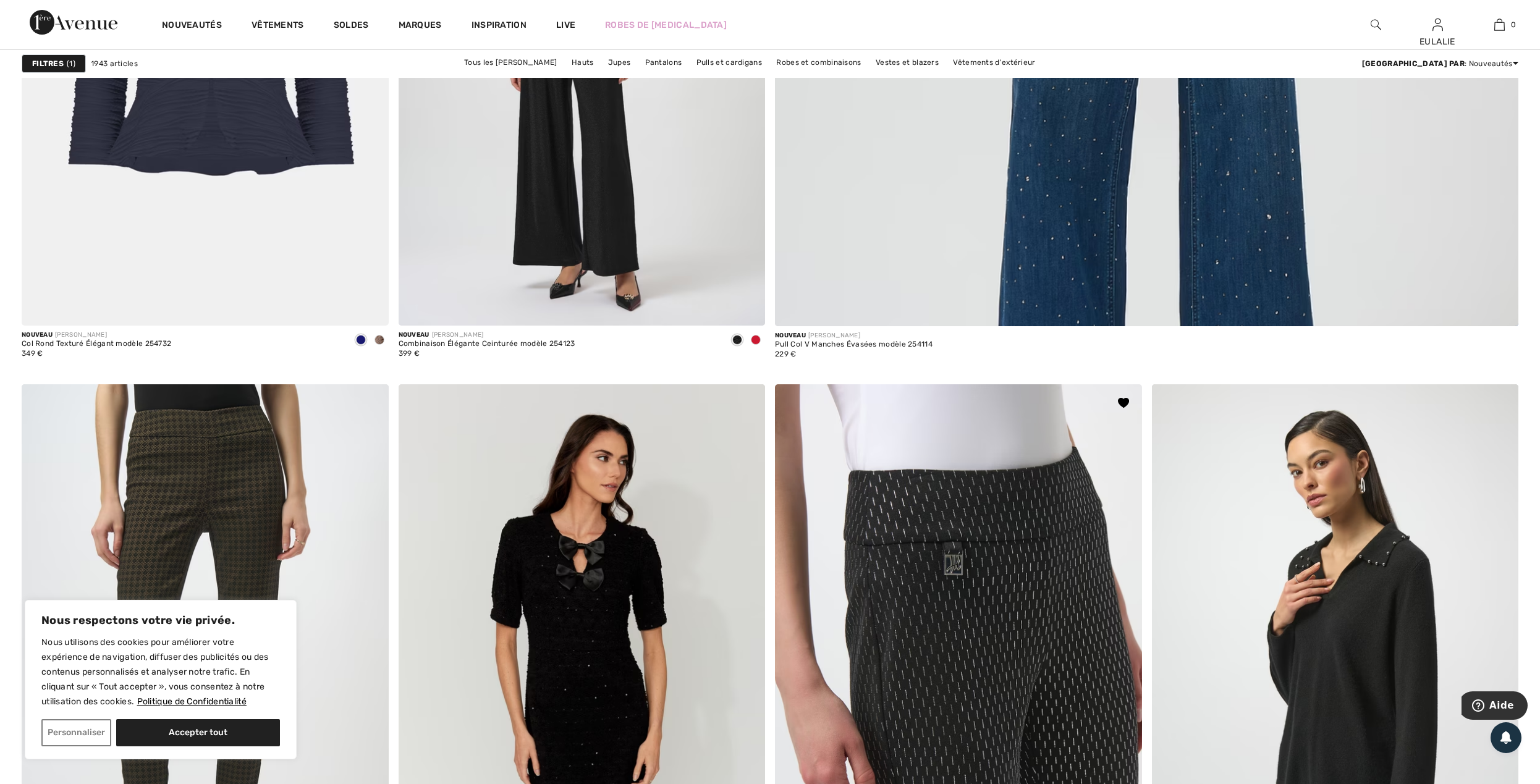
click at [952, 487] on img at bounding box center [958, 659] width 367 height 550
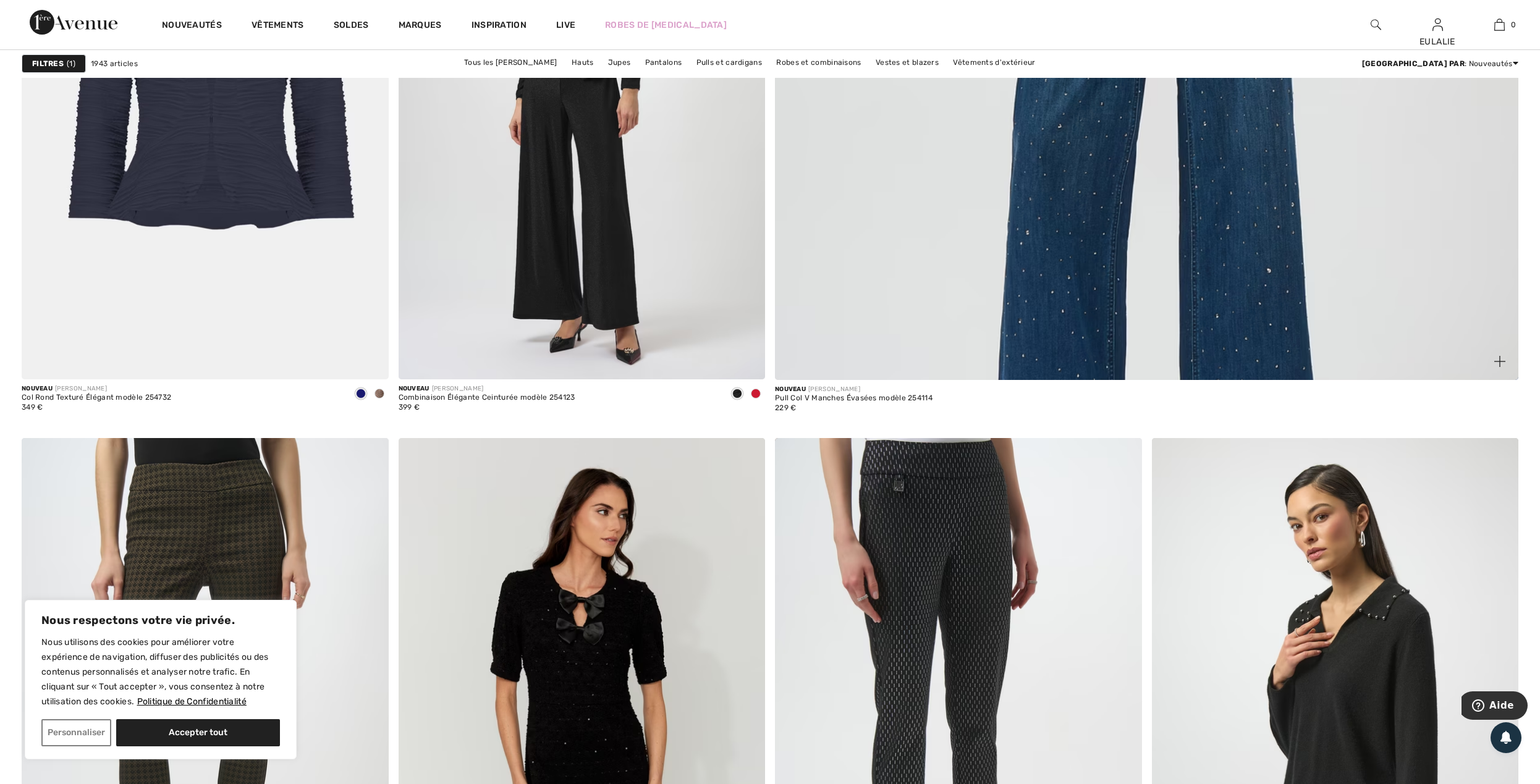
scroll to position [1482, 0]
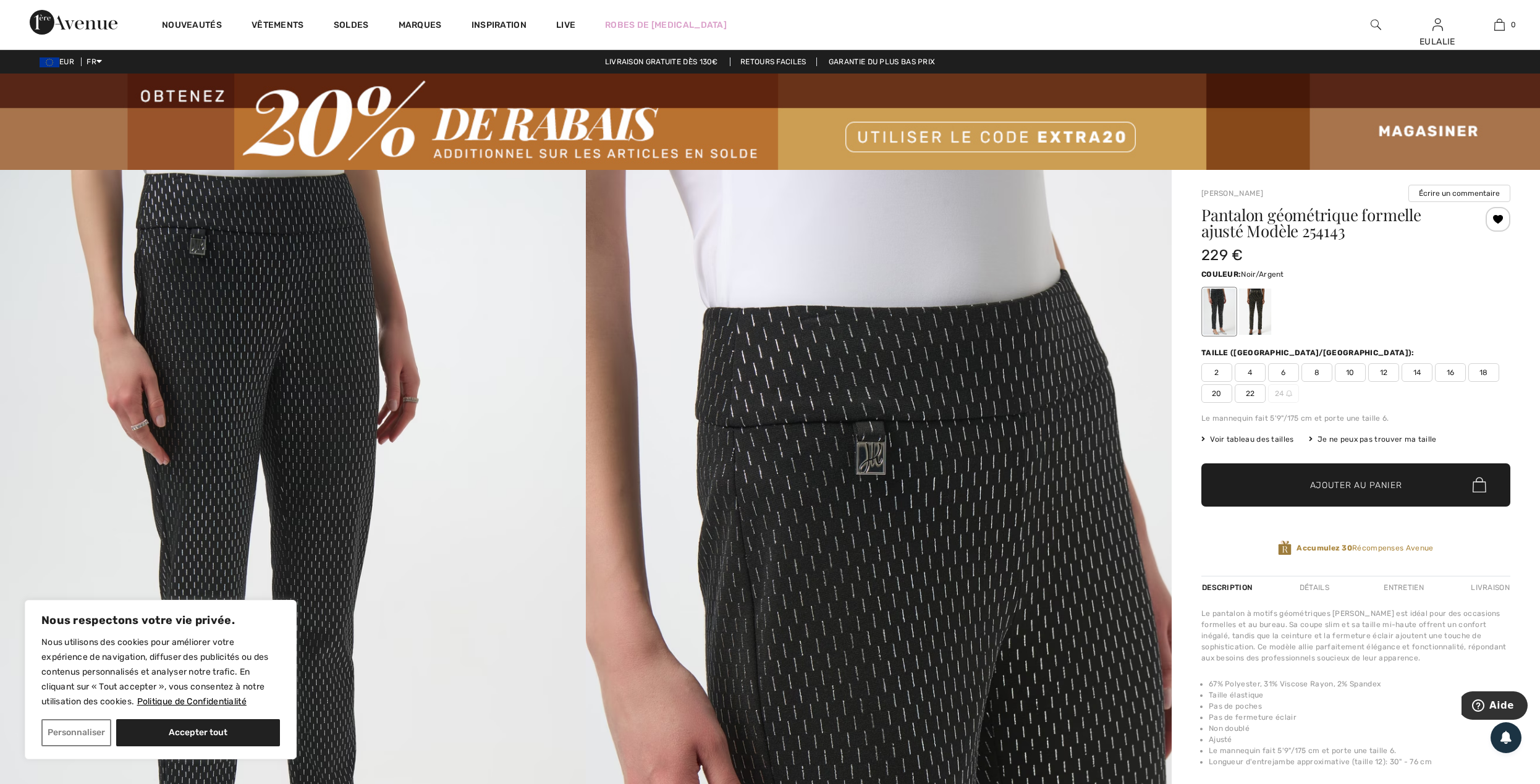
click at [1383, 372] on span "12" at bounding box center [1383, 372] width 31 height 19
click at [1365, 490] on span "Ajouter au panier" at bounding box center [1355, 485] width 92 height 13
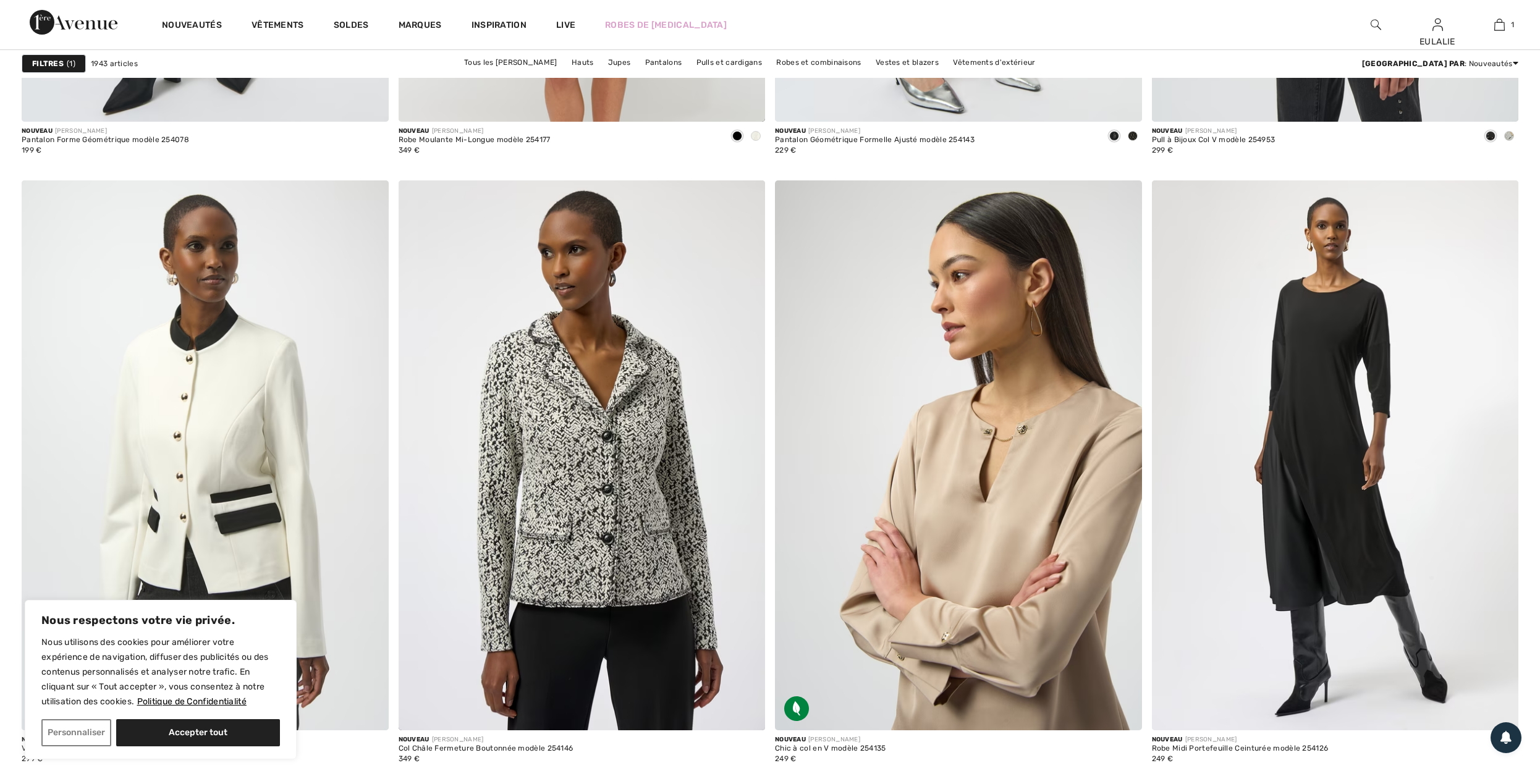
scroll to position [2470, 0]
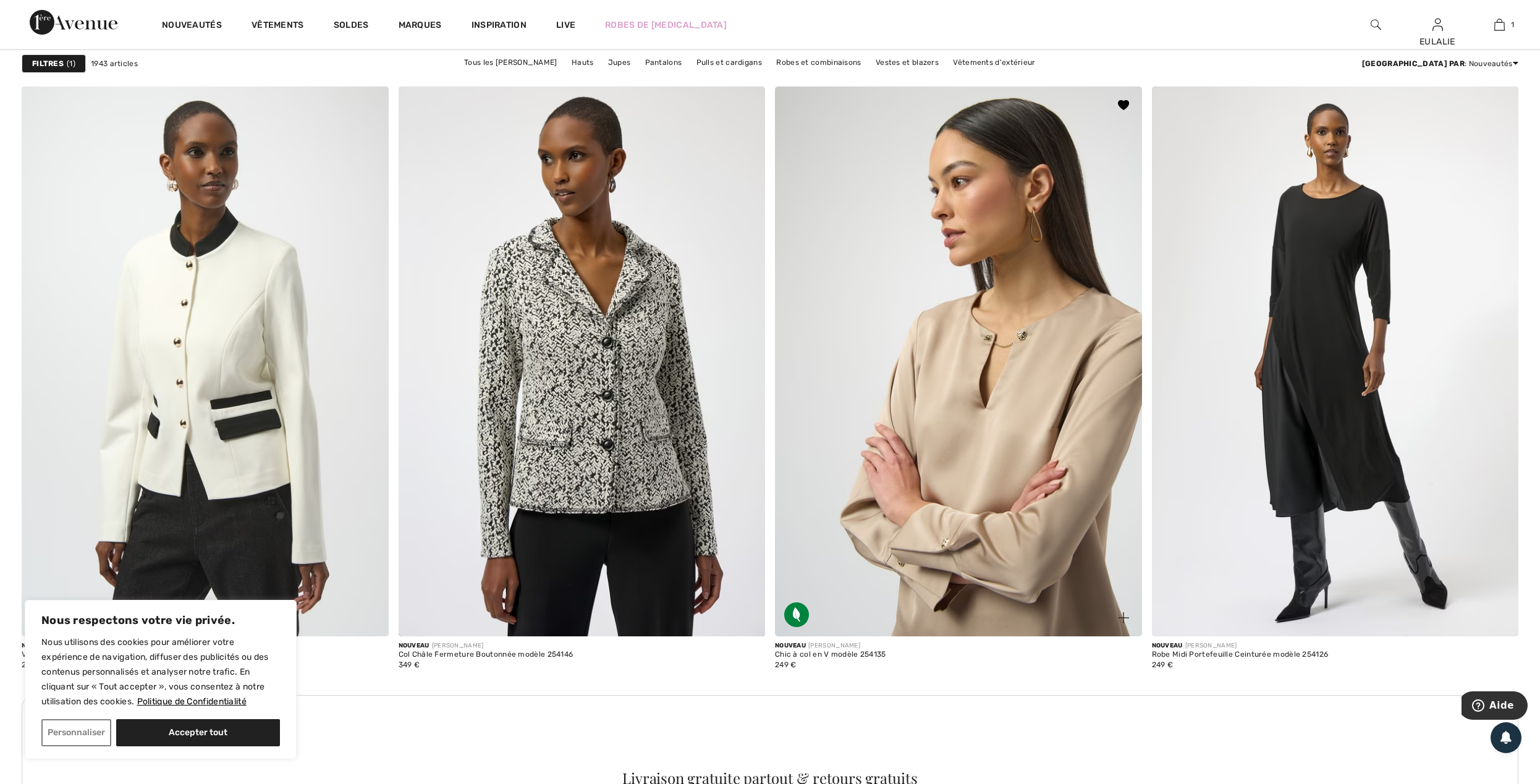
click at [994, 364] on img at bounding box center [958, 362] width 367 height 550
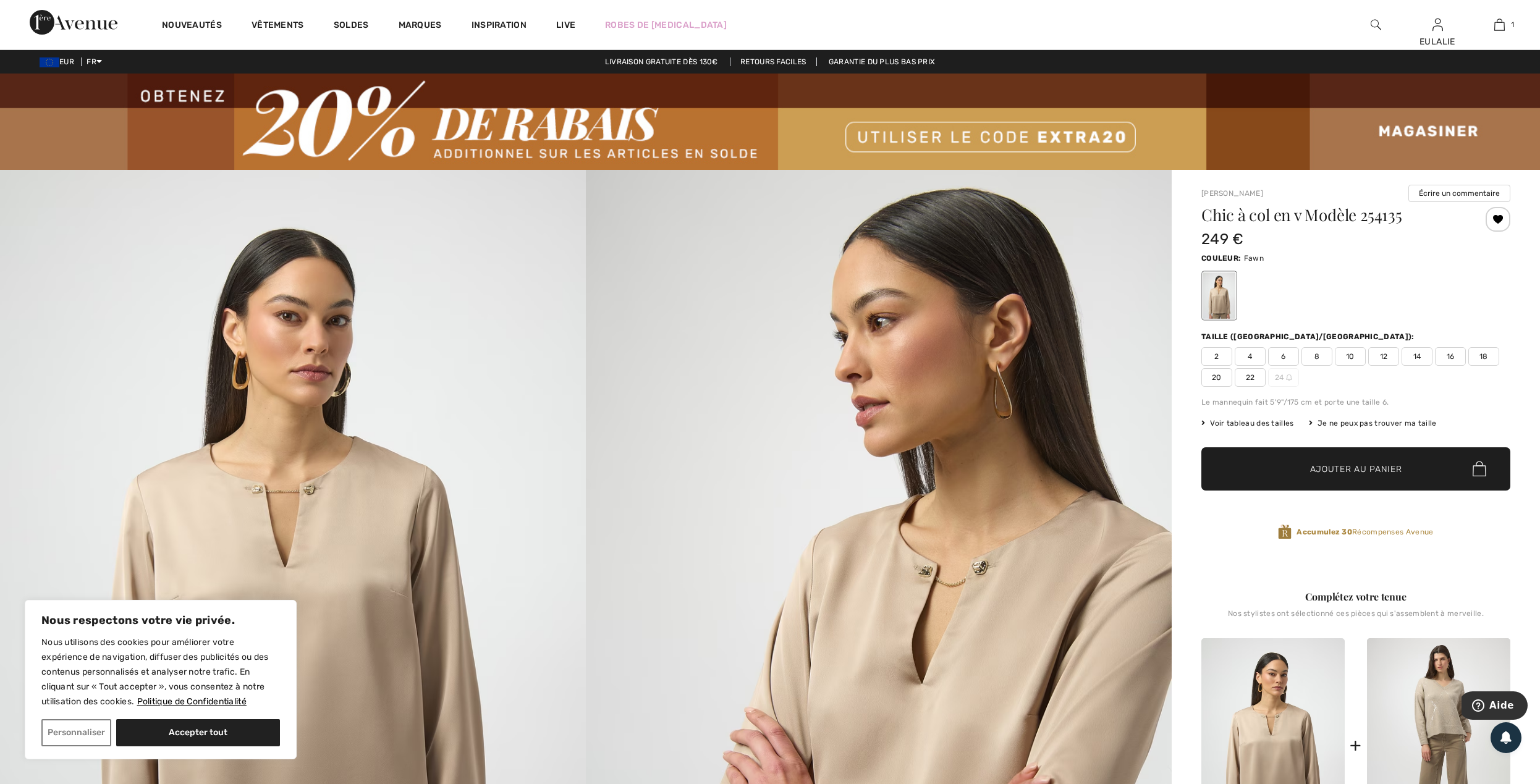
click at [1422, 357] on span "14" at bounding box center [1416, 357] width 31 height 19
click at [1372, 461] on span "✔ Ajouté au panier Ajouter au panier" at bounding box center [1355, 469] width 309 height 43
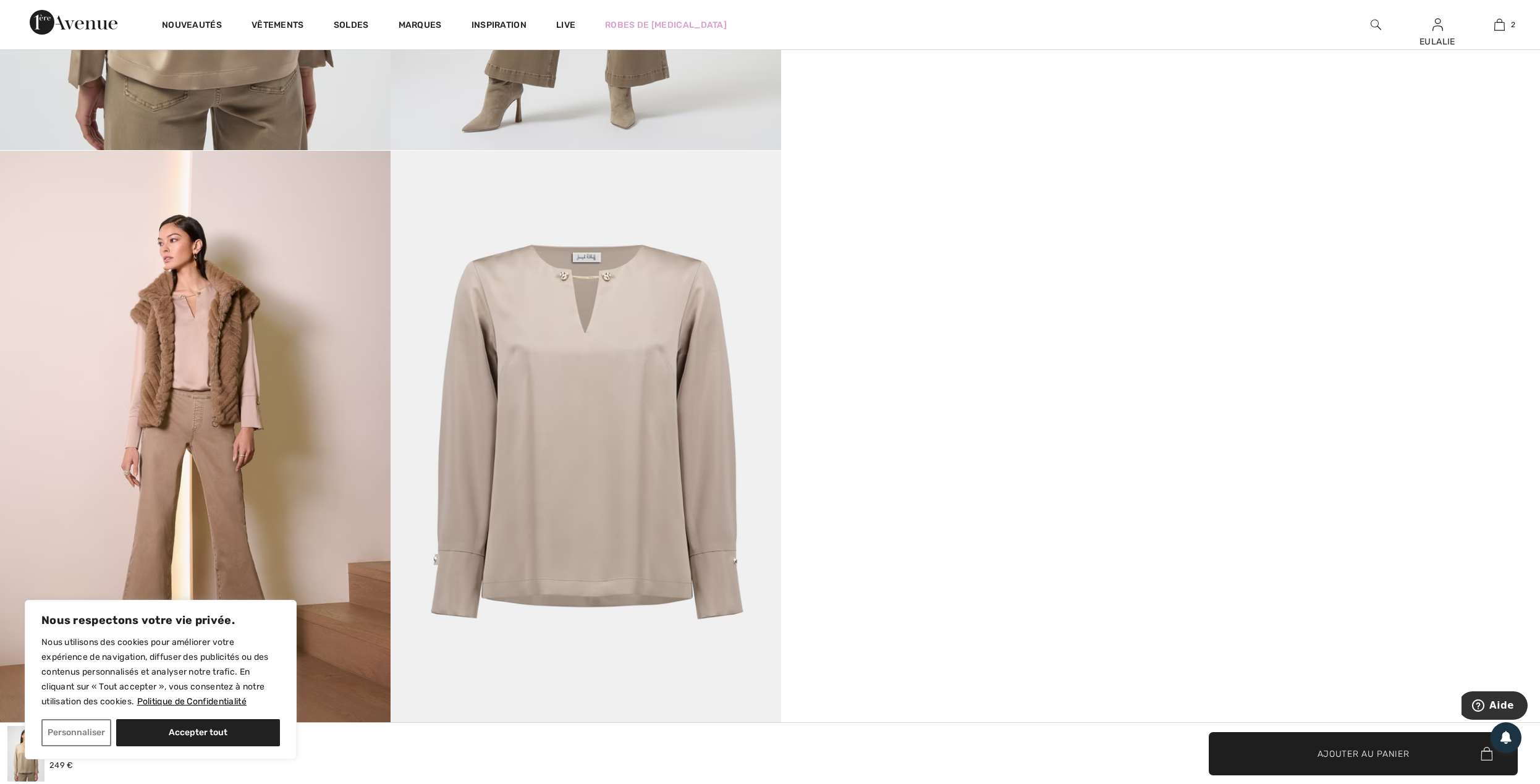
scroll to position [1893, 0]
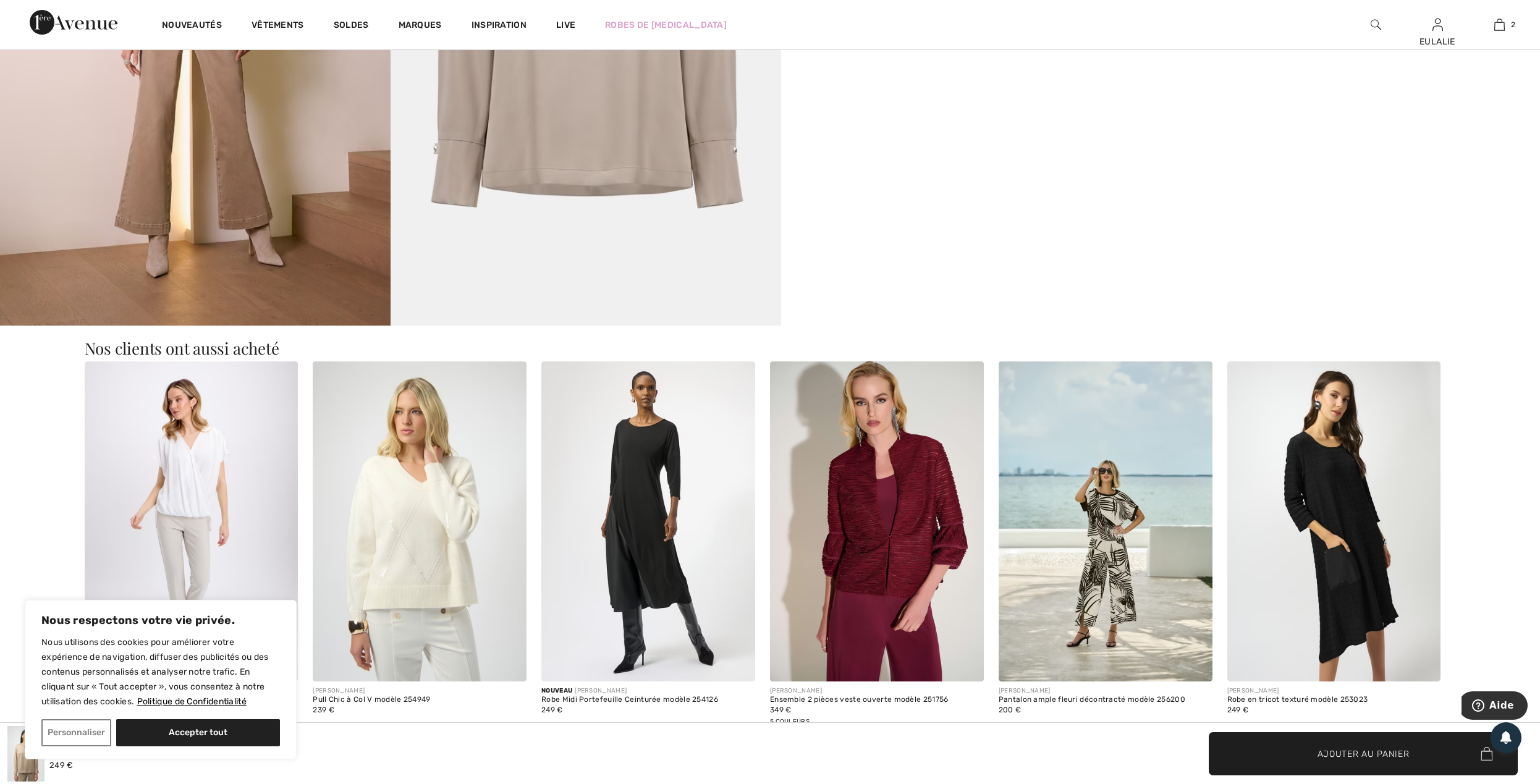
click at [1372, 22] on img at bounding box center [1376, 25] width 11 height 14
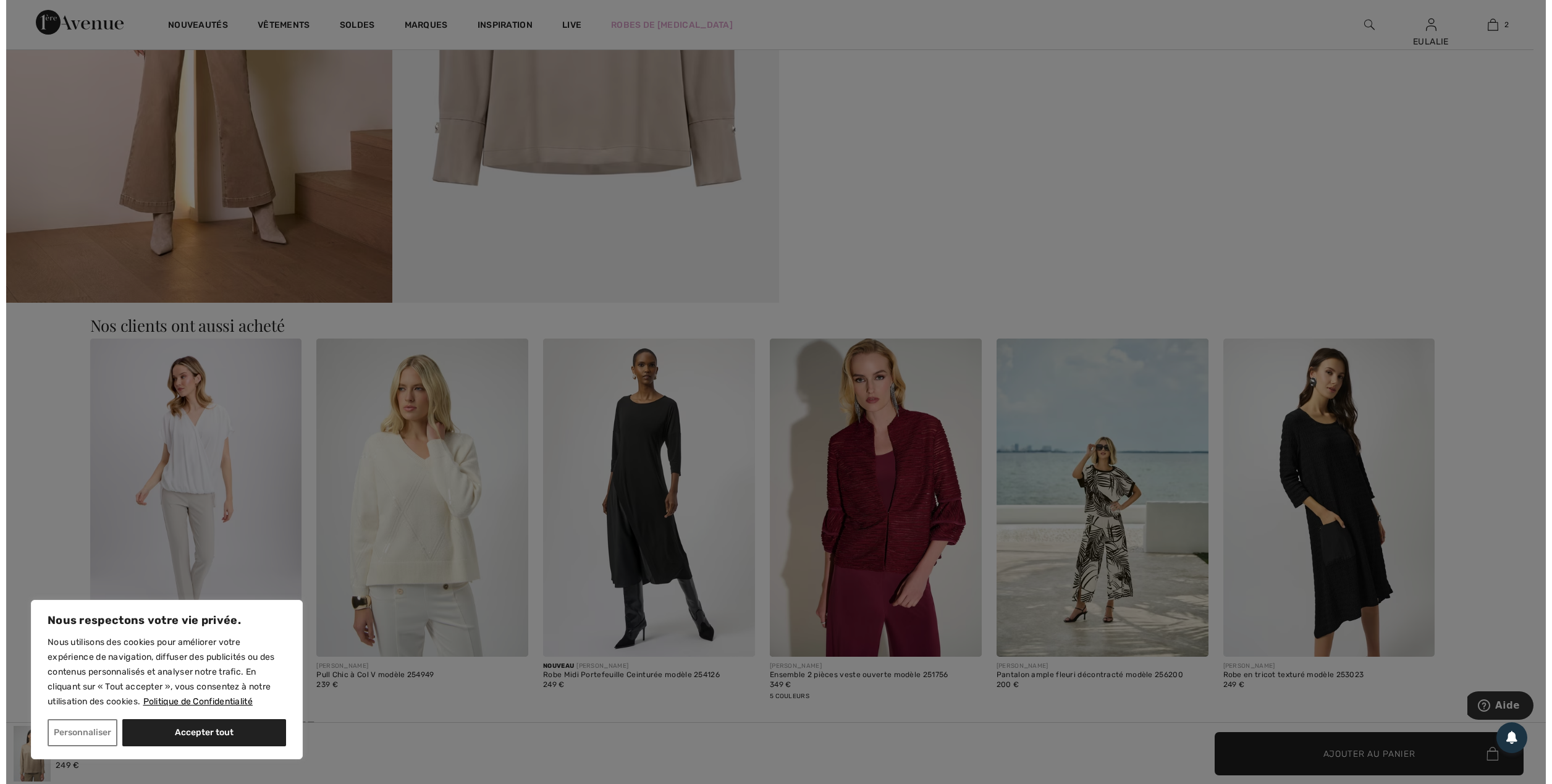
scroll to position [1910, 0]
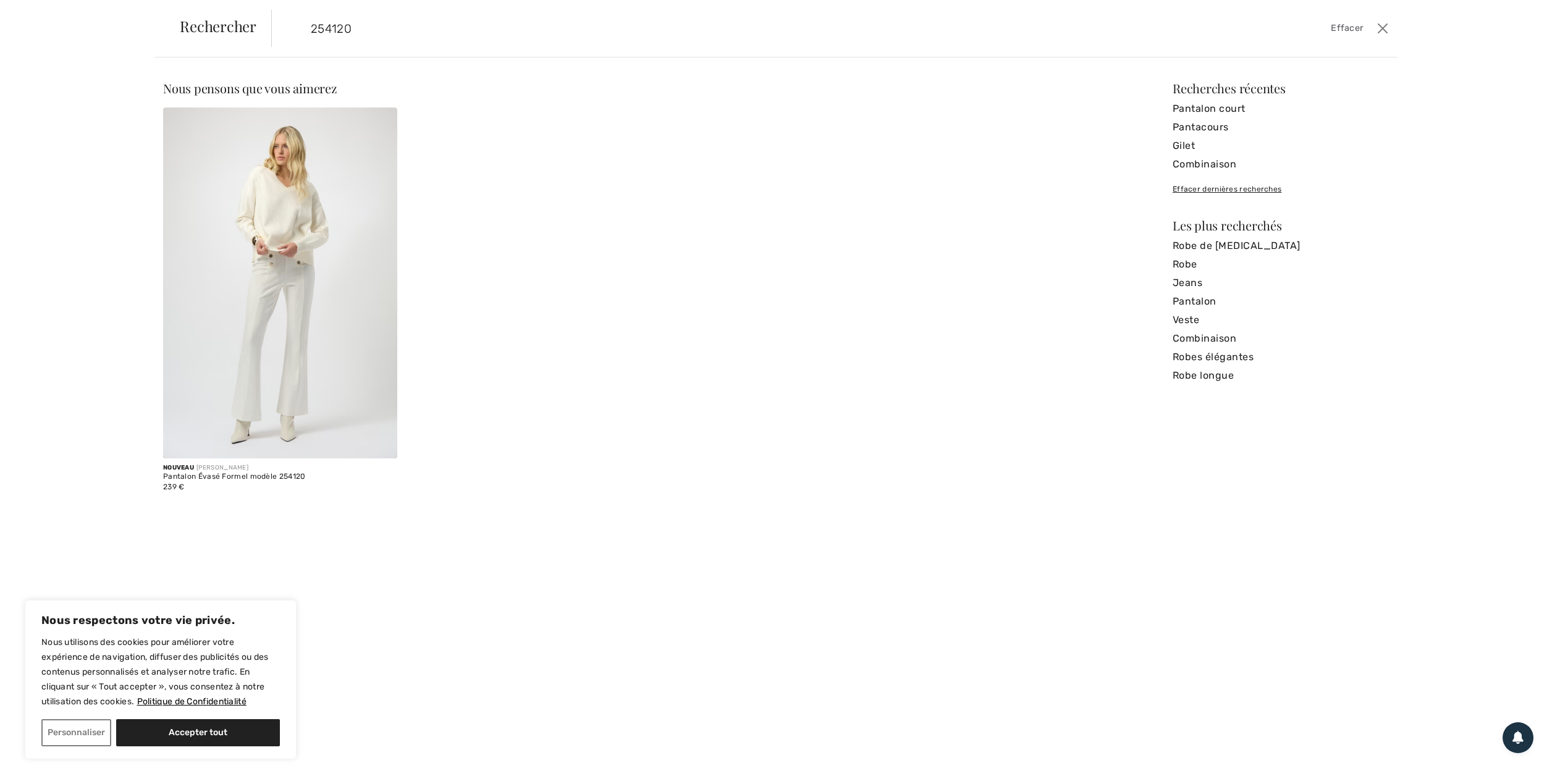
type input "254120"
click at [272, 255] on img at bounding box center [280, 283] width 234 height 351
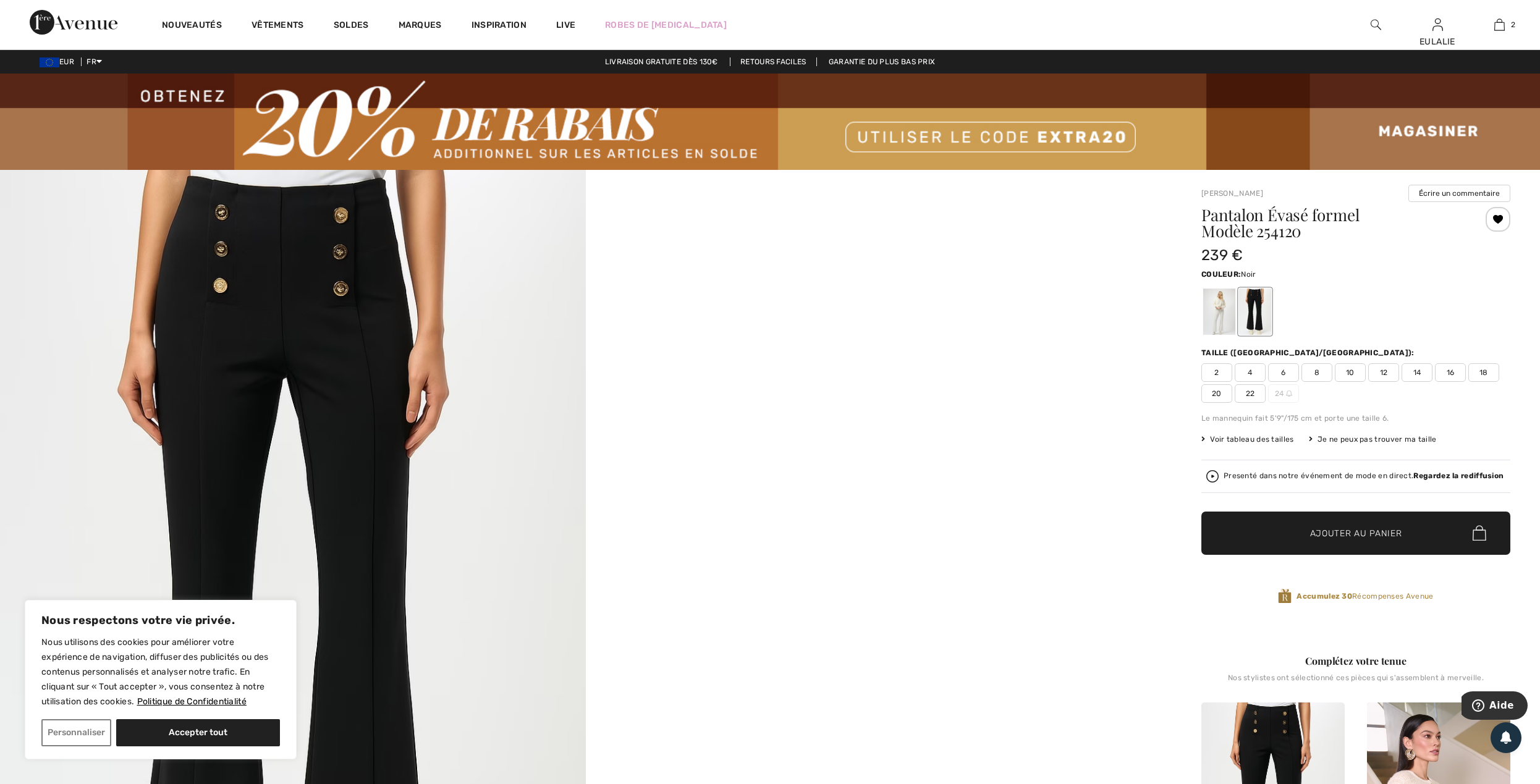
click at [260, 236] on img at bounding box center [292, 609] width 585 height 878
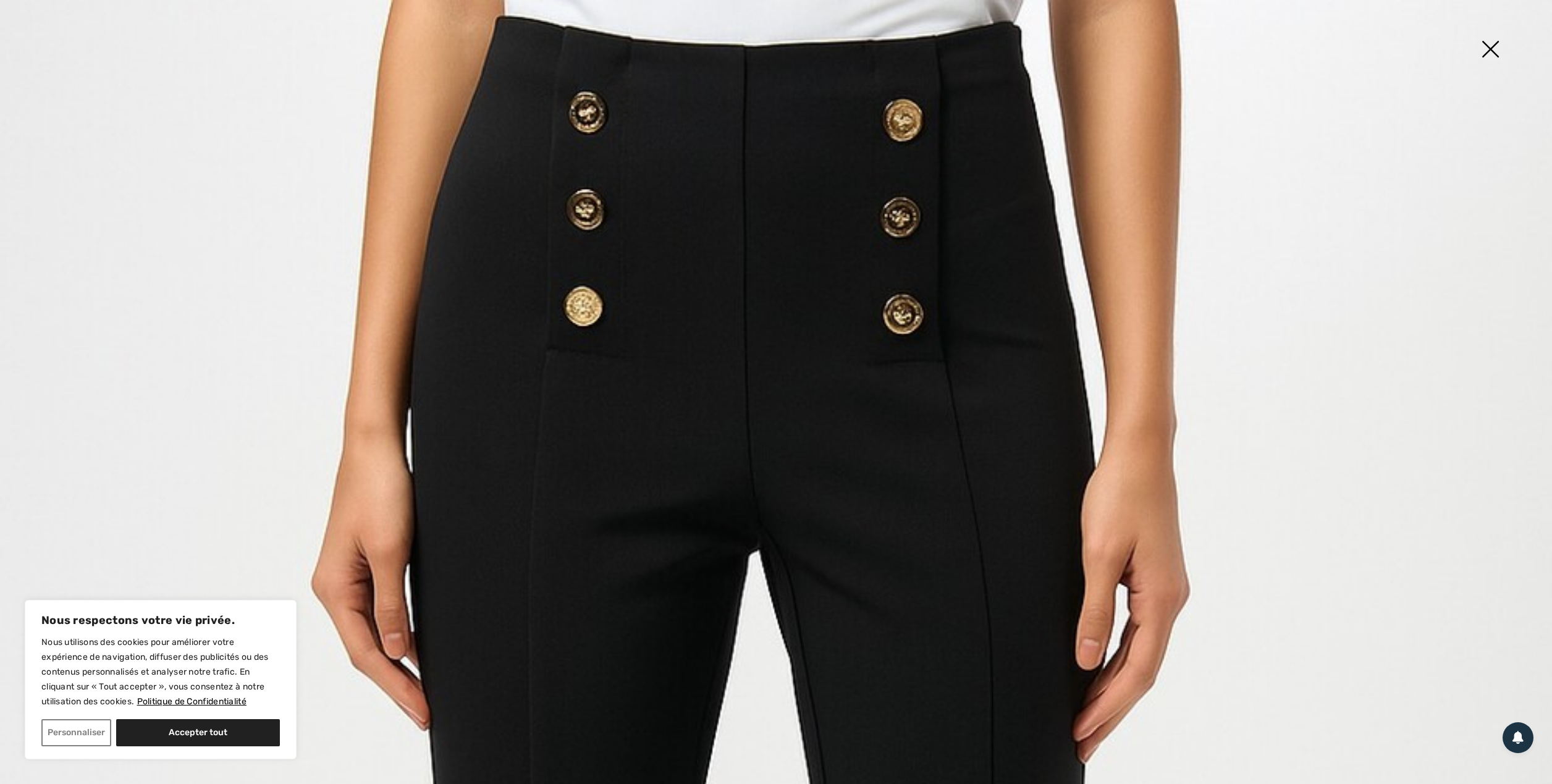
click at [1489, 50] on img at bounding box center [1490, 51] width 62 height 64
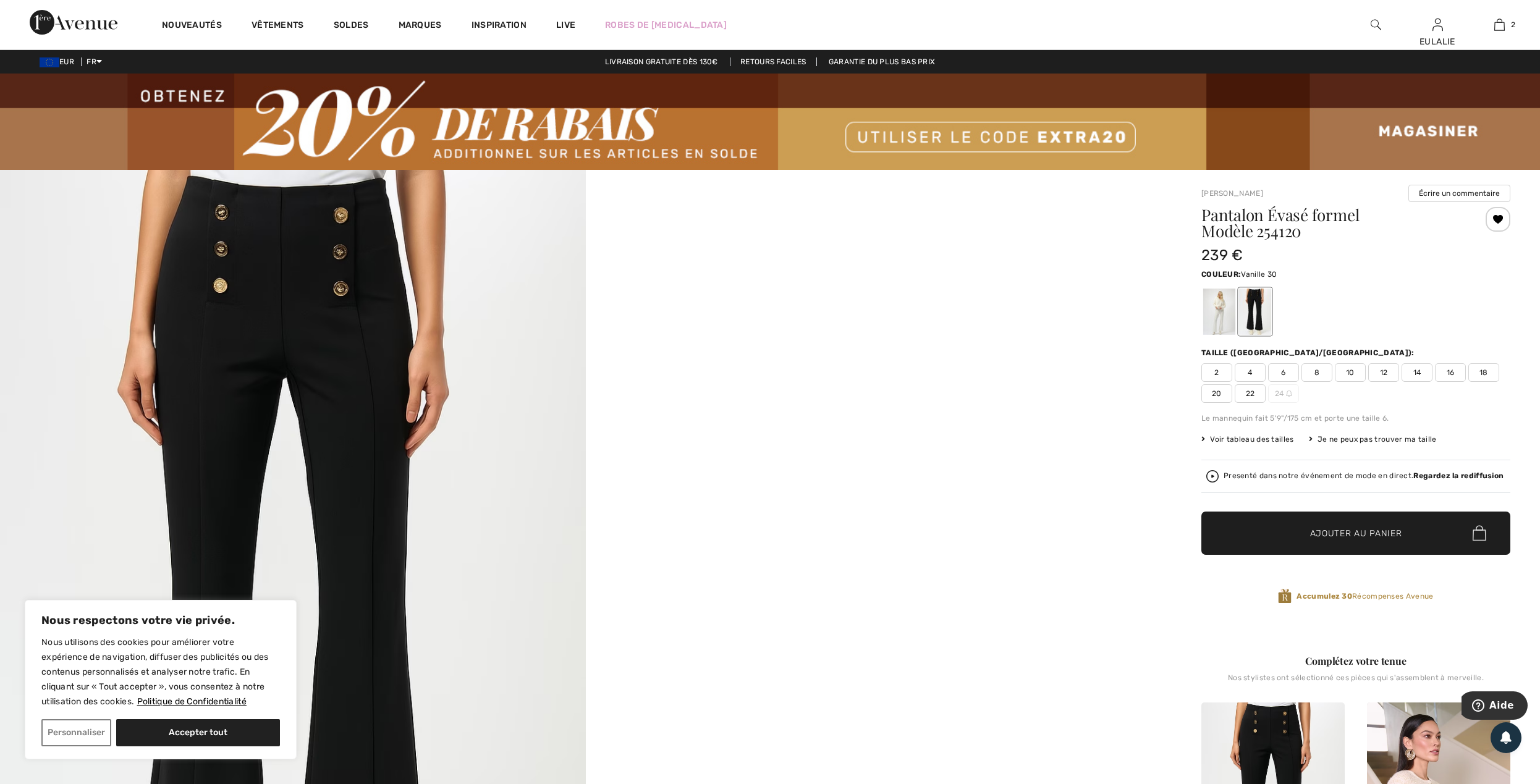
click at [1222, 309] on div at bounding box center [1219, 312] width 32 height 46
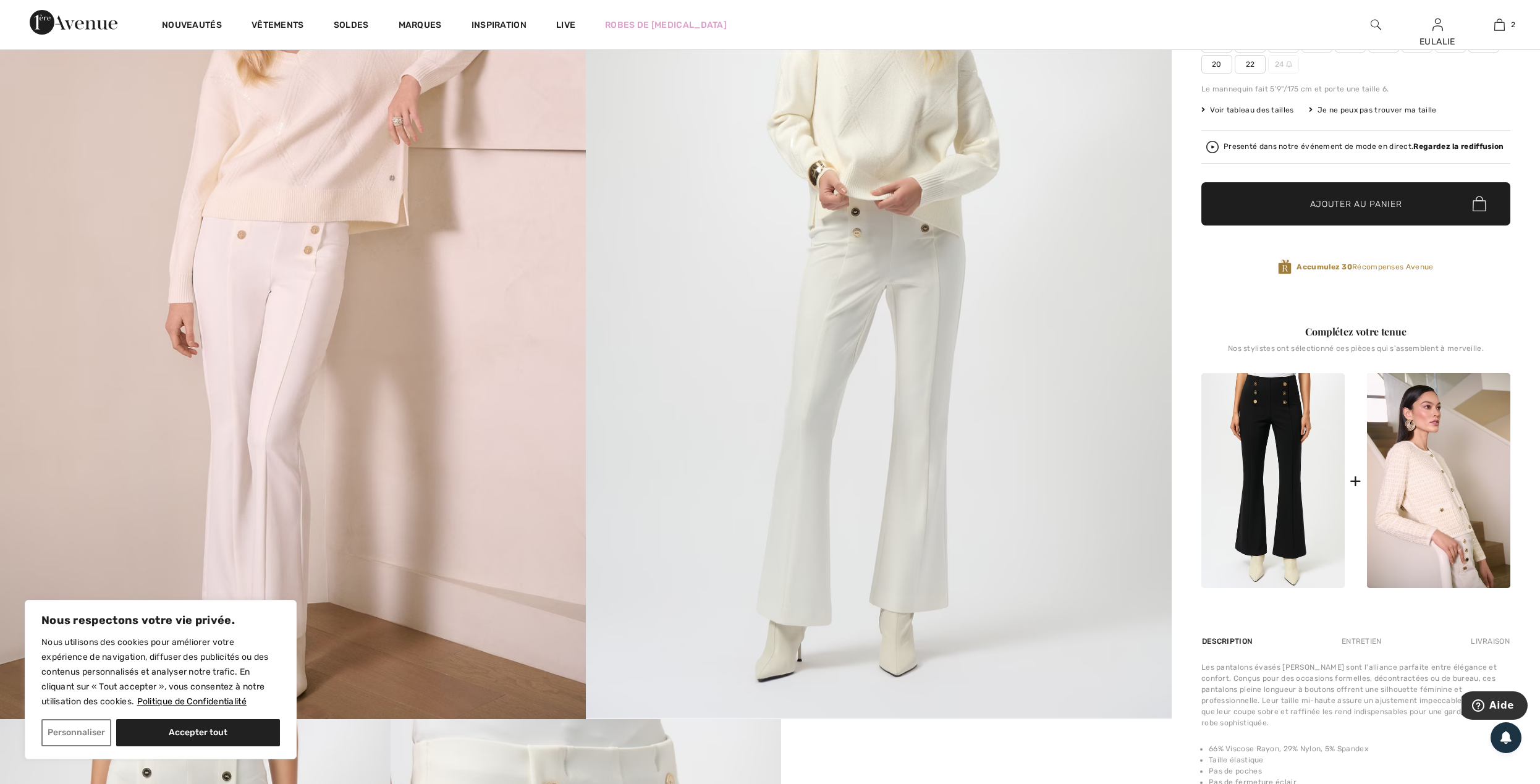
click at [307, 225] on img at bounding box center [292, 280] width 585 height 878
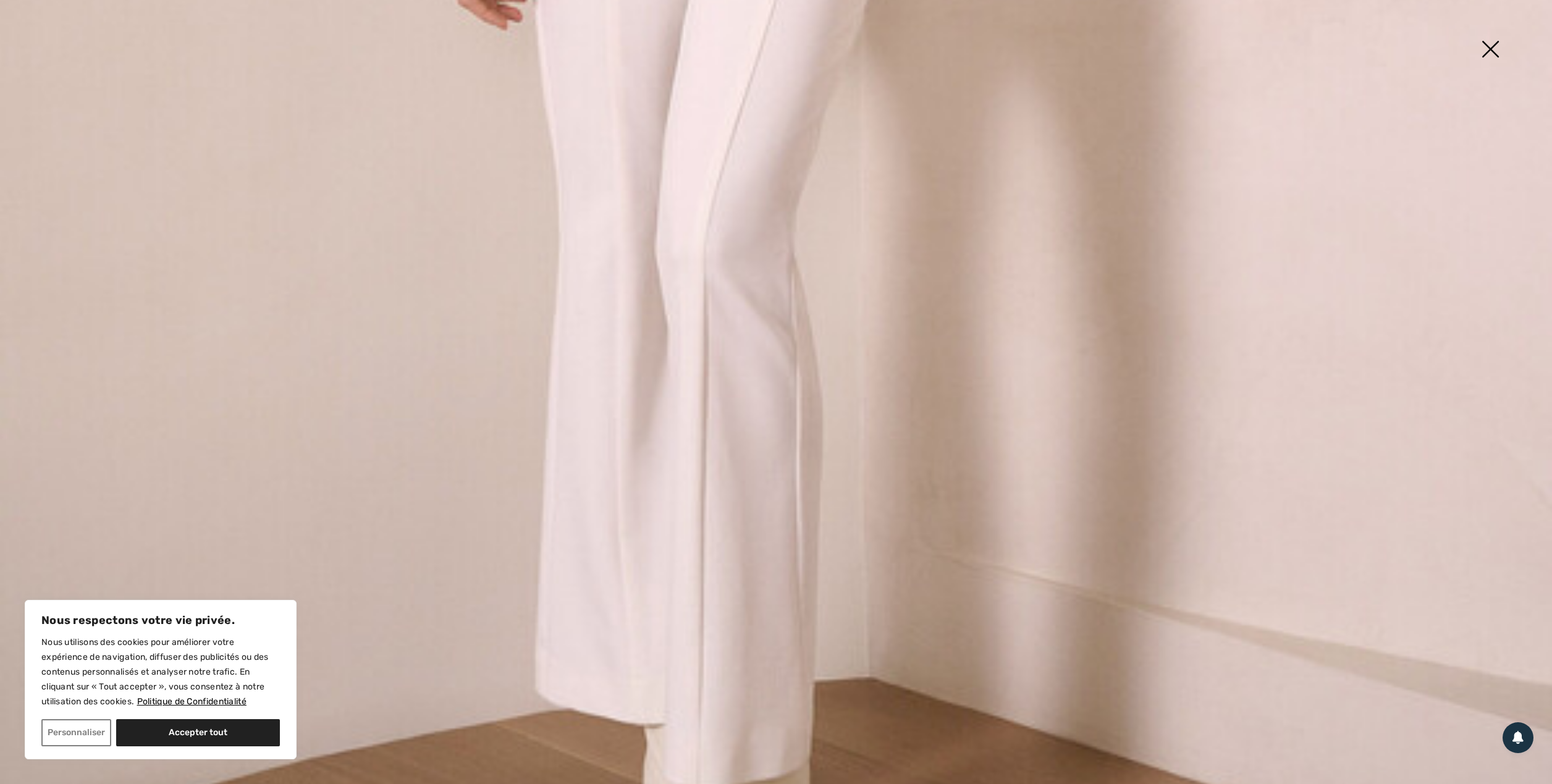
scroll to position [1525, 0]
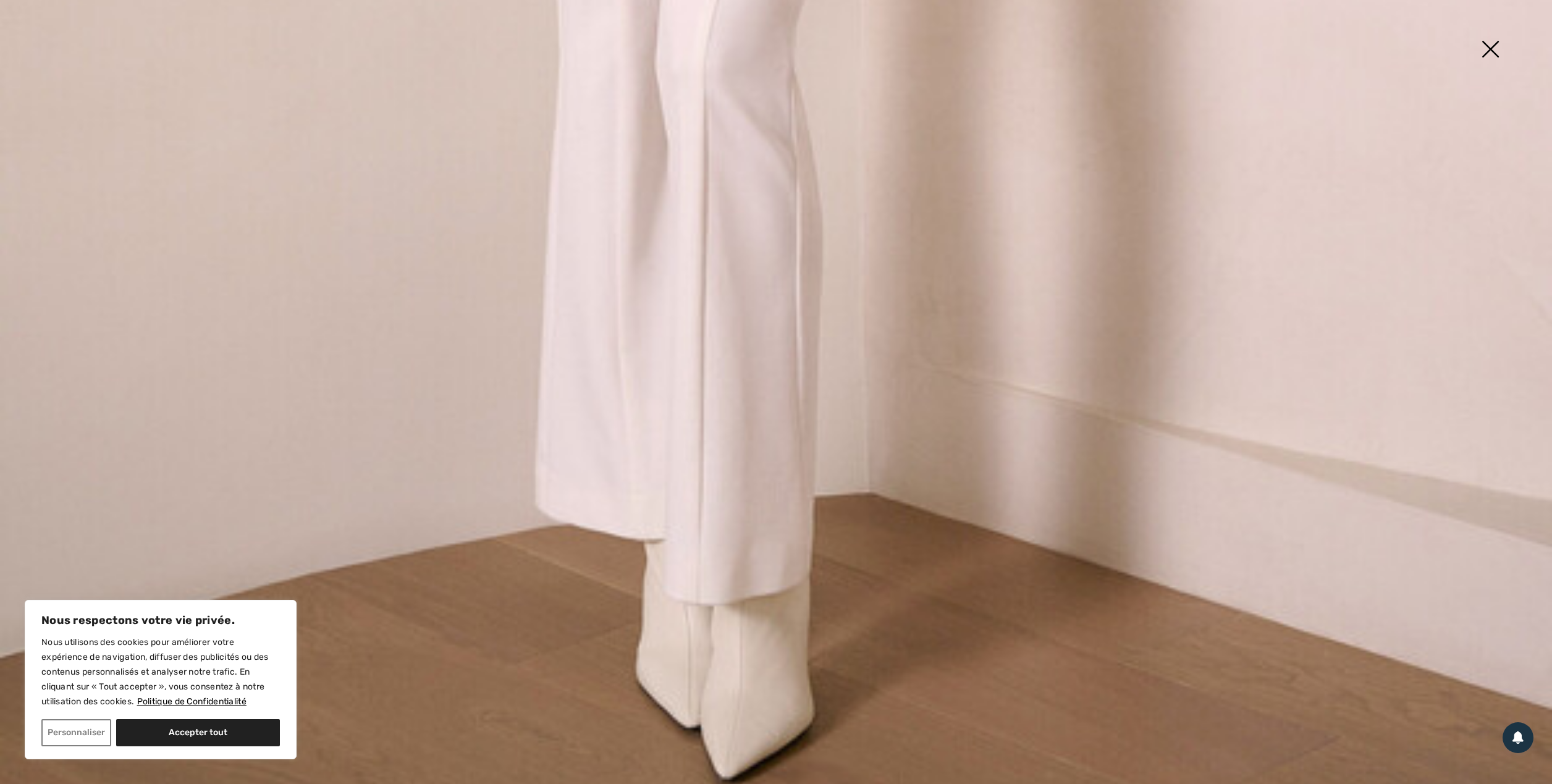
click at [1493, 42] on img at bounding box center [1490, 51] width 62 height 64
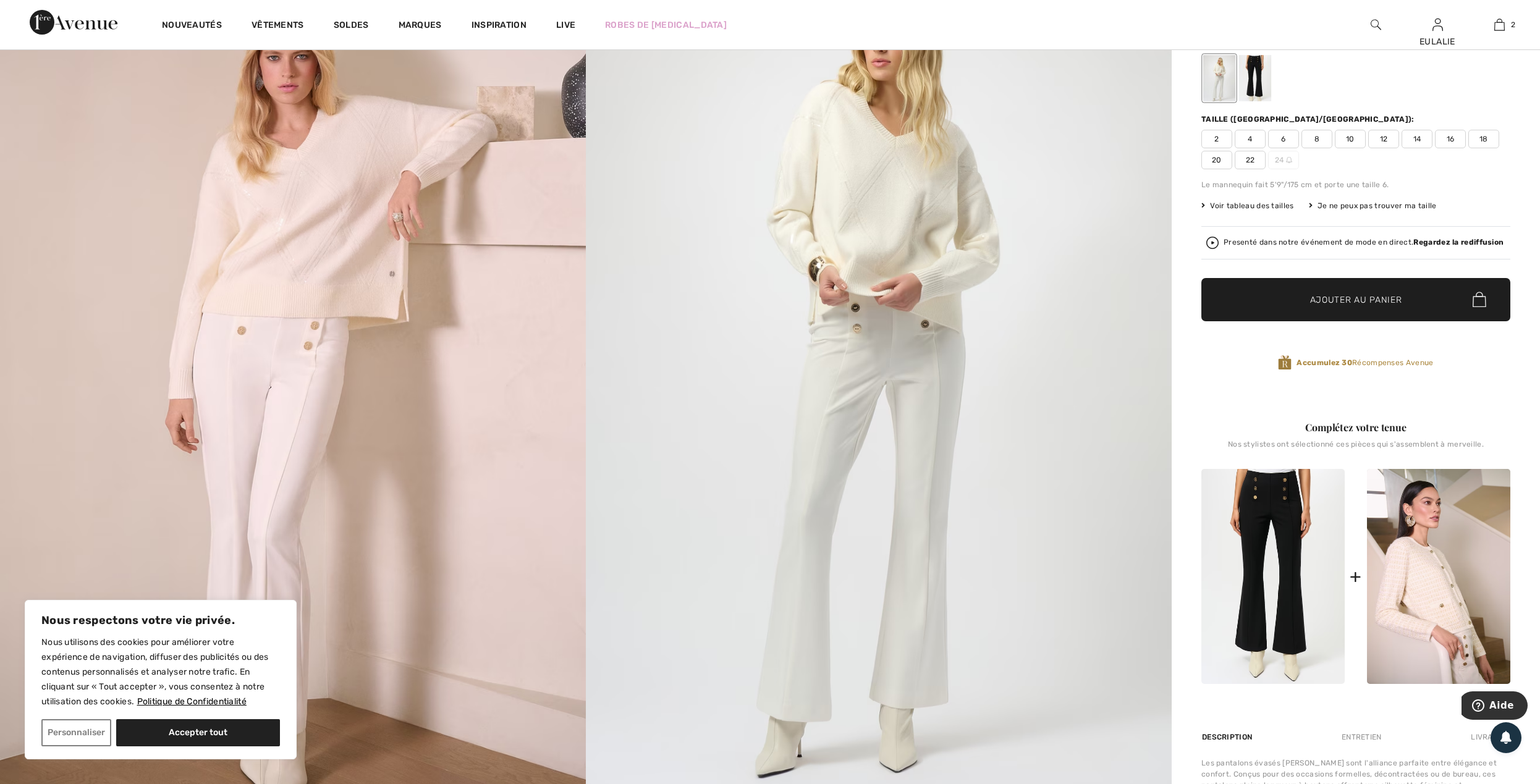
scroll to position [0, 0]
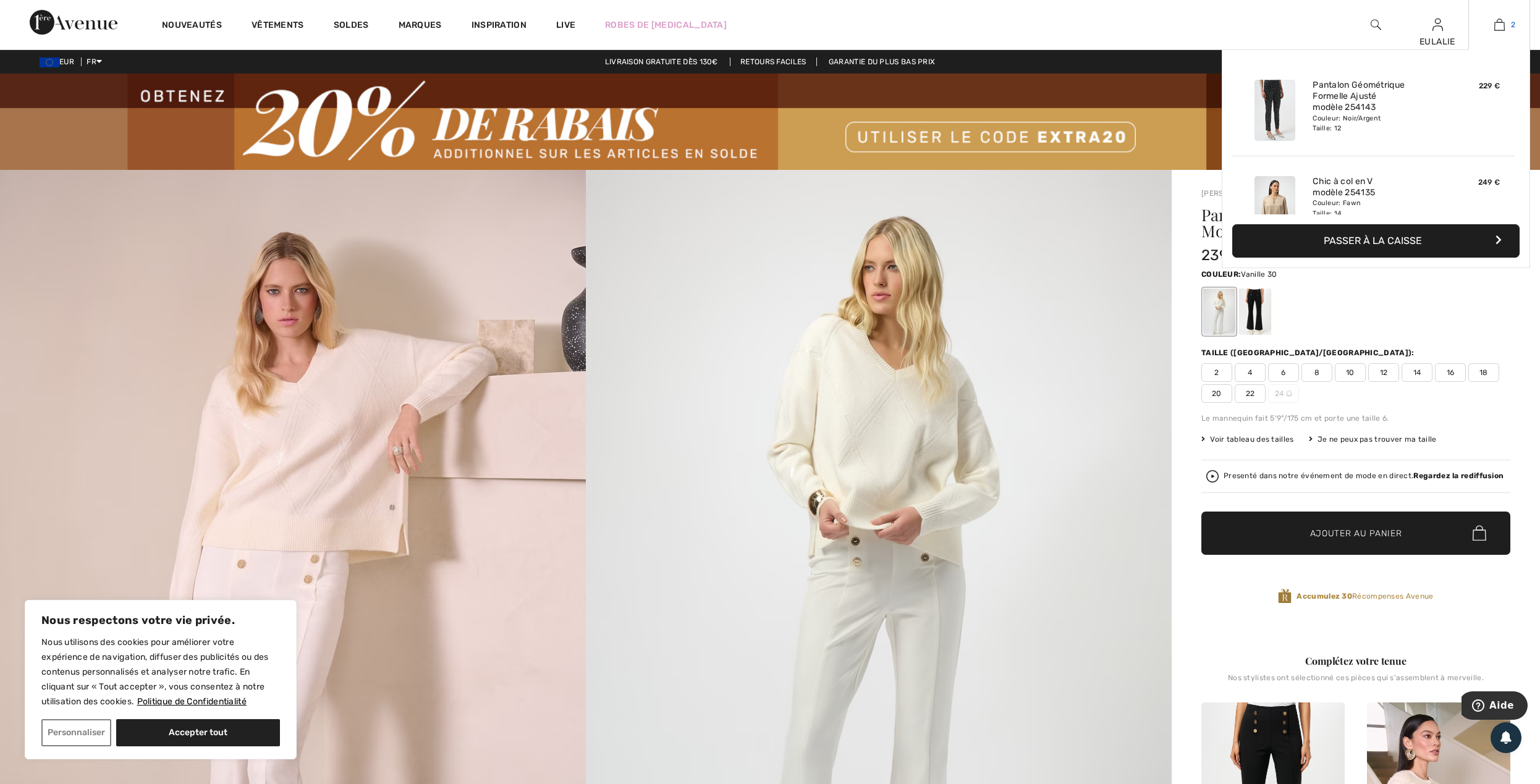
click at [1498, 27] on img at bounding box center [1499, 25] width 11 height 14
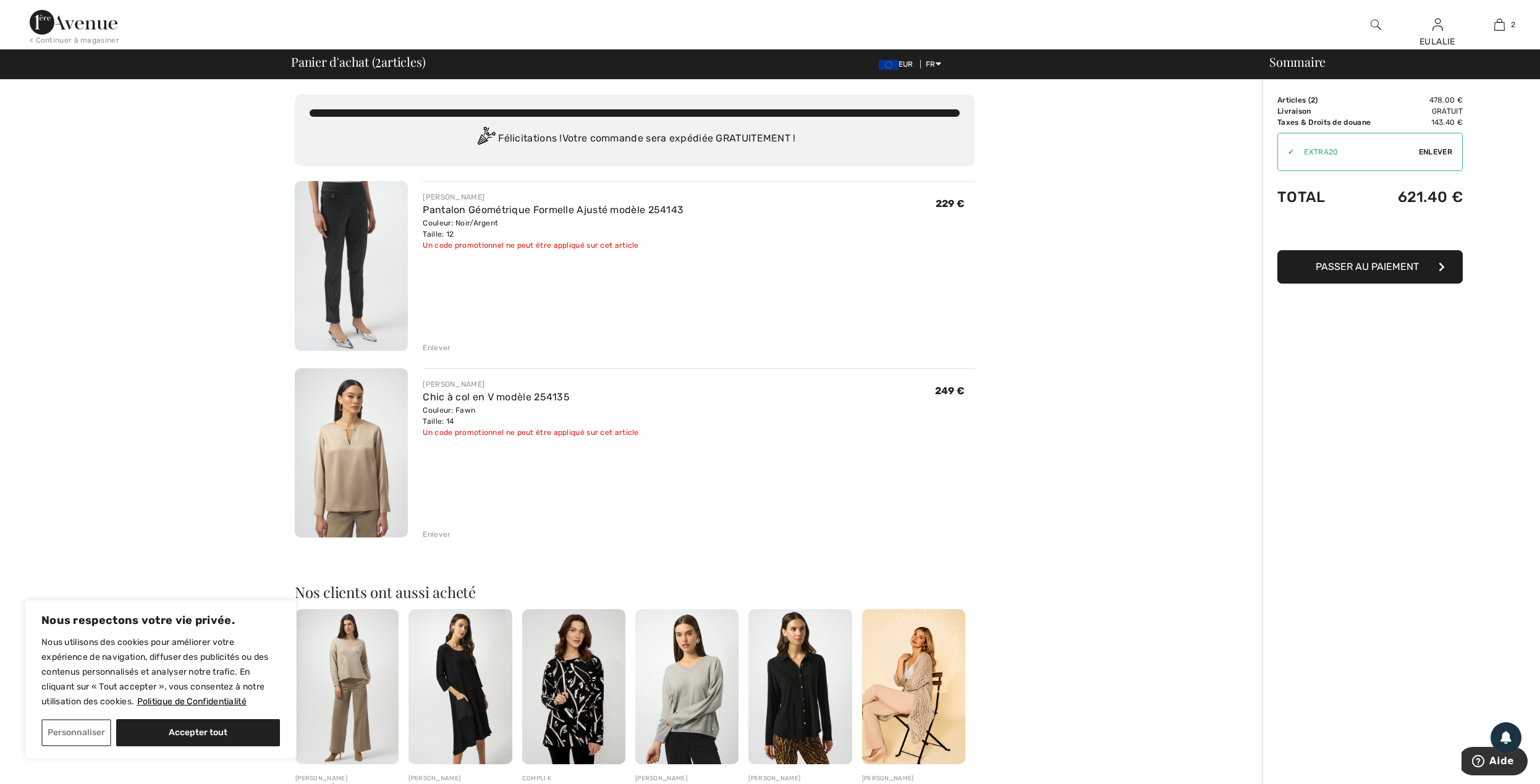
click at [1434, 154] on span "Enlever" at bounding box center [1435, 151] width 33 height 11
click at [352, 213] on img at bounding box center [351, 265] width 113 height 170
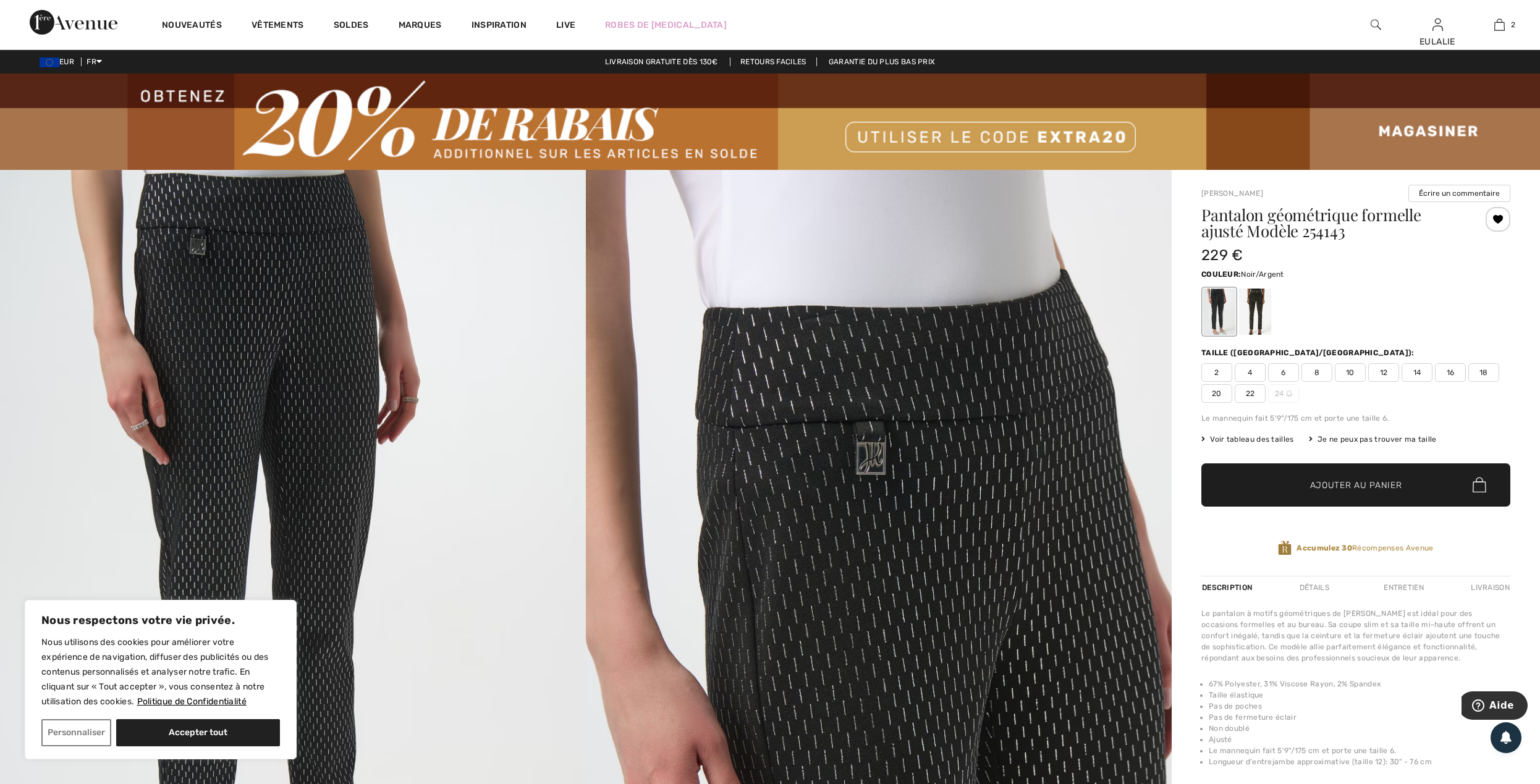
click at [305, 234] on img at bounding box center [292, 608] width 585 height 877
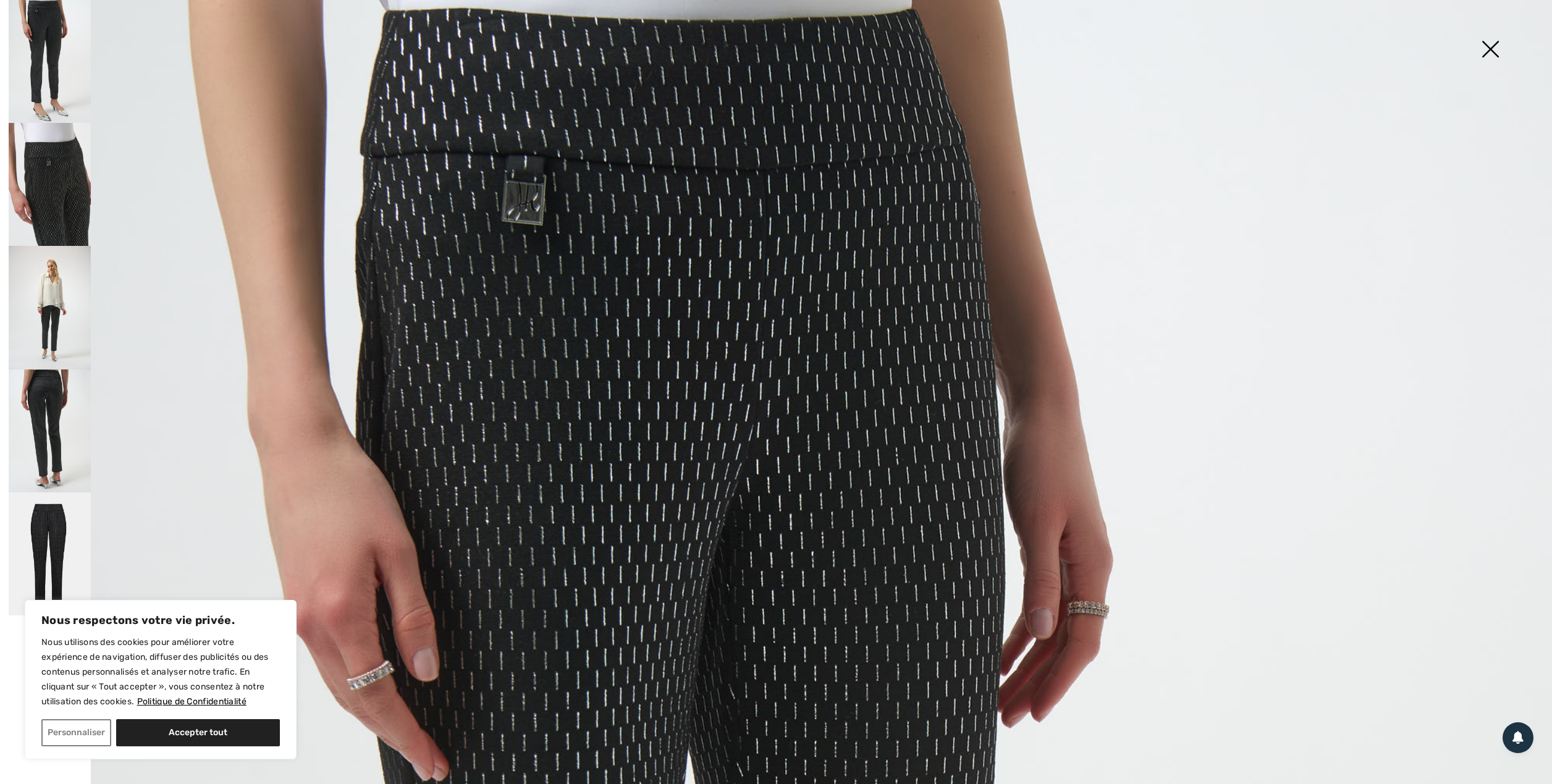
click at [52, 173] on img at bounding box center [50, 184] width 82 height 123
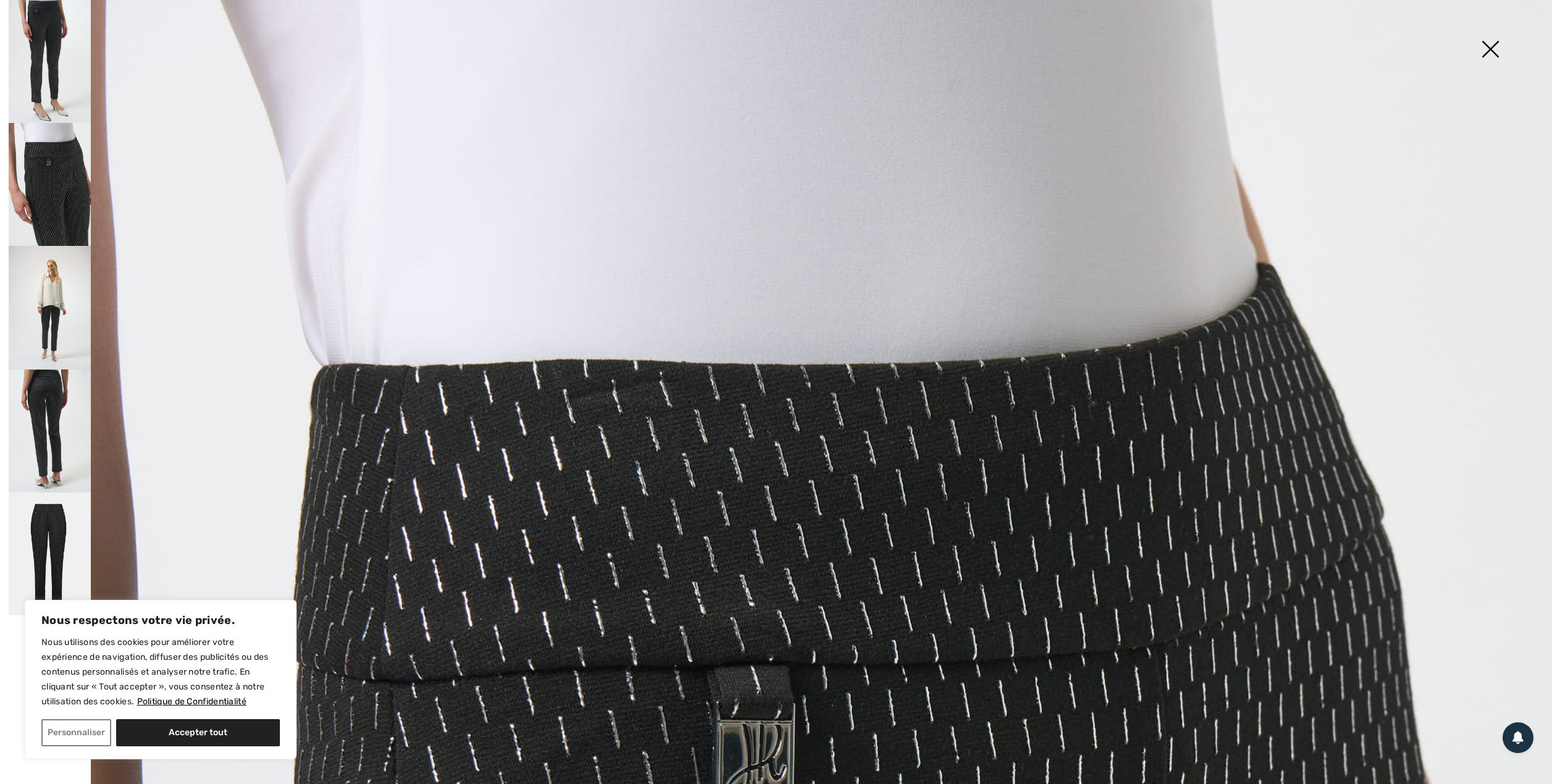
click at [1493, 50] on img at bounding box center [1490, 51] width 62 height 64
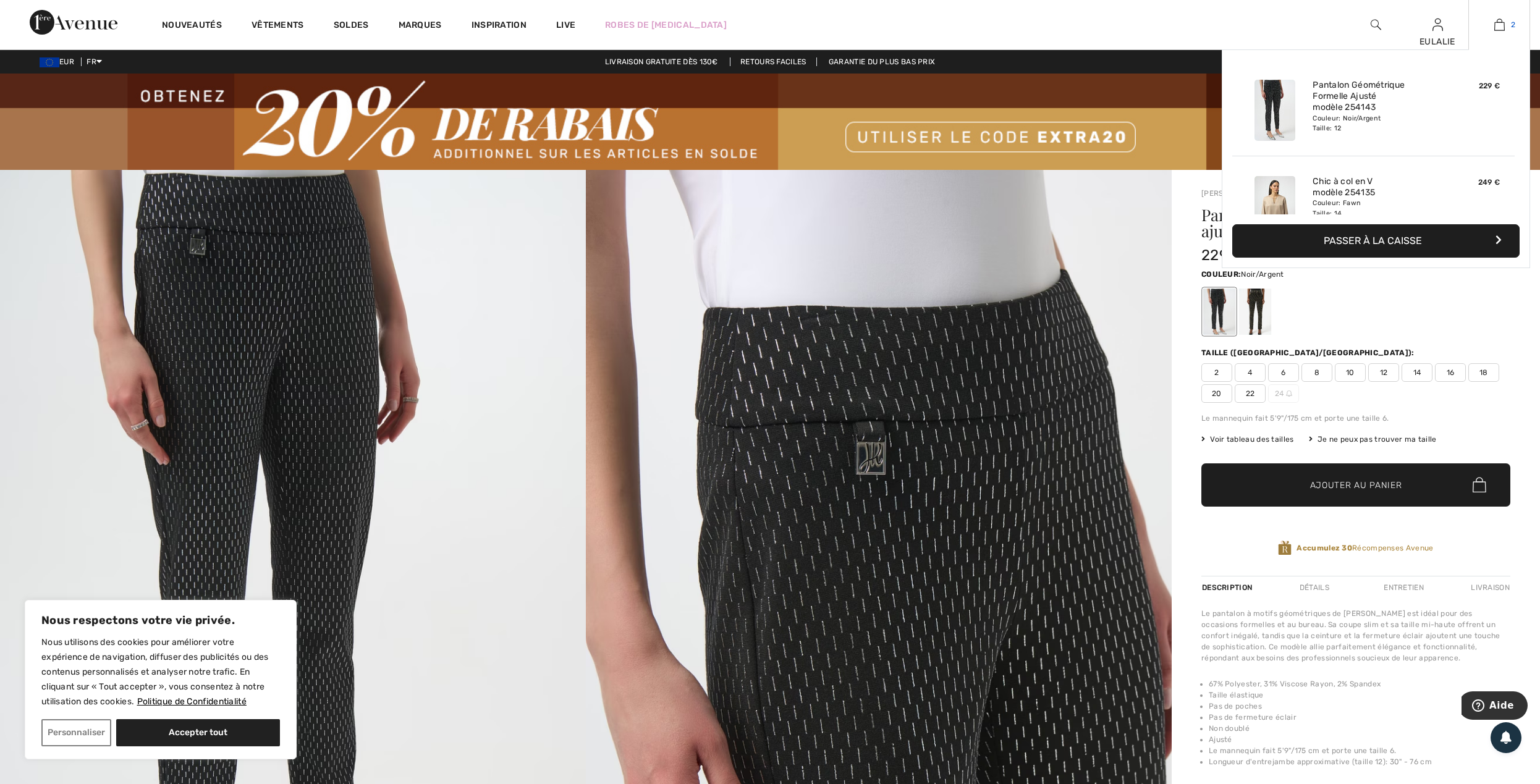
click at [1495, 23] on img at bounding box center [1499, 25] width 11 height 14
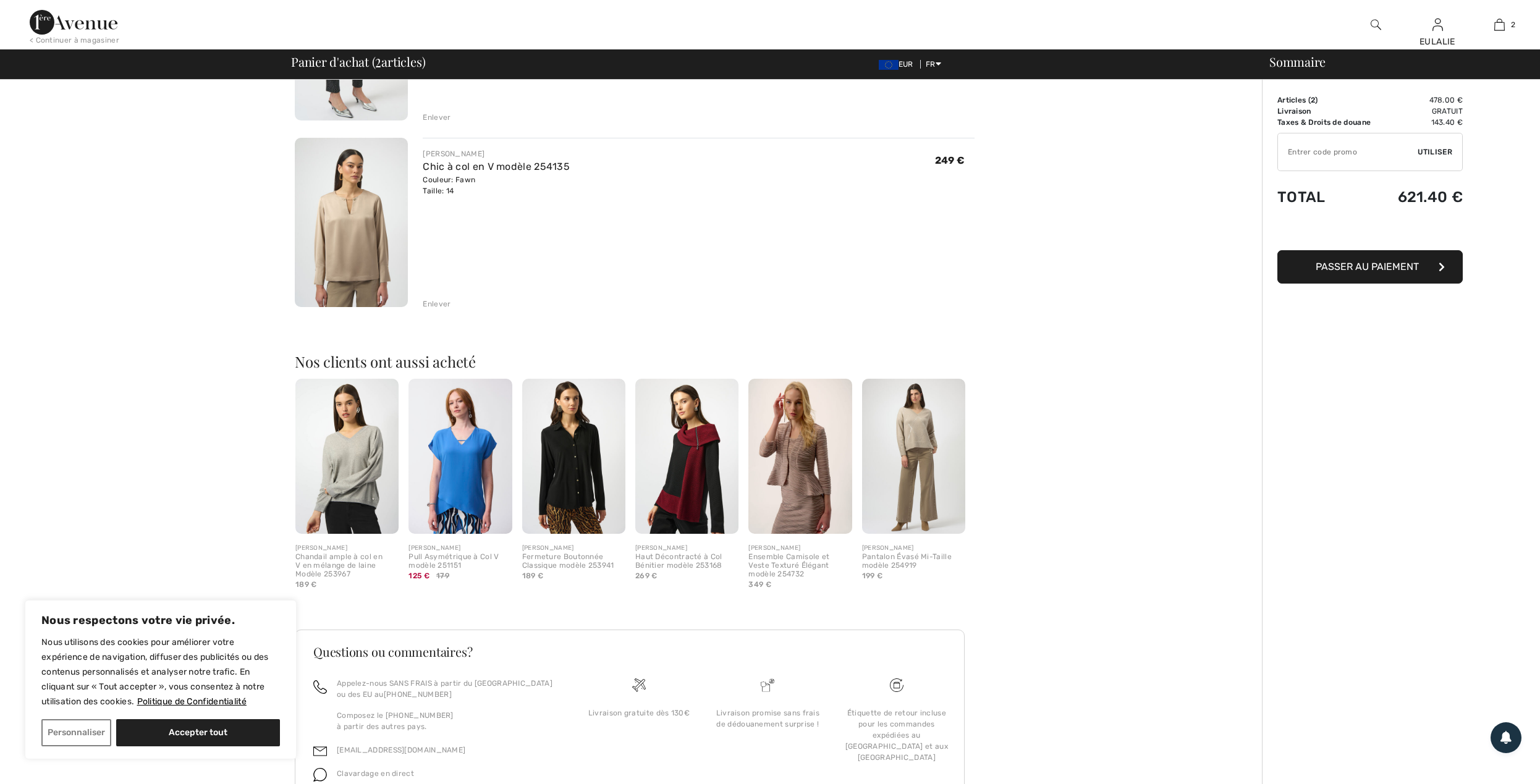
scroll to position [247, 0]
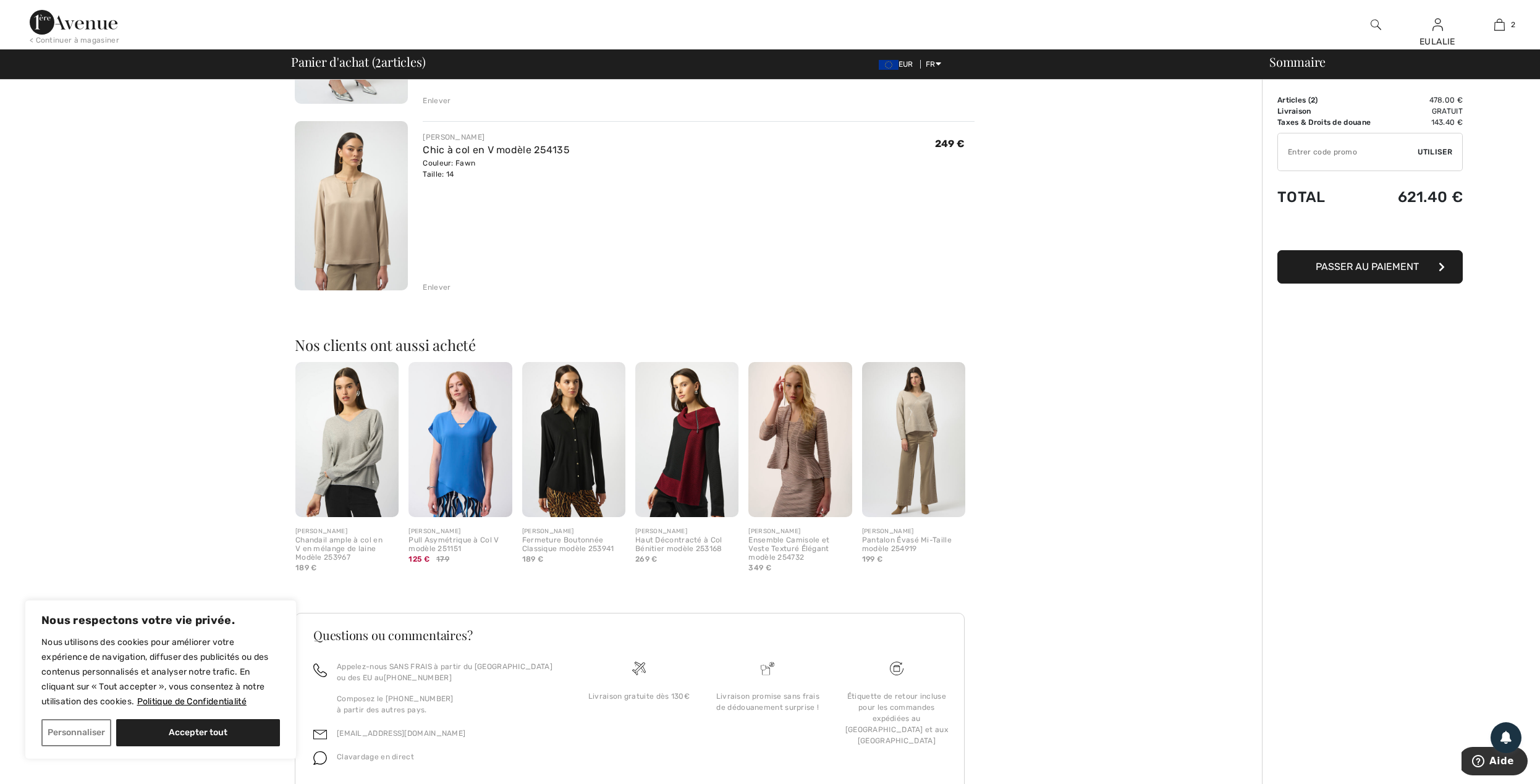
click at [671, 417] on img at bounding box center [687, 439] width 103 height 155
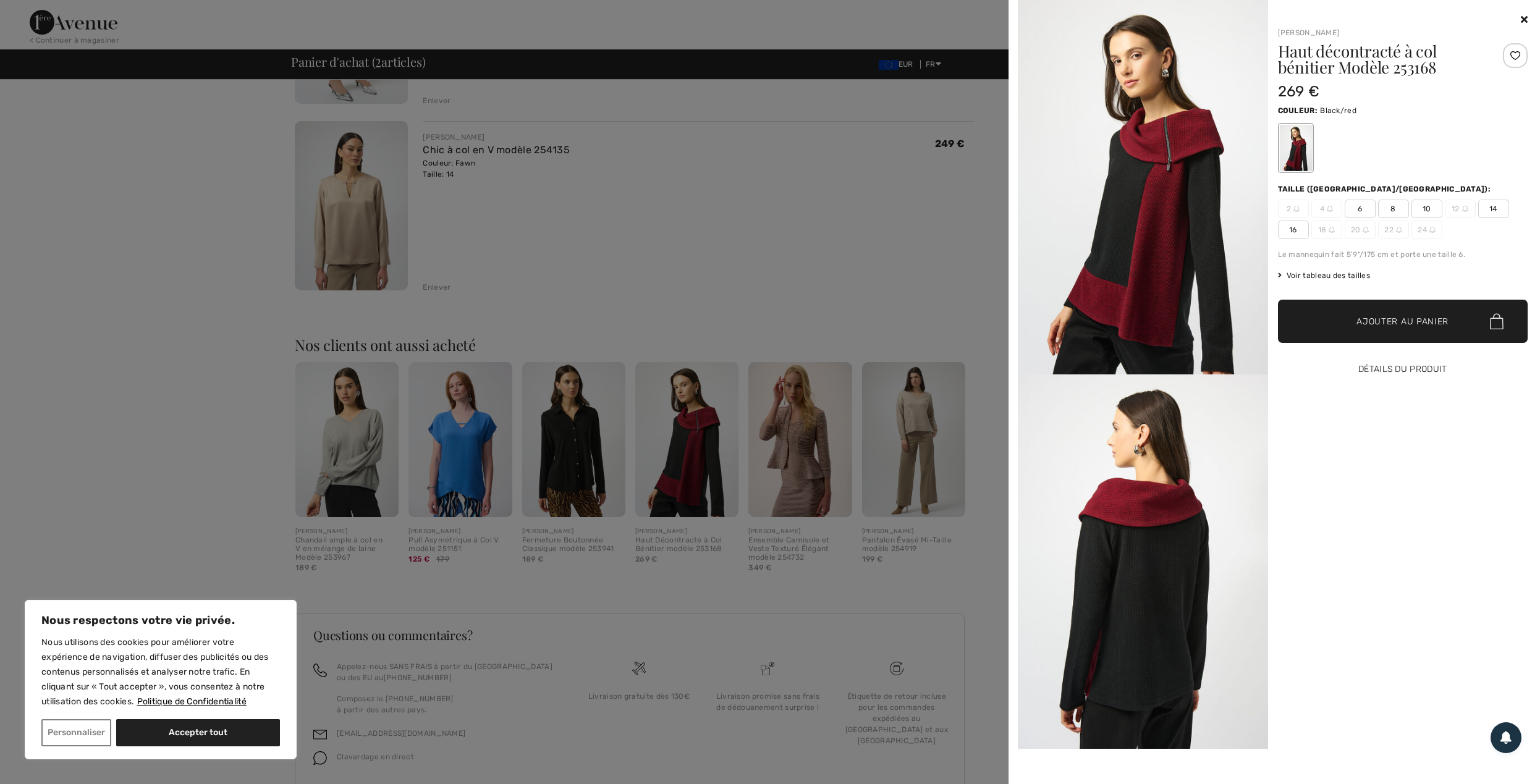
click at [1399, 374] on button "Détails du produit" at bounding box center [1403, 370] width 250 height 43
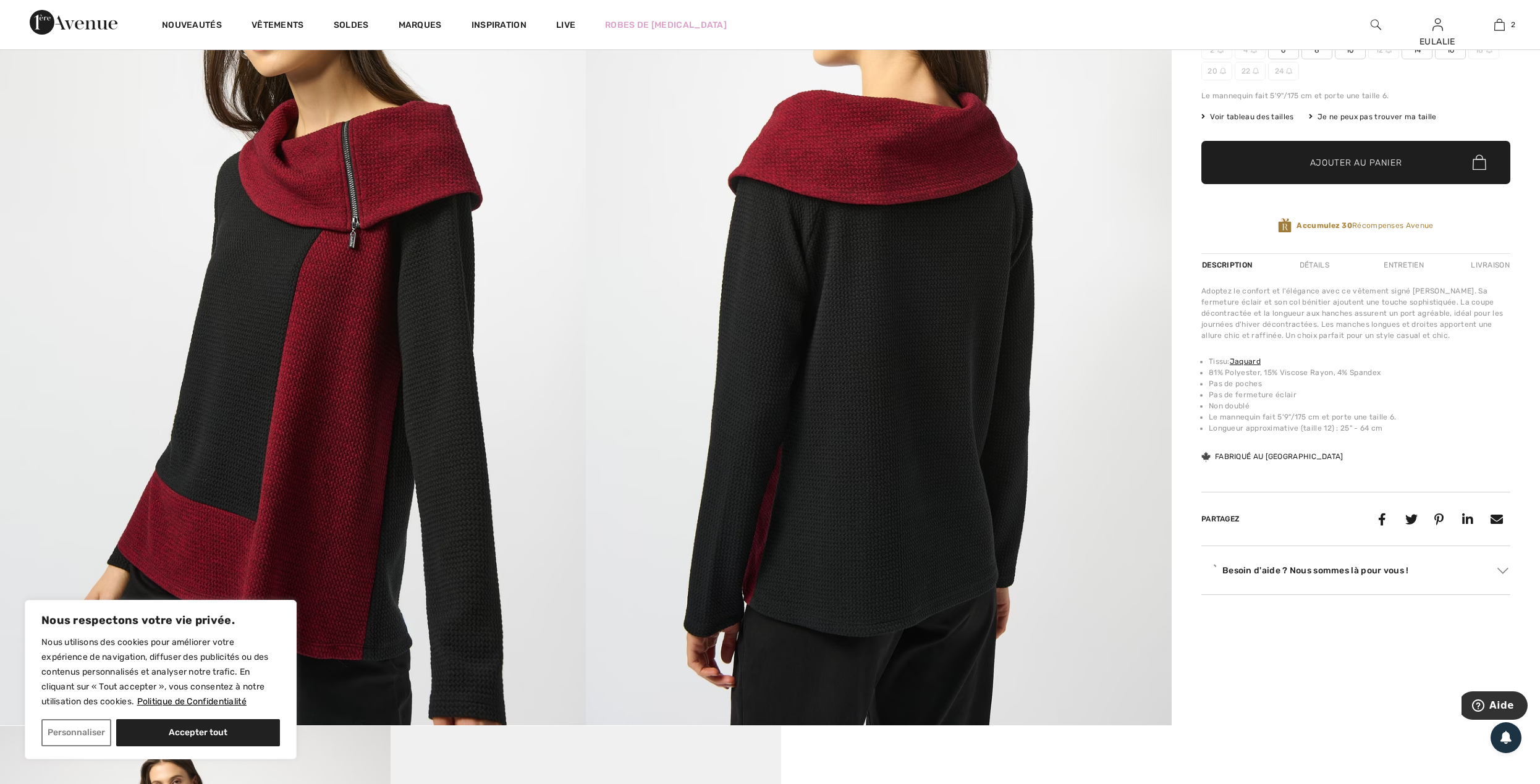
scroll to position [329, 0]
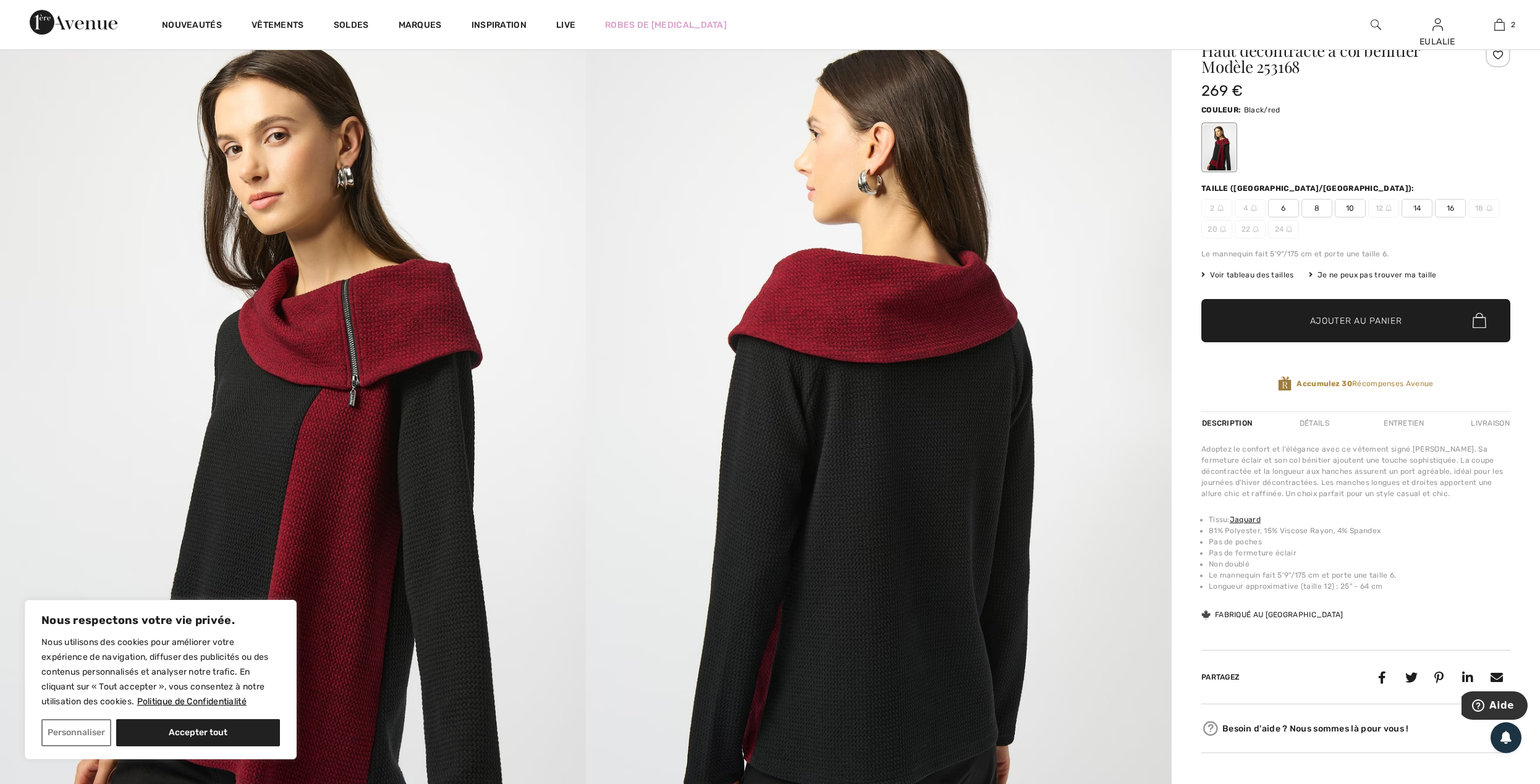
click at [894, 287] on img at bounding box center [878, 444] width 585 height 877
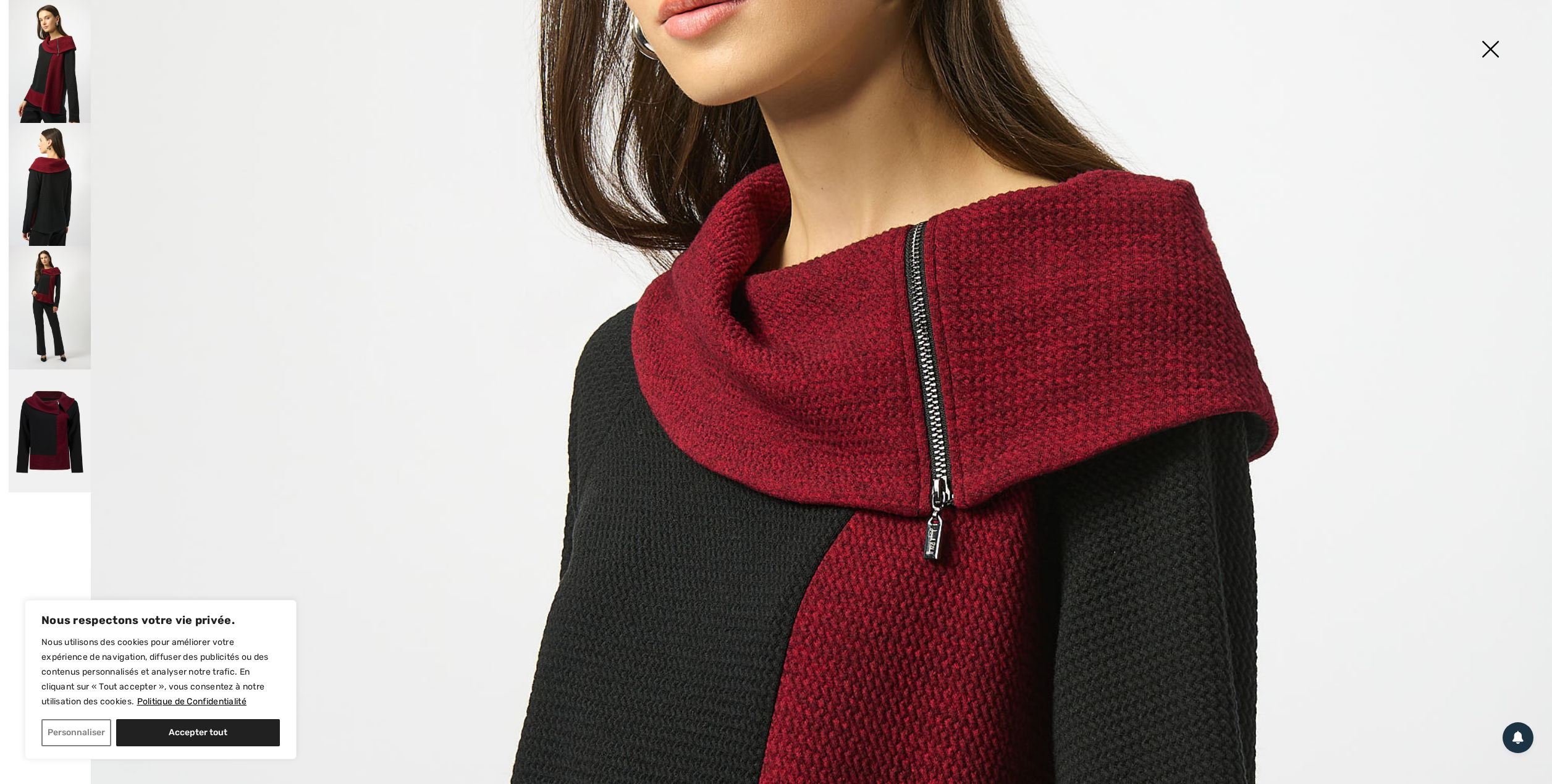
scroll to position [576, 0]
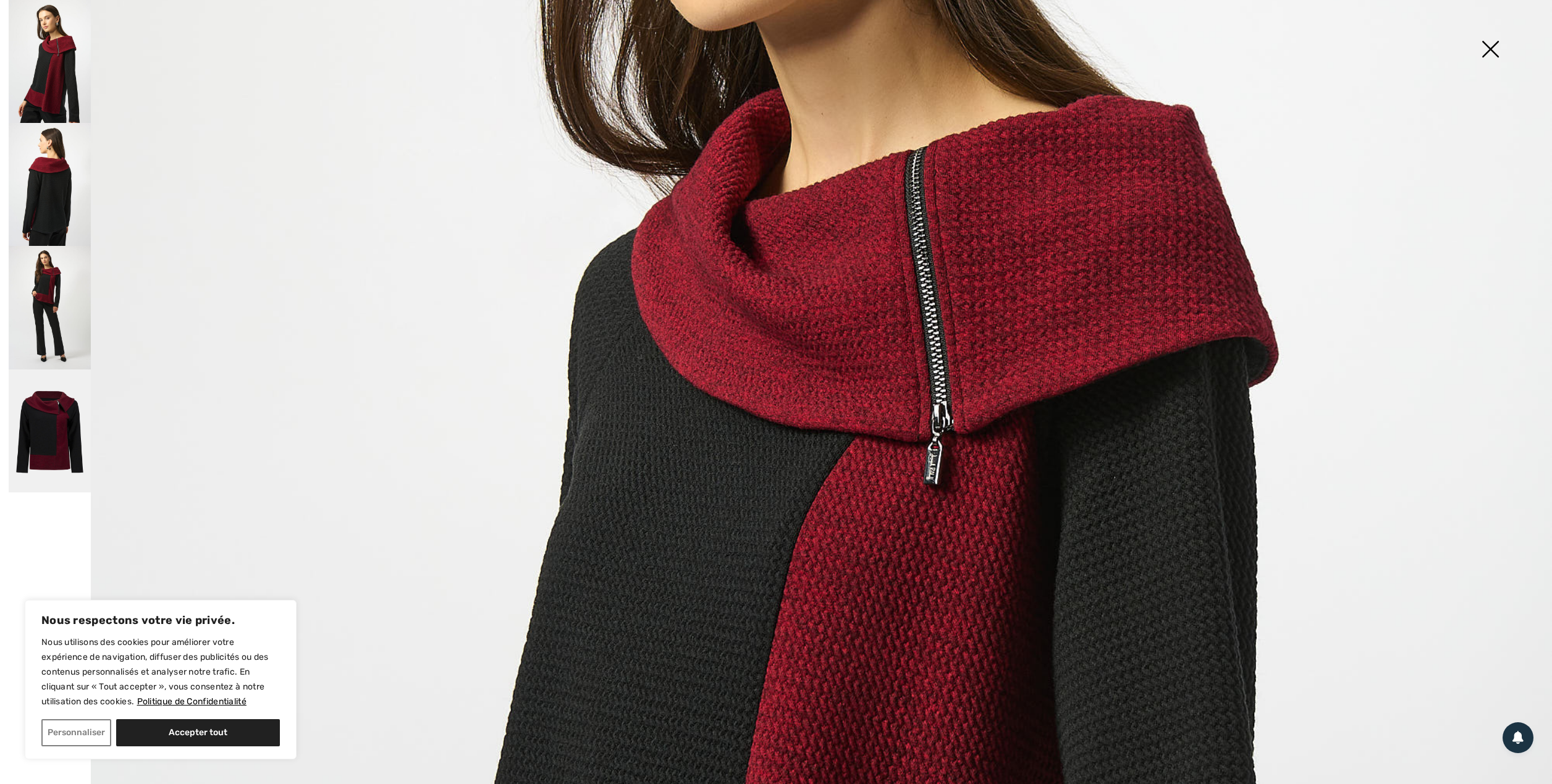
click at [56, 278] on img at bounding box center [50, 307] width 82 height 123
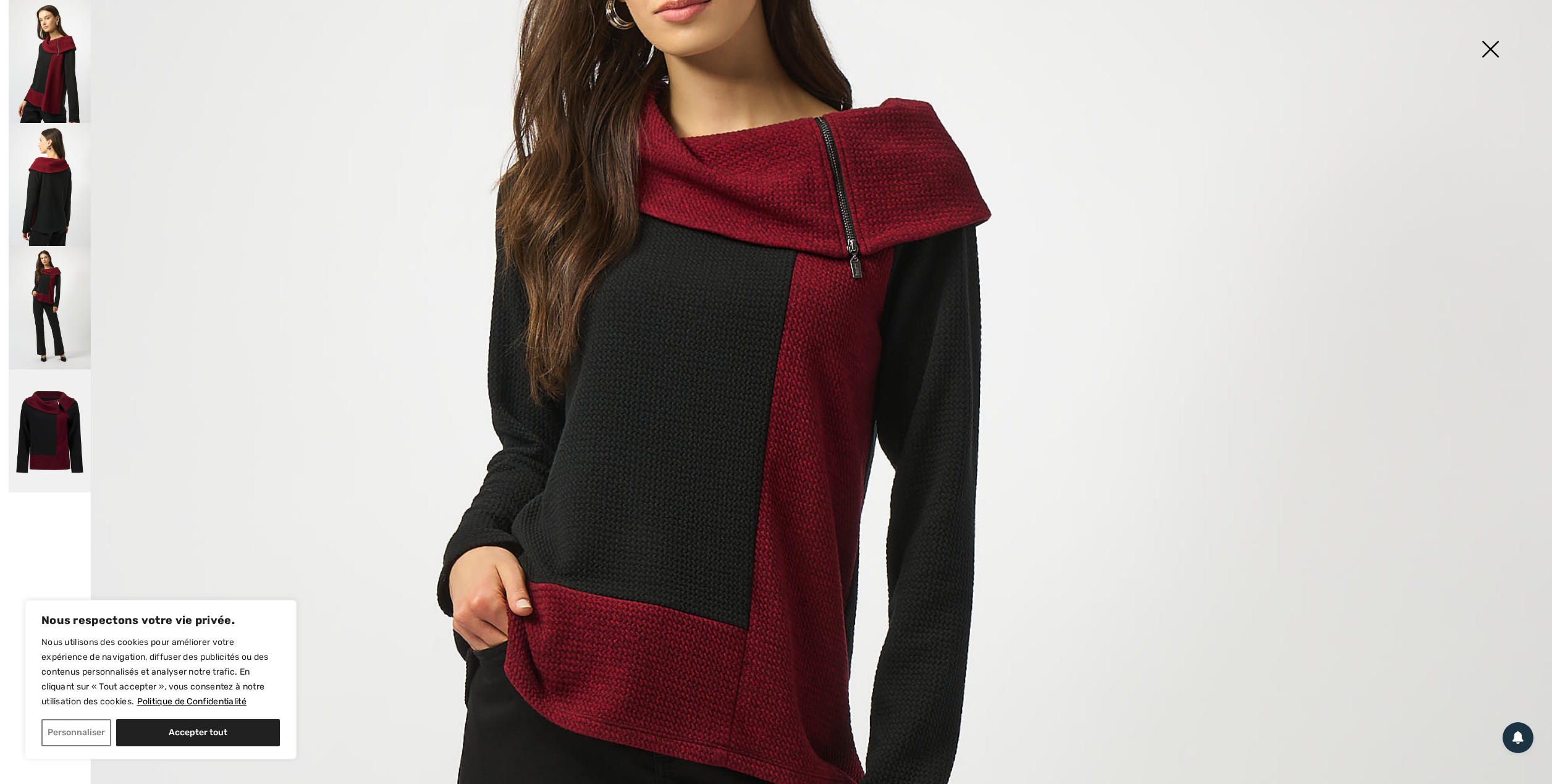
scroll to position [82, 0]
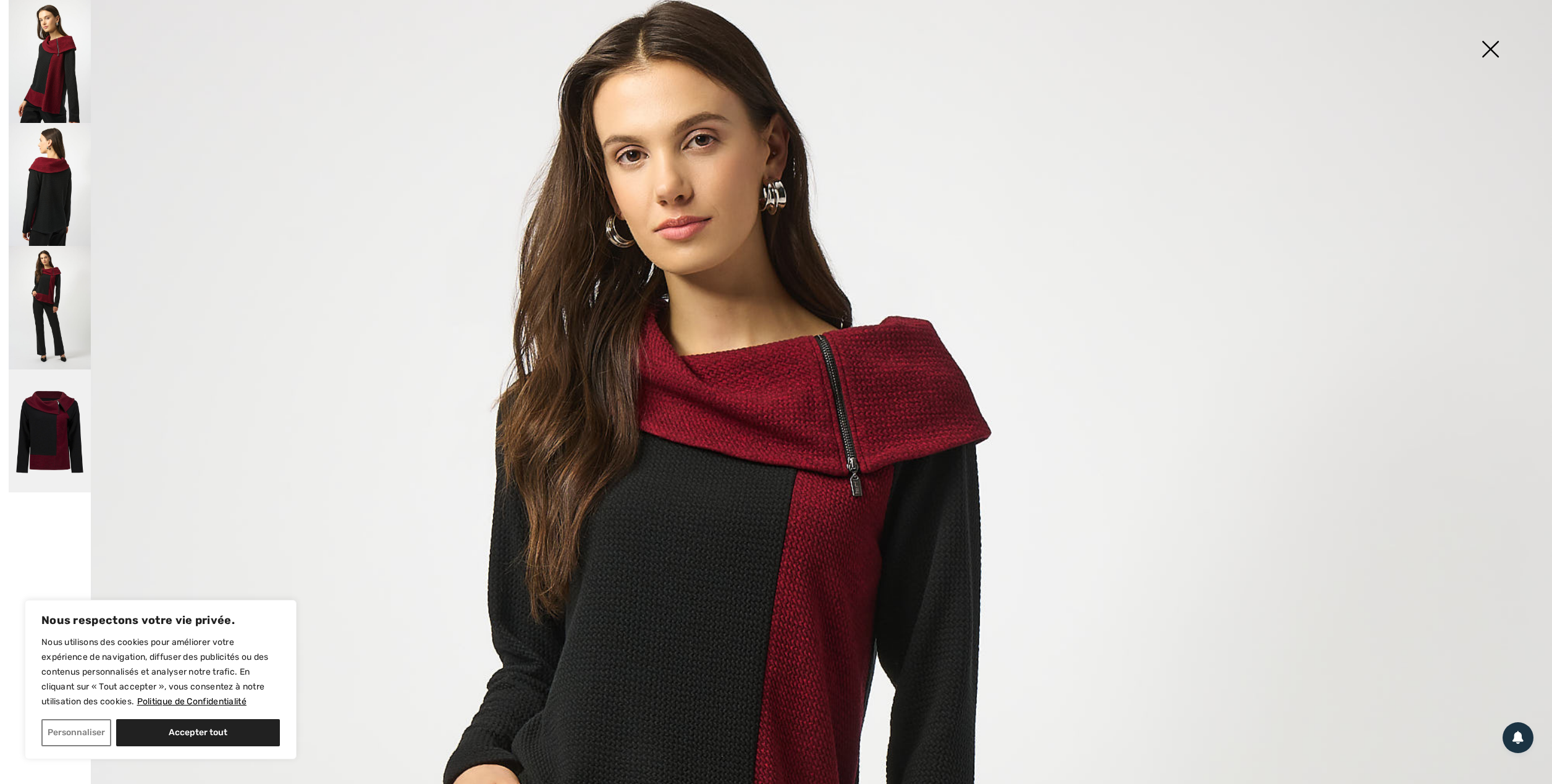
click at [1491, 51] on img at bounding box center [1490, 51] width 62 height 64
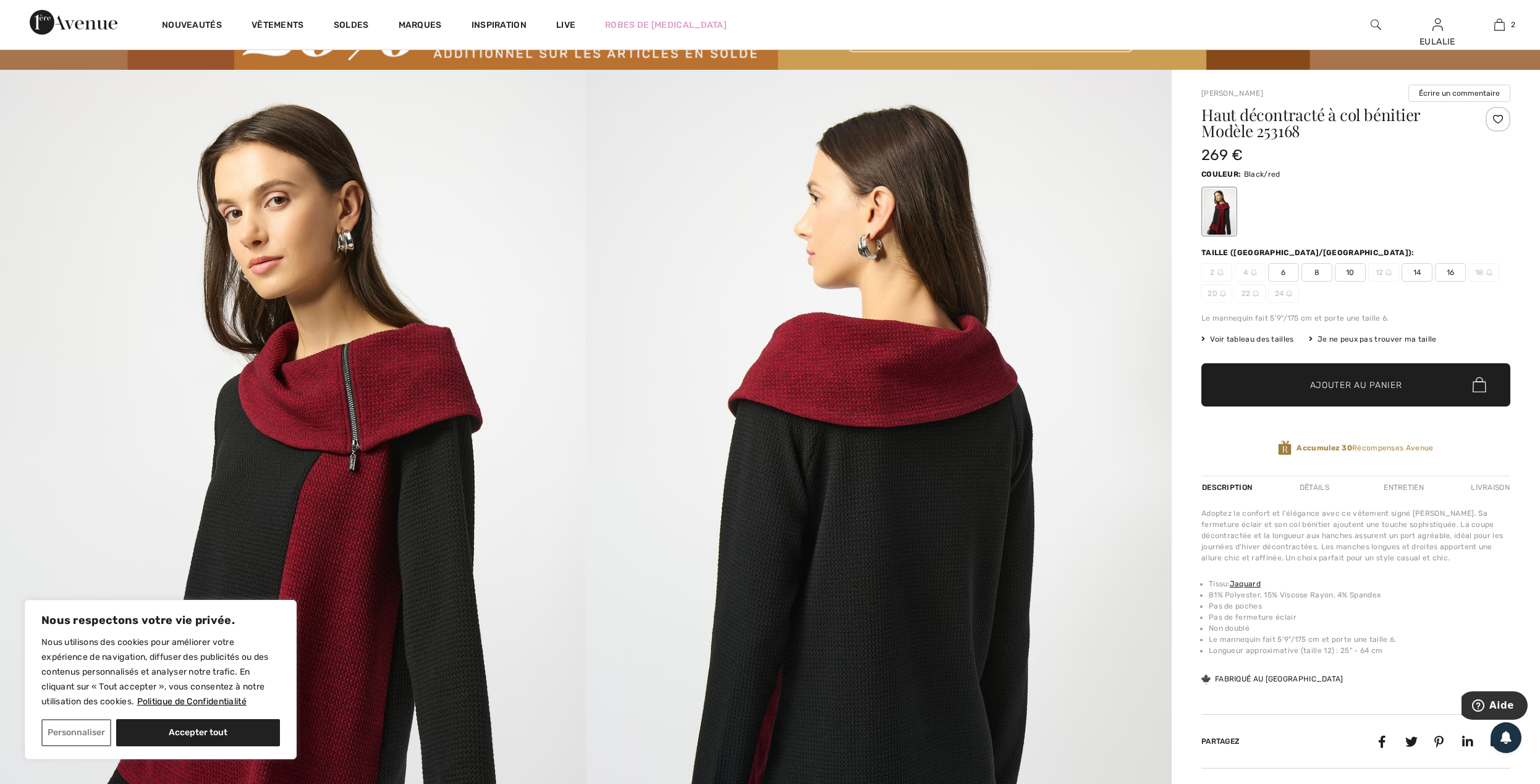
scroll to position [0, 0]
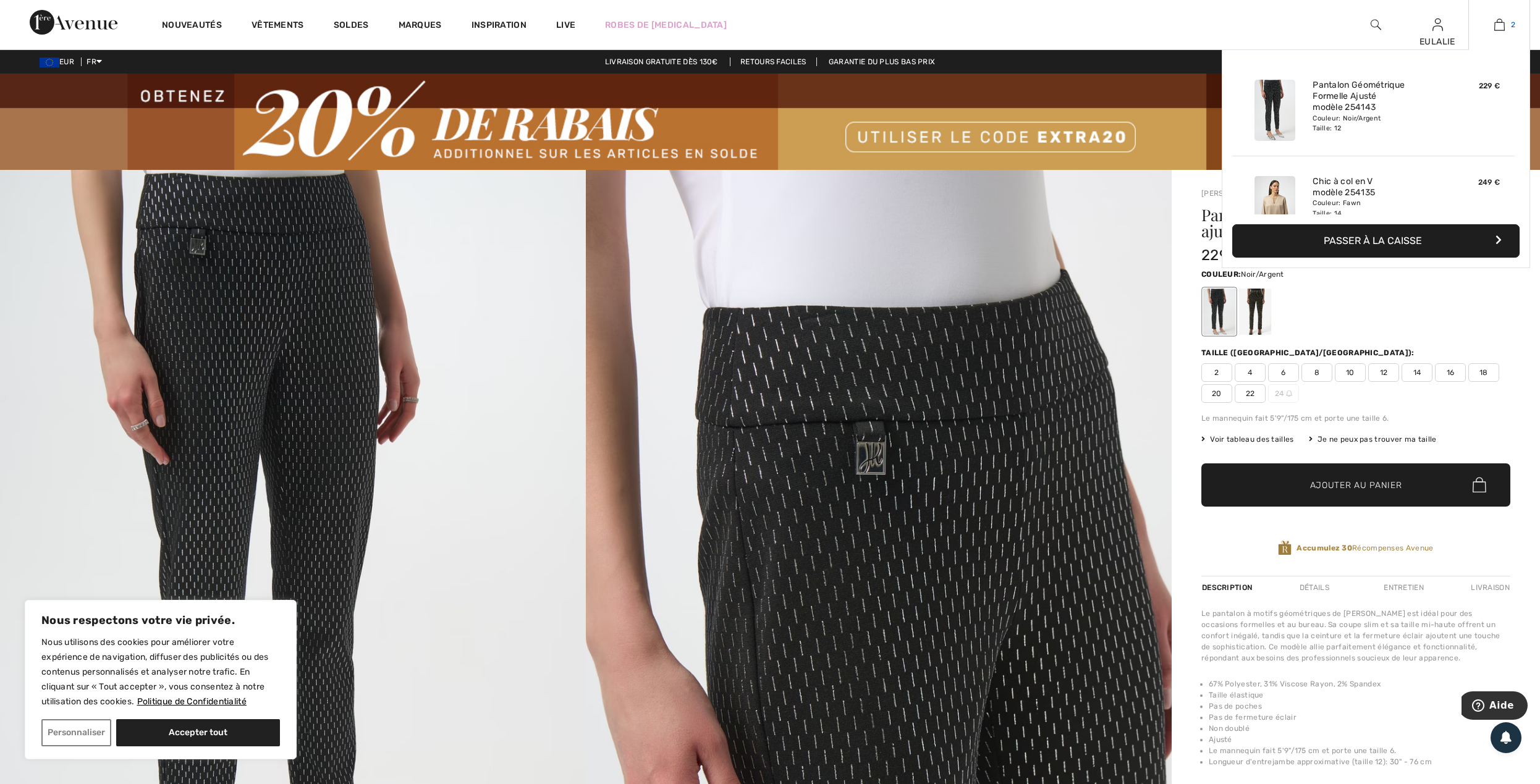
click at [1494, 23] on img at bounding box center [1499, 25] width 11 height 14
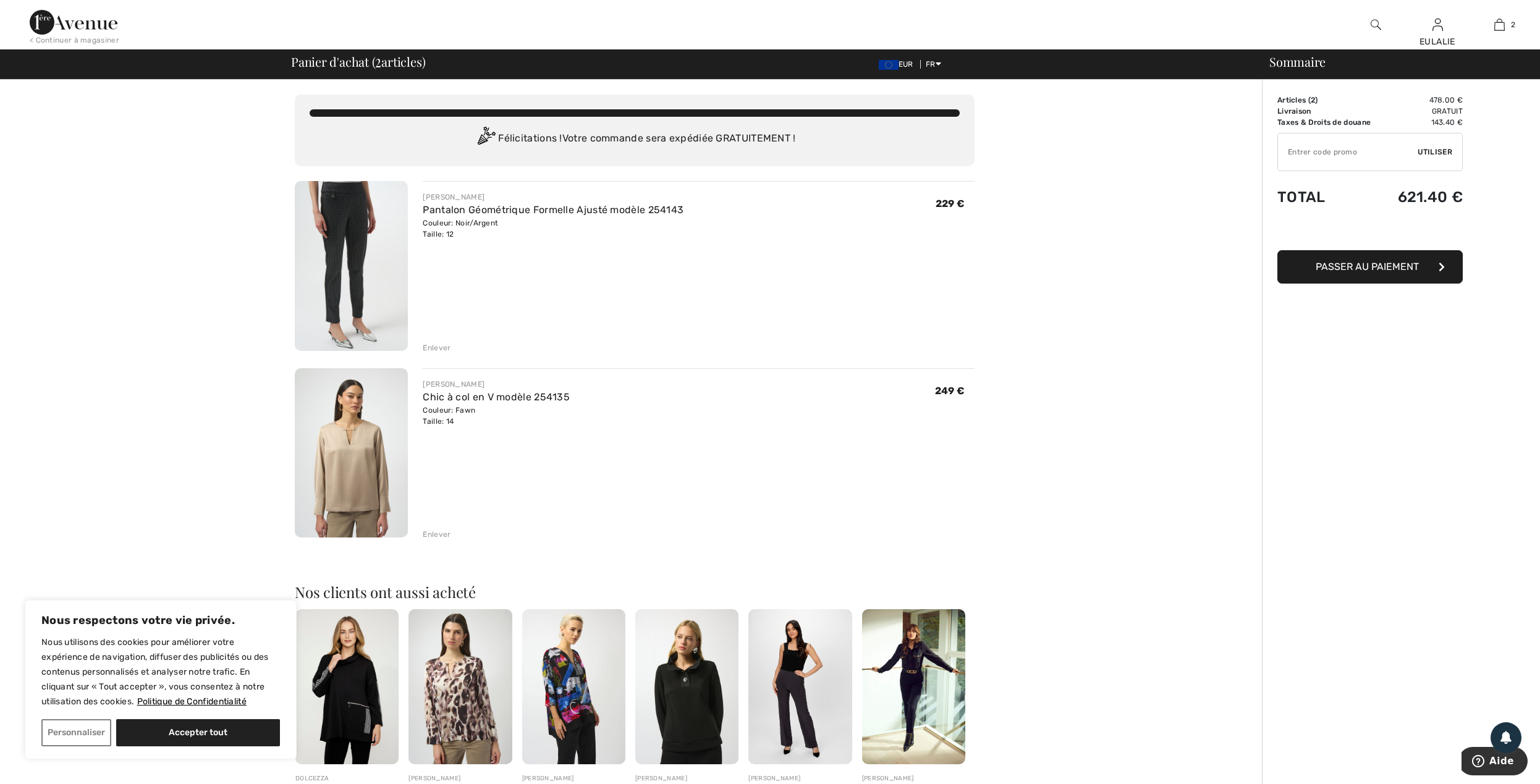
click at [341, 459] on img at bounding box center [351, 453] width 113 height 170
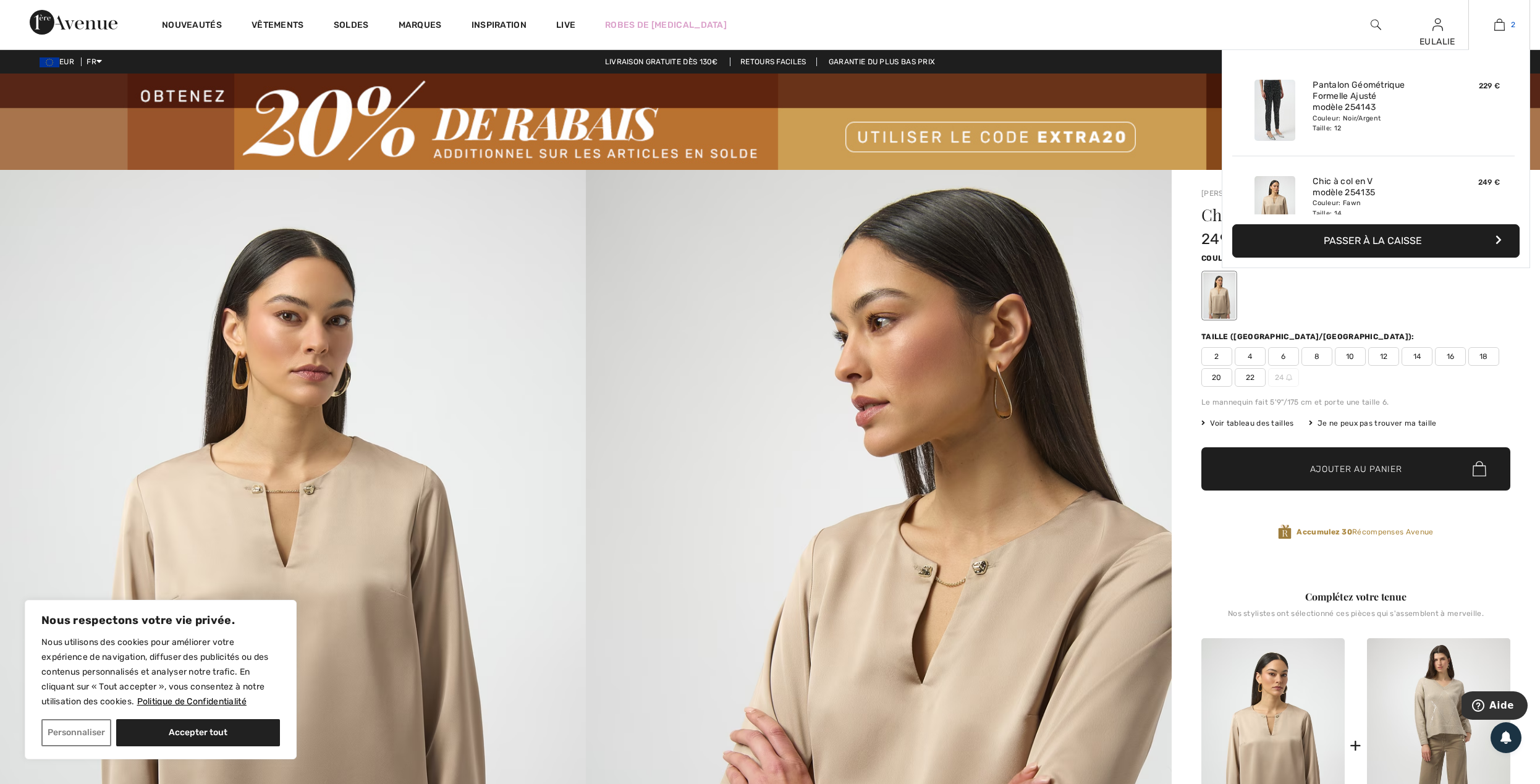
click at [1499, 26] on img at bounding box center [1499, 25] width 11 height 14
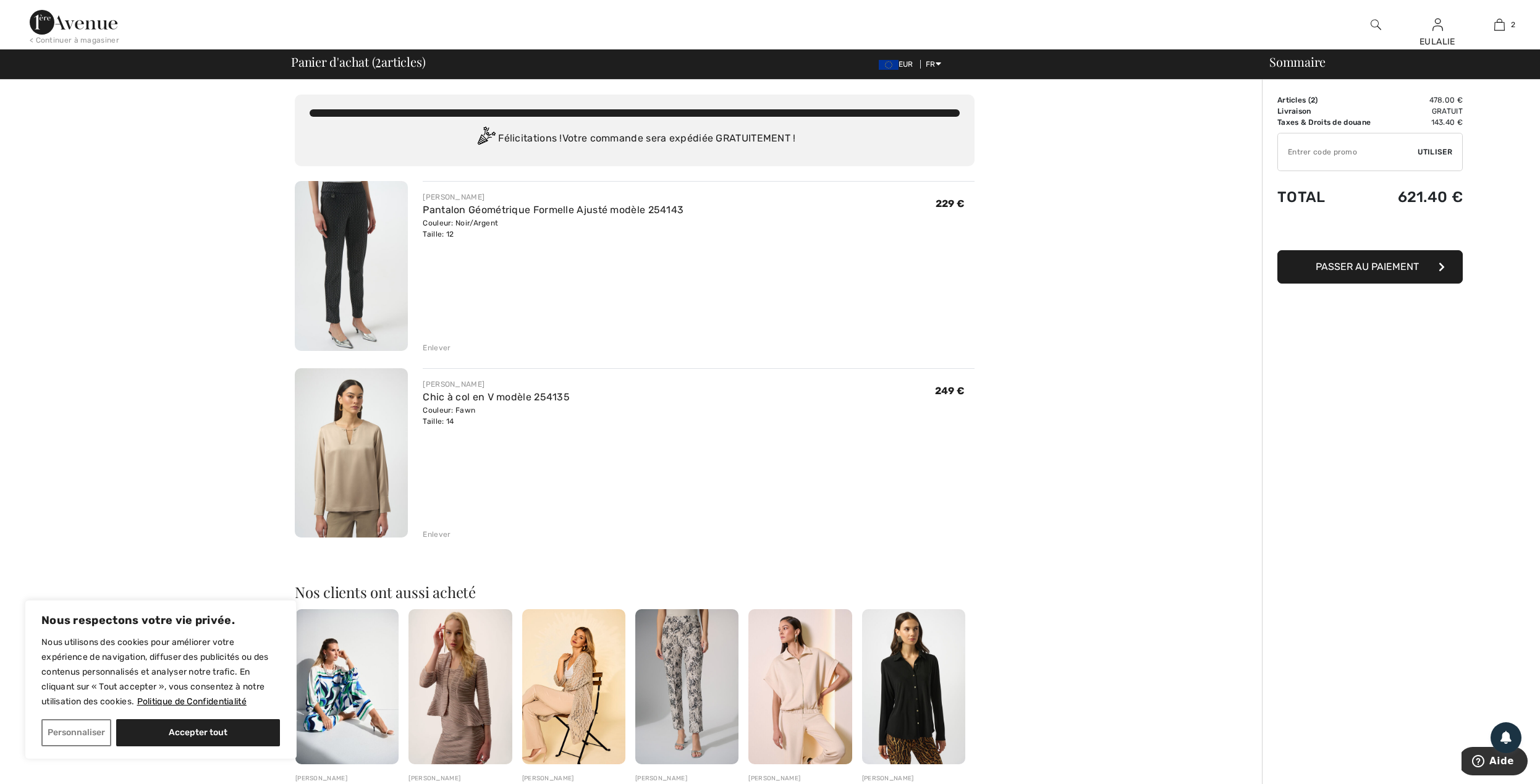
click at [1402, 268] on span "Passer au paiement" at bounding box center [1367, 266] width 103 height 12
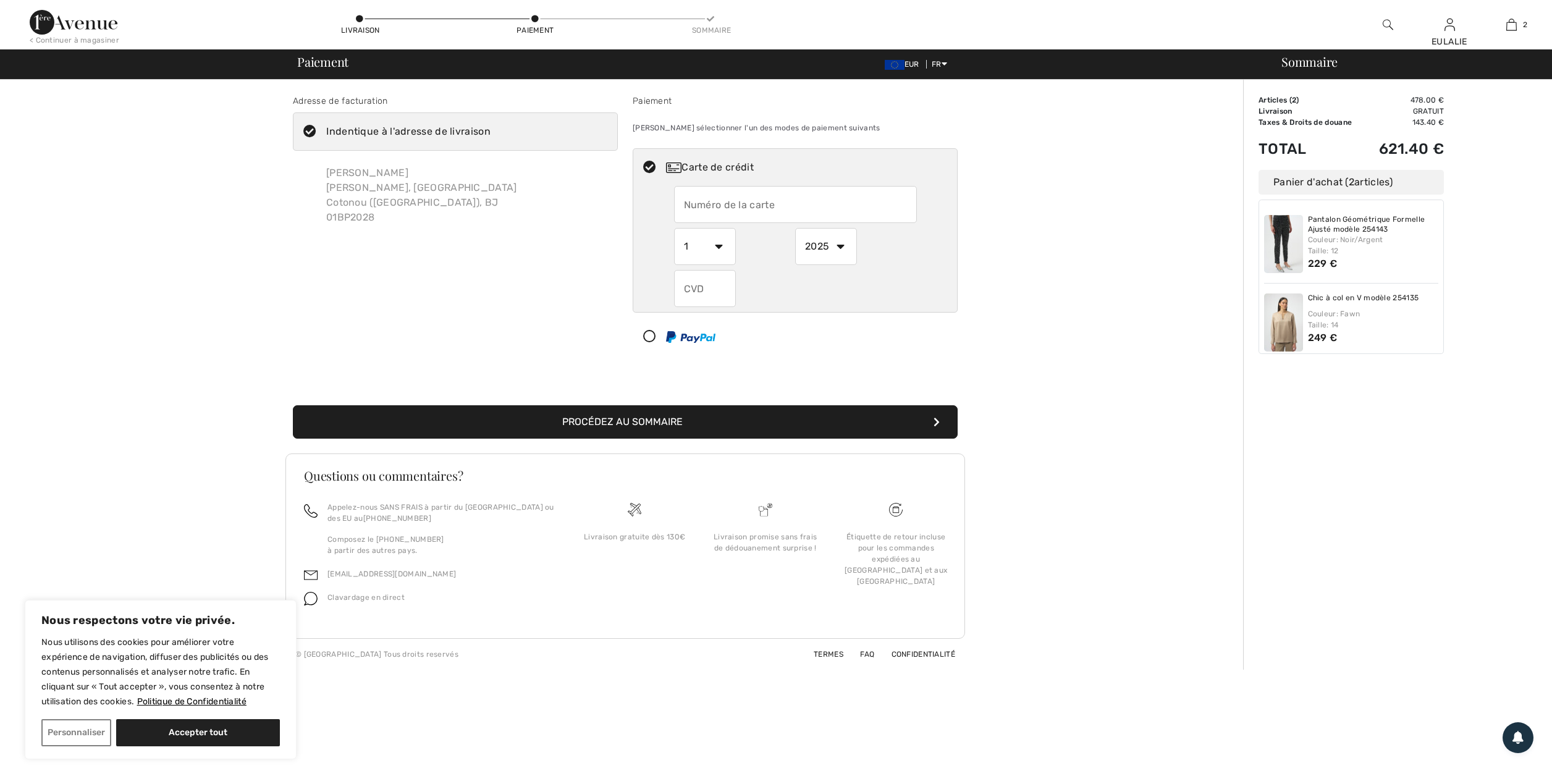
click at [808, 204] on input "text" at bounding box center [796, 204] width 243 height 37
radio input "true"
type input "[CREDIT_CARD_NUMBER]"
select select "12"
click at [714, 283] on input "text" at bounding box center [705, 288] width 62 height 37
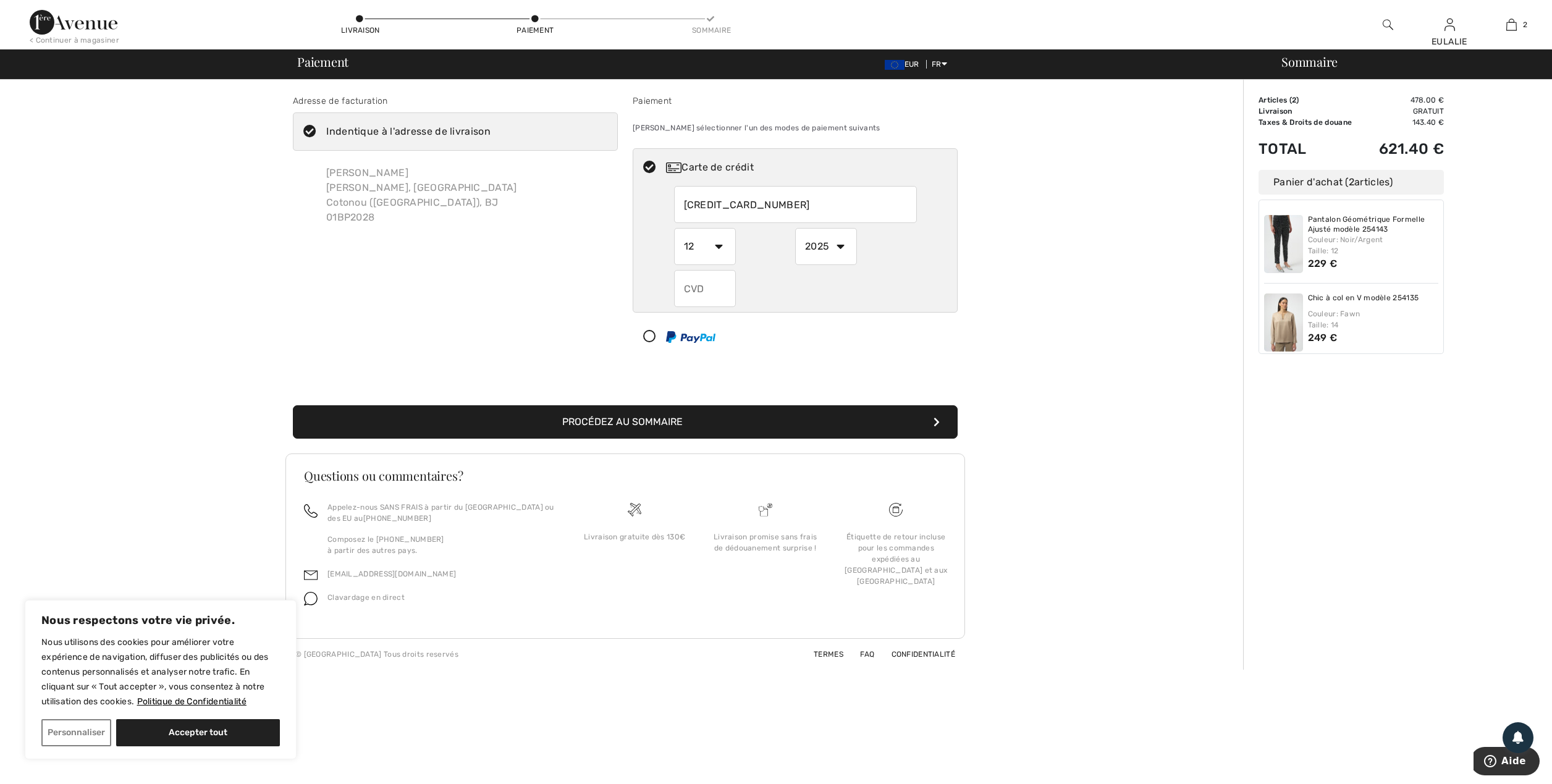
radio input "true"
type input "953"
click at [712, 420] on button "Procédez au sommaire" at bounding box center [625, 422] width 665 height 33
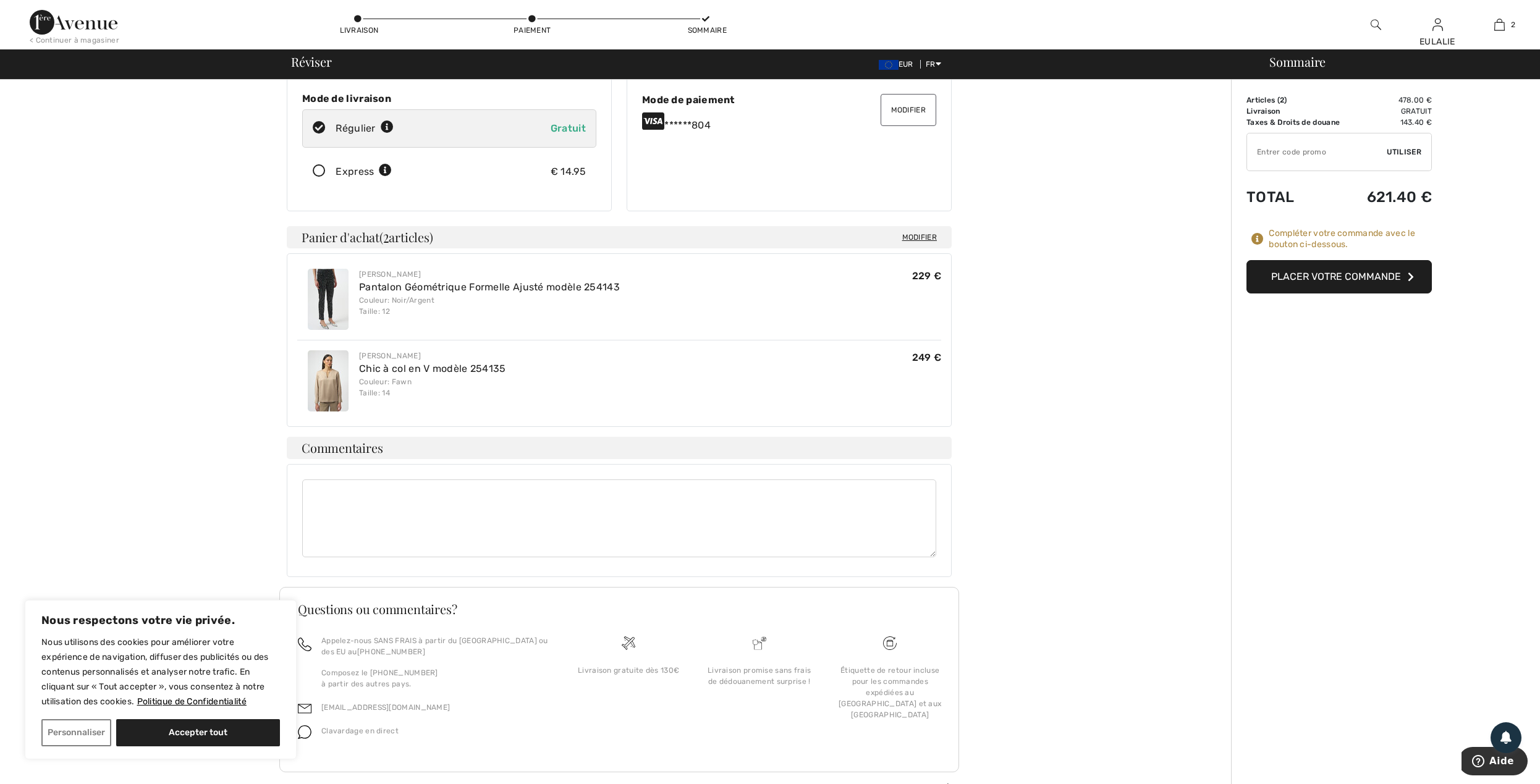
scroll to position [191, 0]
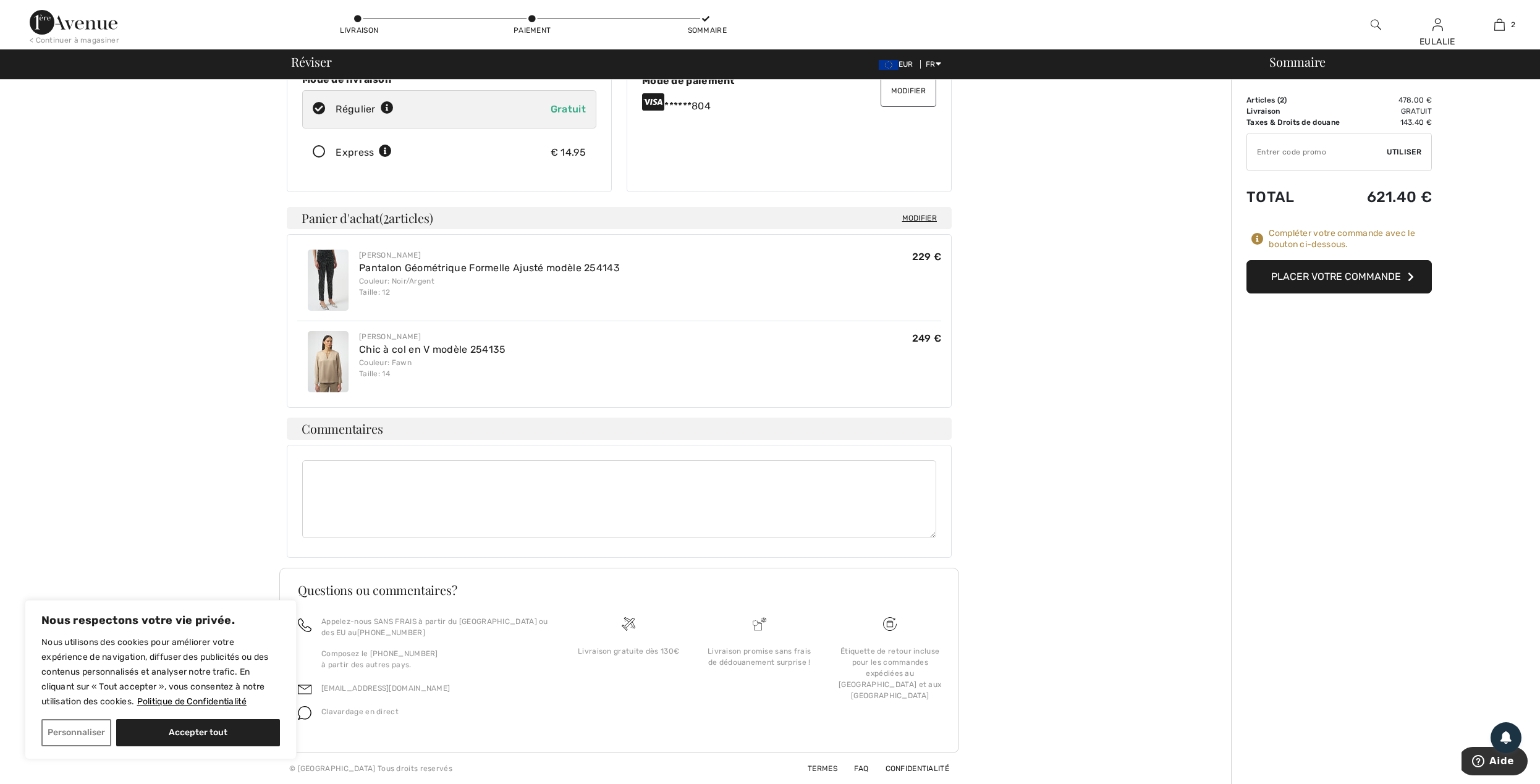
drag, startPoint x: 401, startPoint y: 474, endPoint x: 408, endPoint y: 472, distance: 7.3
click at [401, 473] on textarea at bounding box center [619, 499] width 634 height 78
type textarea "v"
type textarea "VOUS VOUDRIEZ EXPEDIER LA COMMANDE PAR DHL S'IL VOUS PLAIT."
click at [1327, 272] on button "Placer votre commande" at bounding box center [1339, 276] width 185 height 33
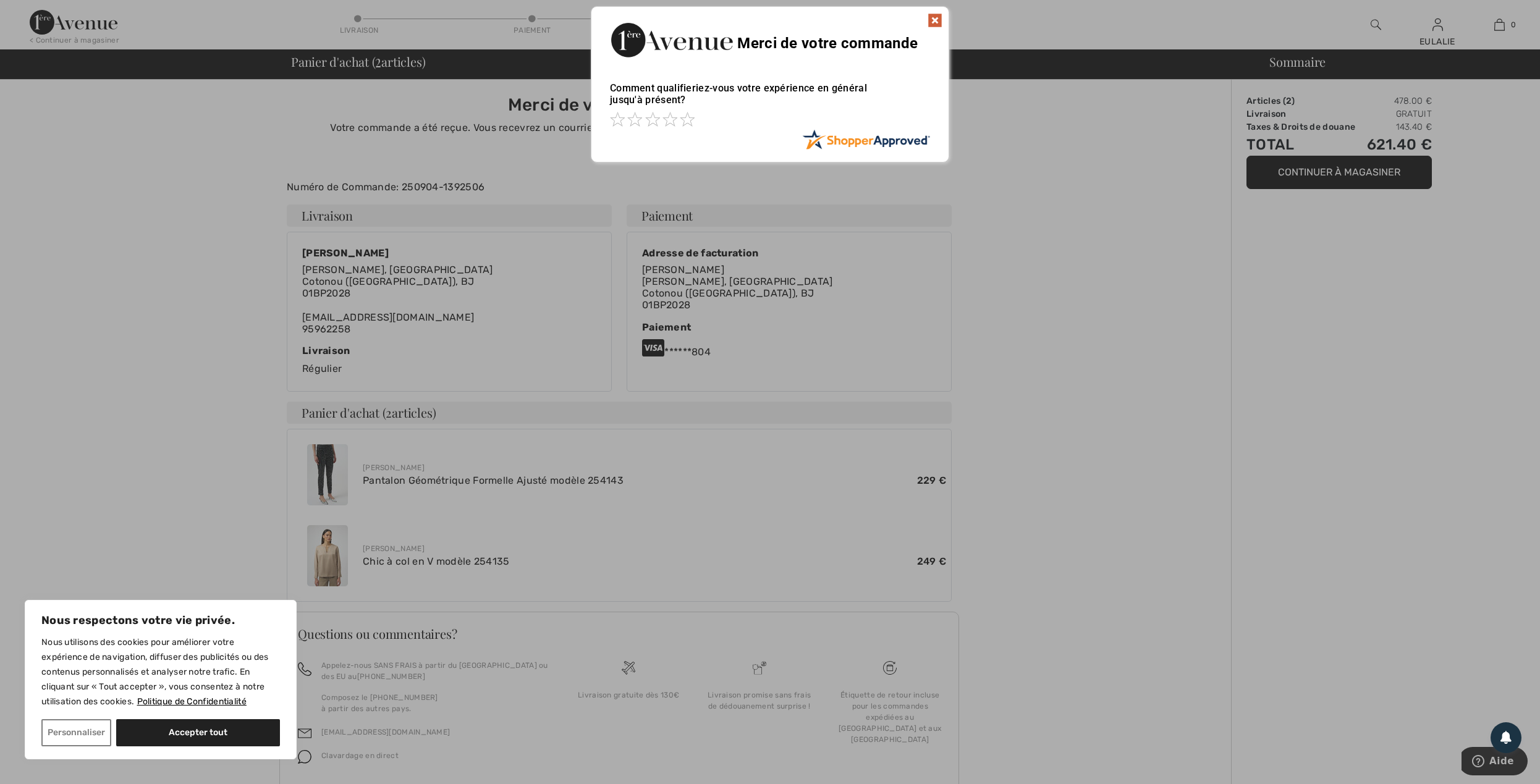
click at [934, 16] on img at bounding box center [935, 20] width 14 height 14
